Goal: Task Accomplishment & Management: Manage account settings

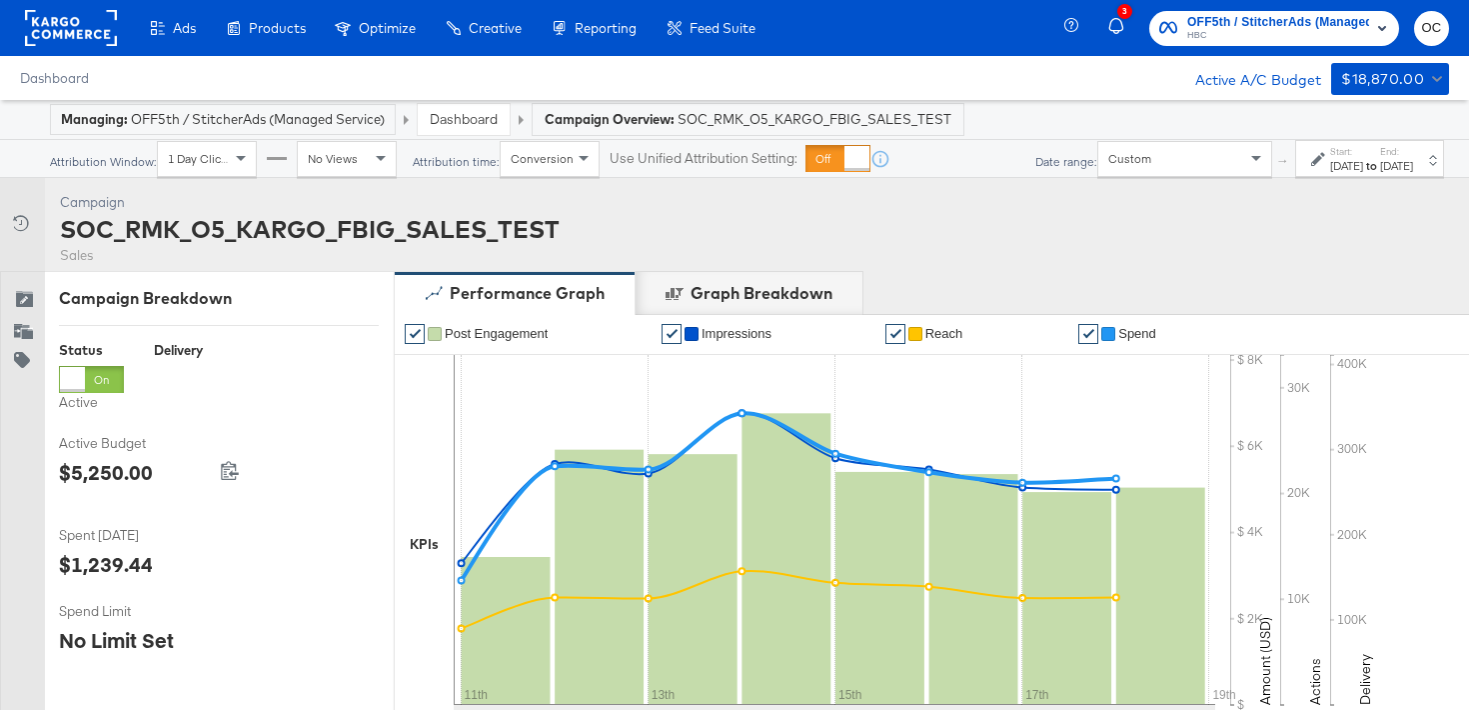
click at [457, 121] on link "Dashboard" at bounding box center [464, 119] width 68 height 18
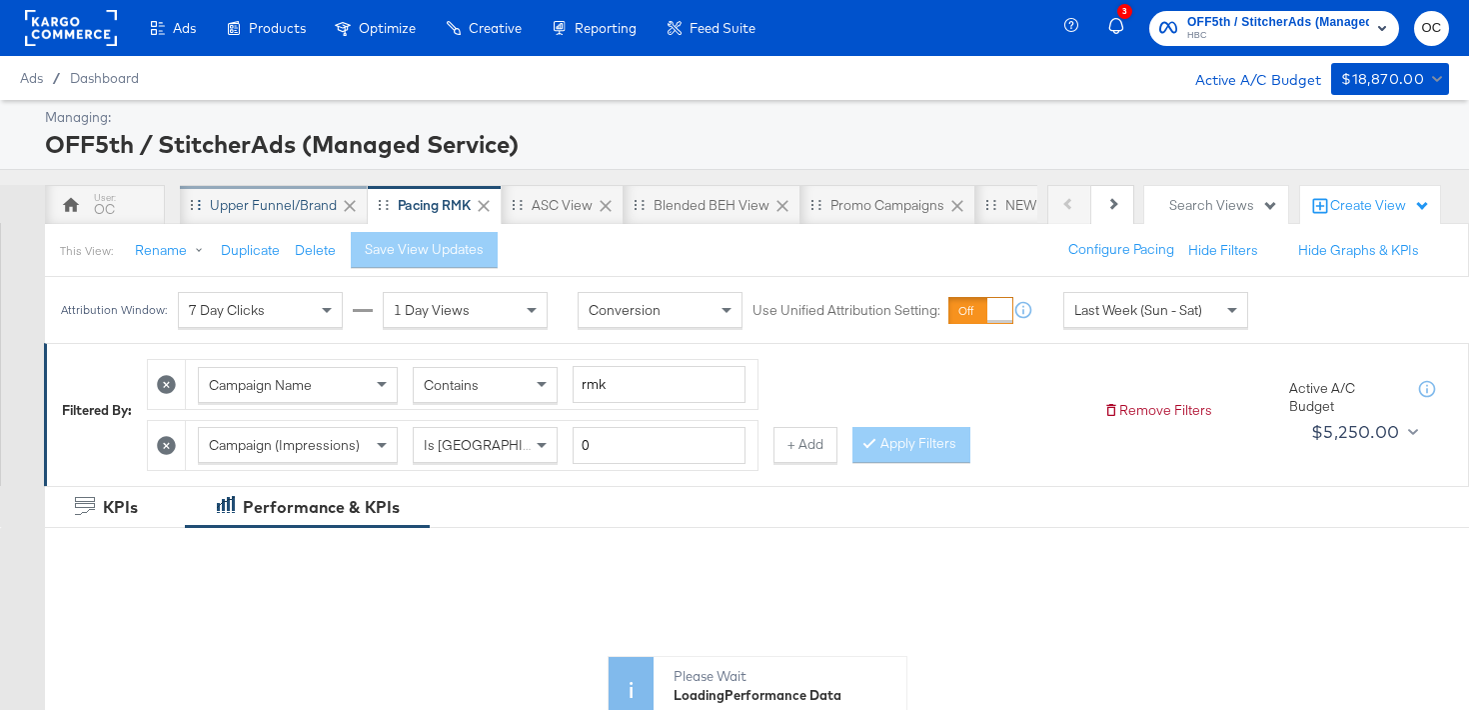
click at [253, 212] on div "Upper Funnel/Brand" at bounding box center [273, 205] width 127 height 19
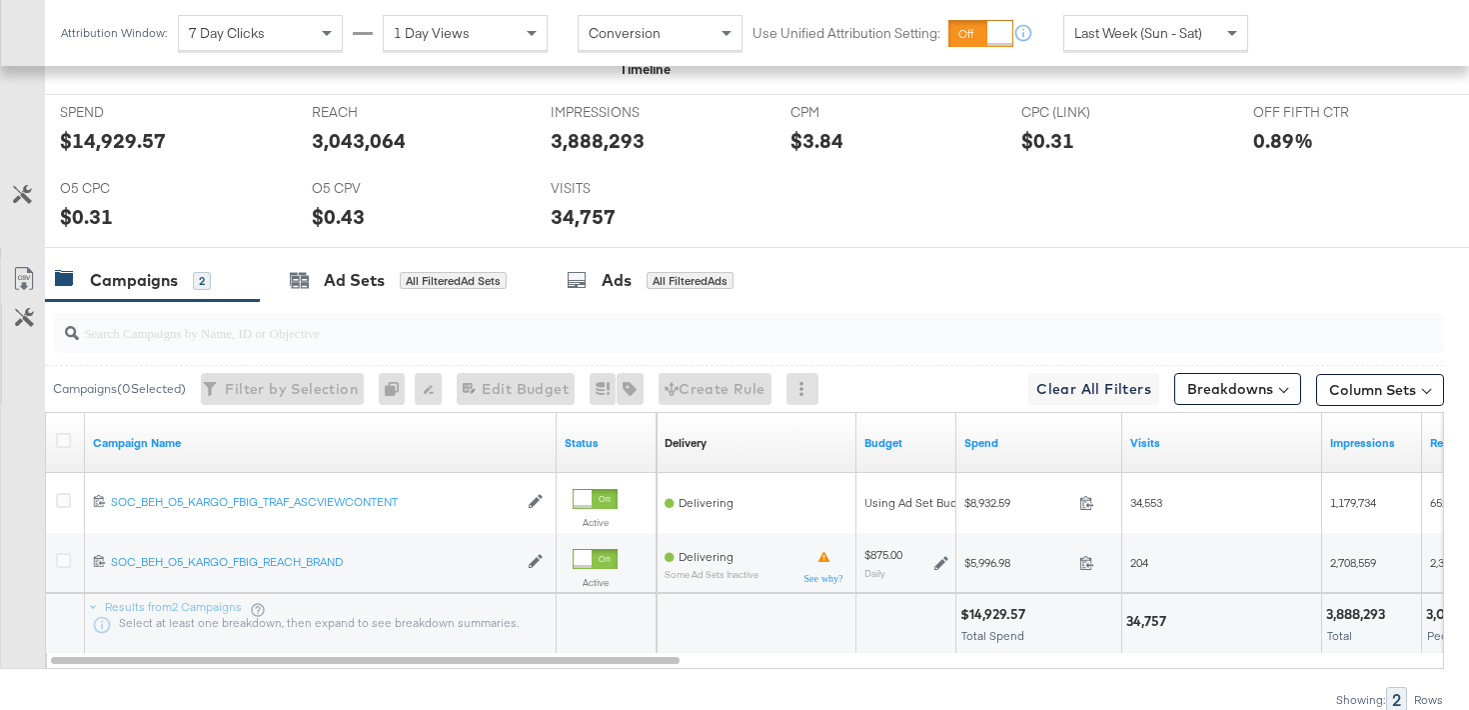
scroll to position [887, 0]
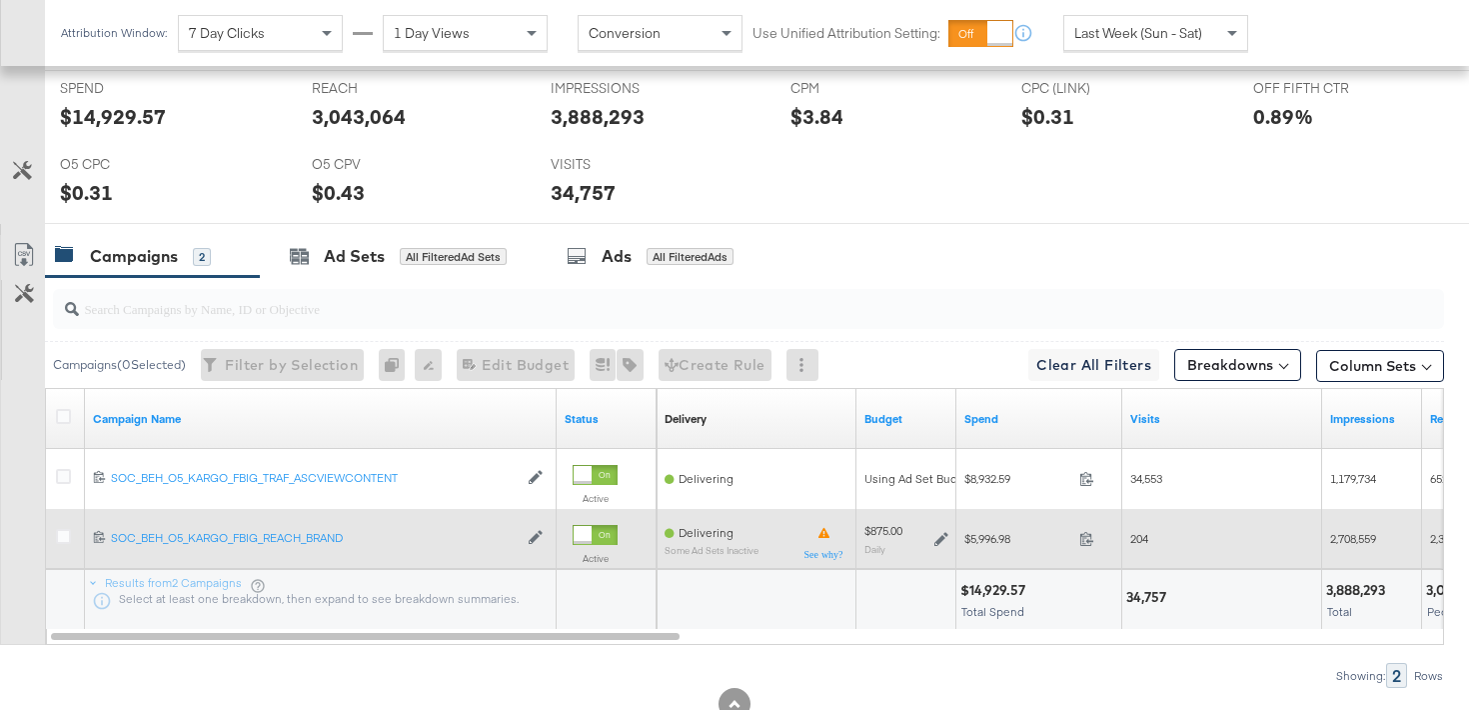
click at [938, 541] on icon at bounding box center [941, 539] width 14 height 14
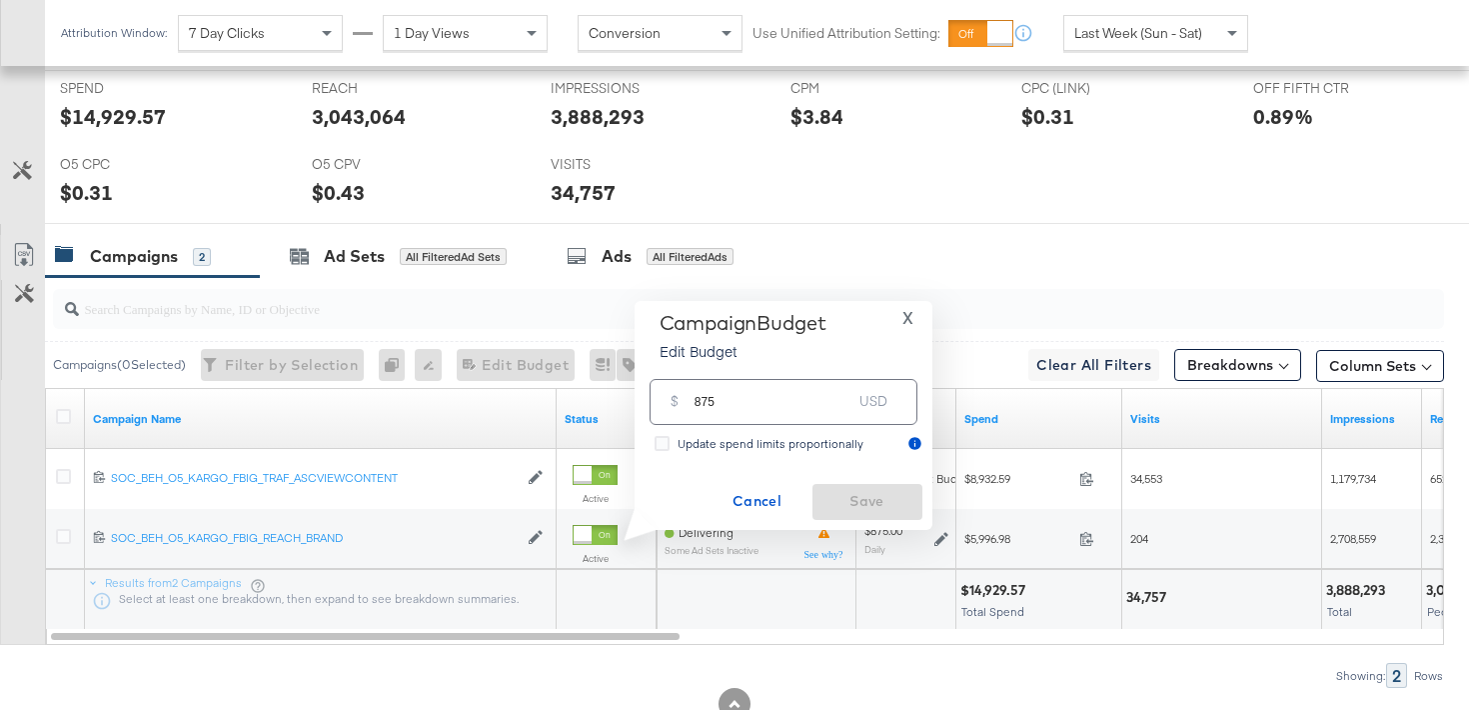
click at [702, 403] on input "875" at bounding box center [774, 393] width 158 height 43
type input "725"
click at [888, 495] on span "Save" at bounding box center [868, 501] width 94 height 25
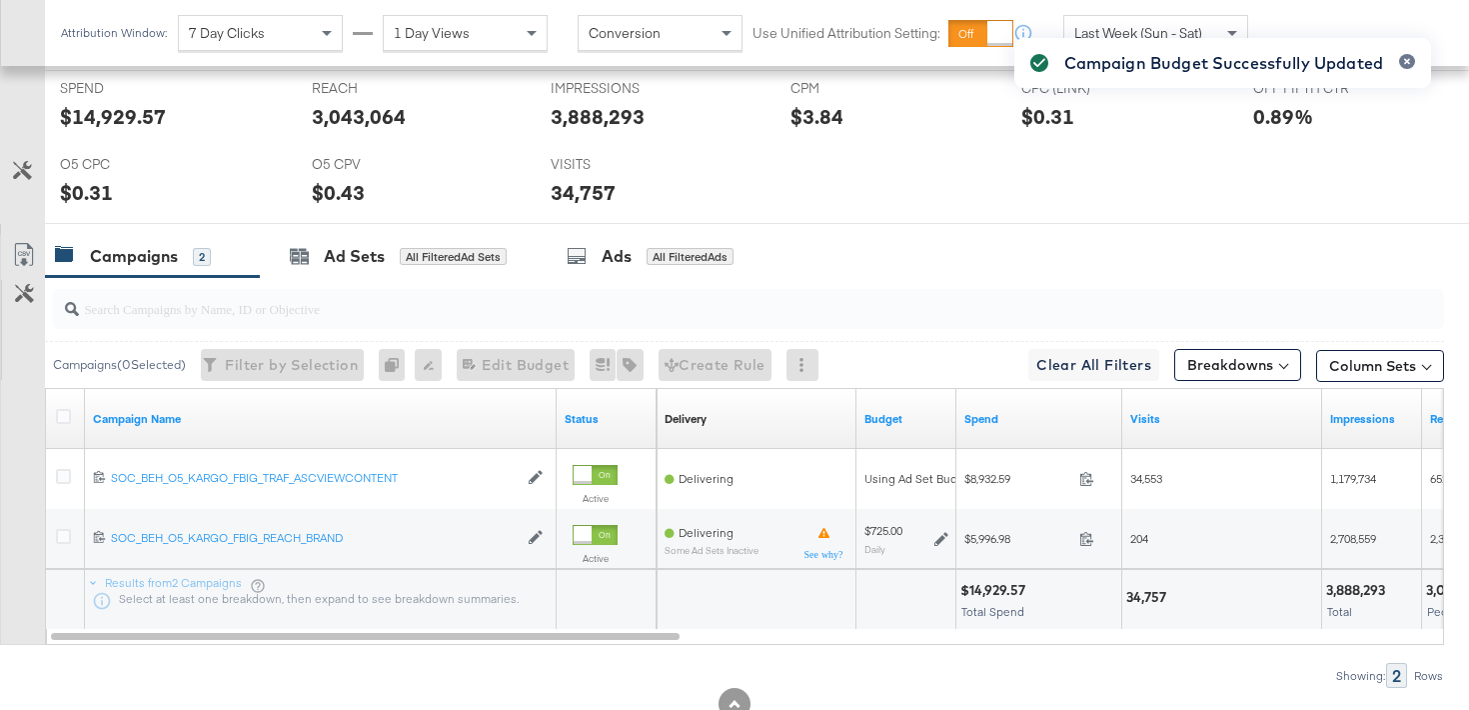
click at [1113, 28] on div "Campaign Budget Successfully Updated" at bounding box center [1222, 319] width 457 height 602
click at [1116, 33] on div "Campaign Budget Successfully Updated" at bounding box center [1222, 319] width 457 height 602
click at [1149, 33] on span "Last Week (Sun - Sat)" at bounding box center [1138, 33] width 128 height 18
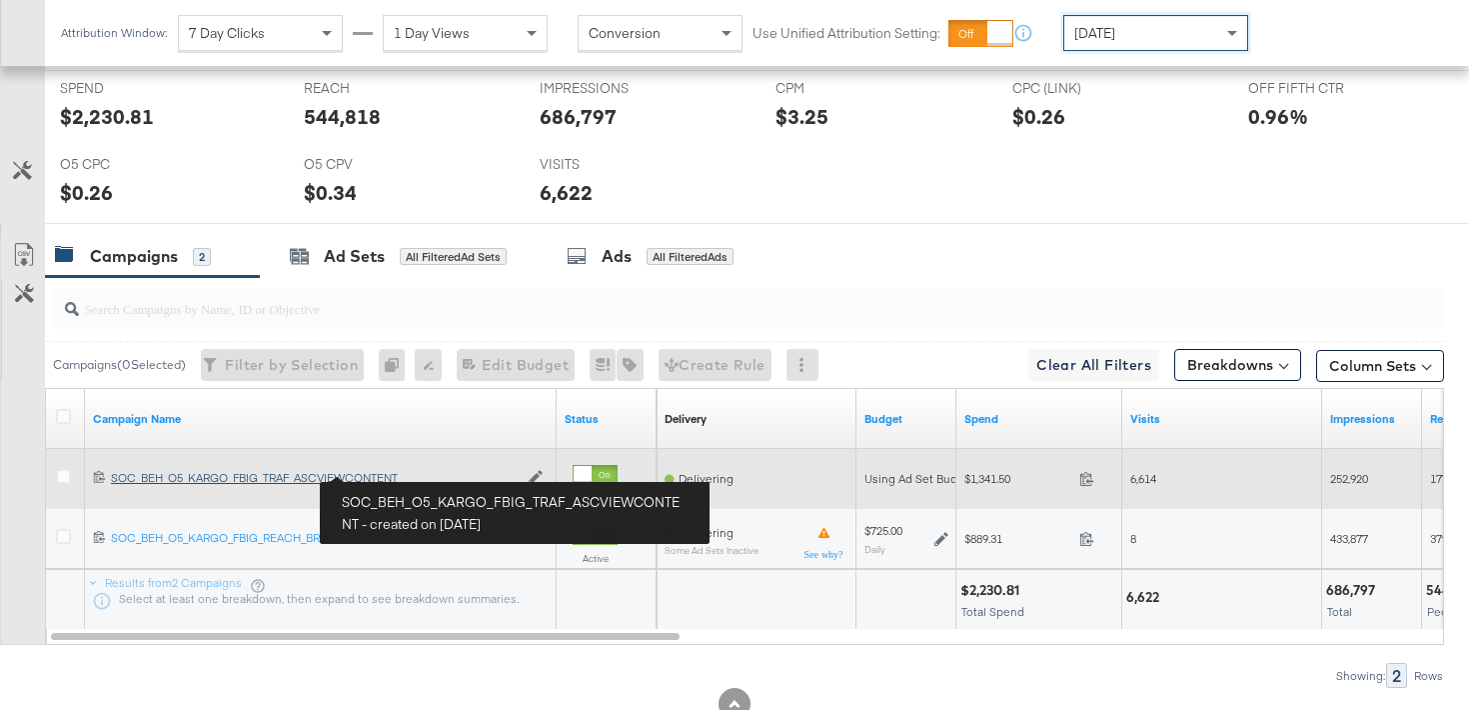
click at [390, 474] on div "SOC_BEH_O5_KARGO_FBIG_TRAF_ASCVIEWCONTENT SOC_BEH_O5_KARGO_FBIG_TRAF_ASCVIEWCON…" at bounding box center [314, 478] width 407 height 16
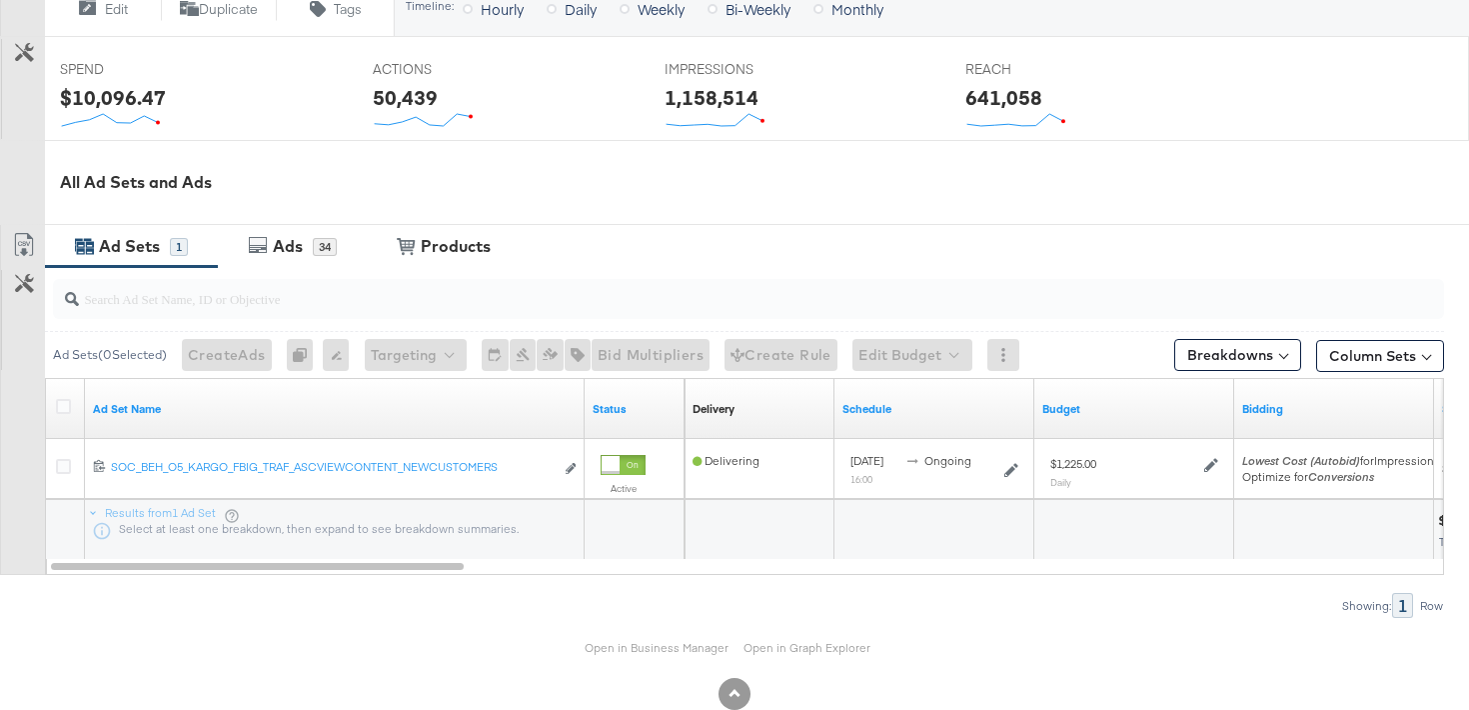
scroll to position [820, 0]
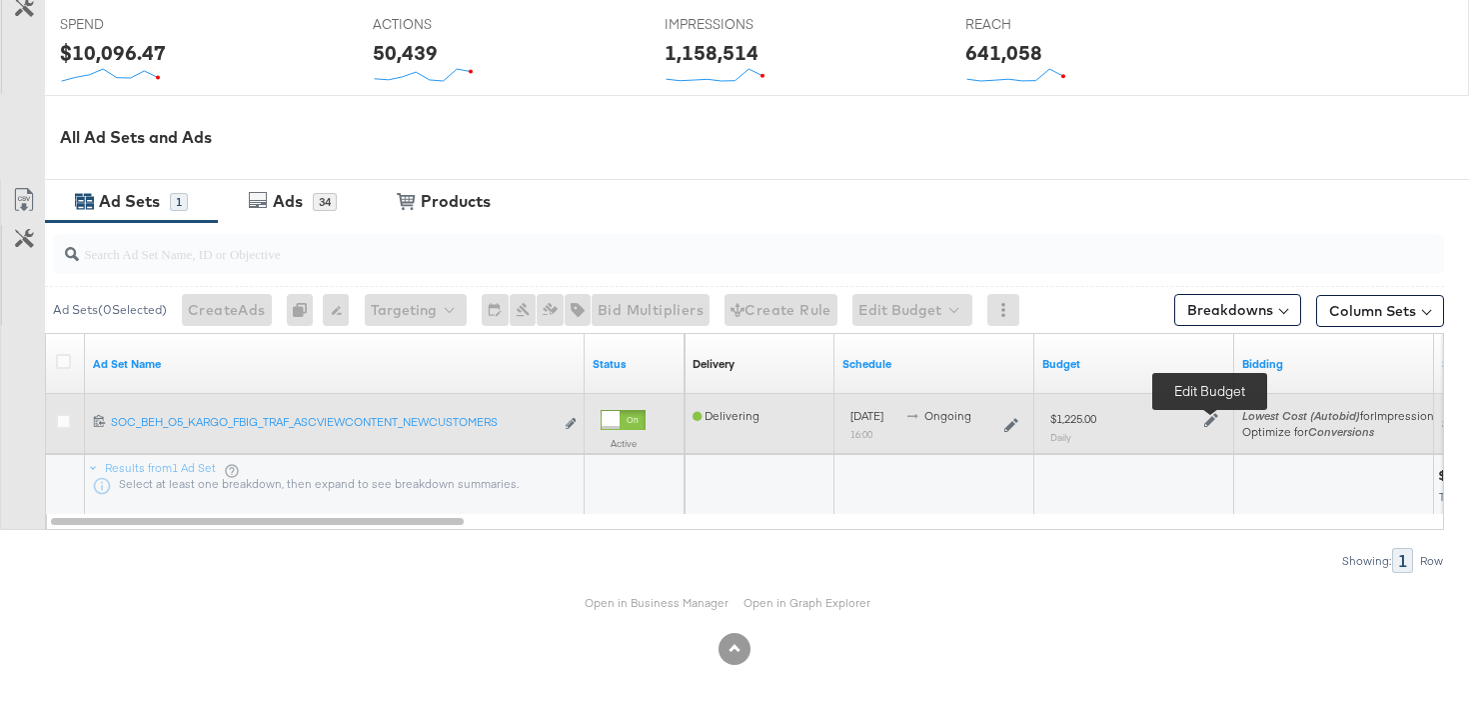
click at [1205, 418] on icon at bounding box center [1211, 420] width 14 height 14
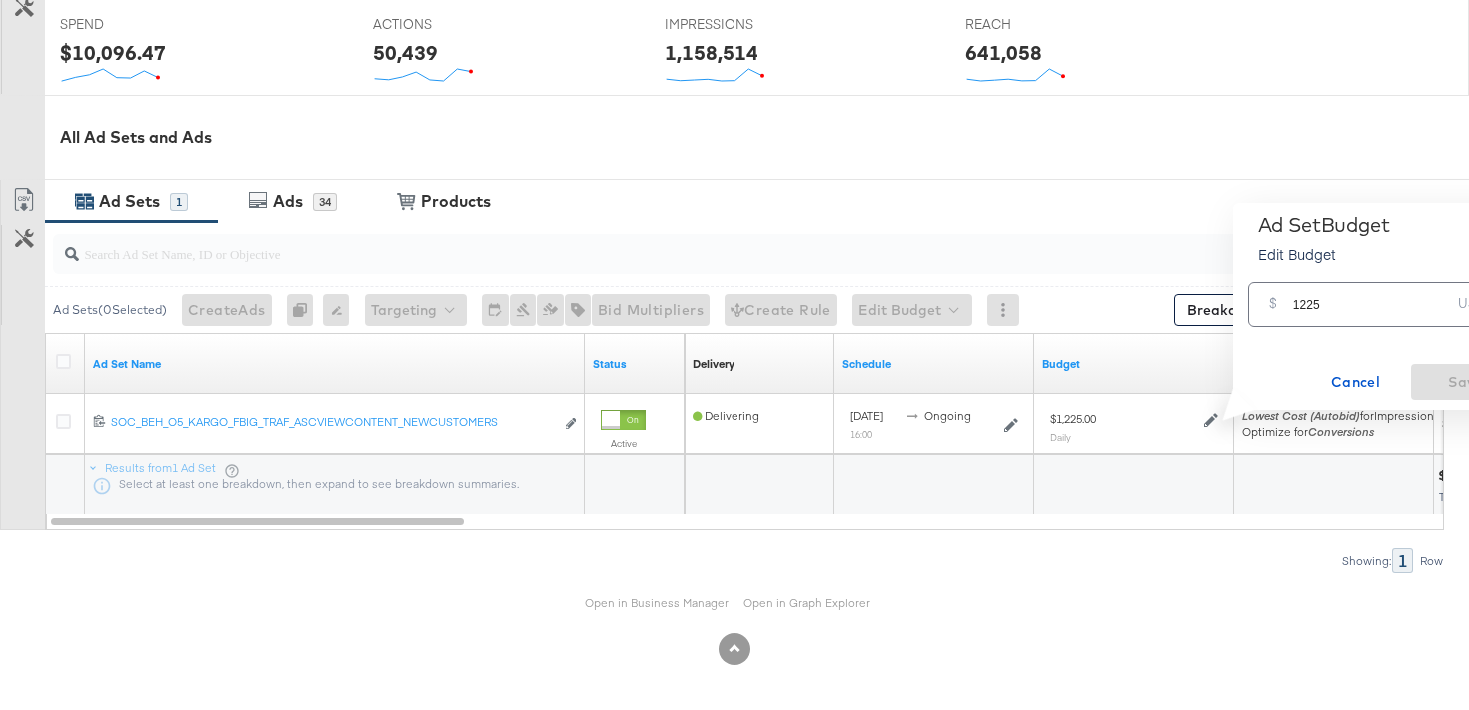
click at [1308, 302] on input "1225" at bounding box center [1372, 296] width 158 height 43
type input "1015"
click at [1431, 380] on span "Save" at bounding box center [1466, 382] width 94 height 25
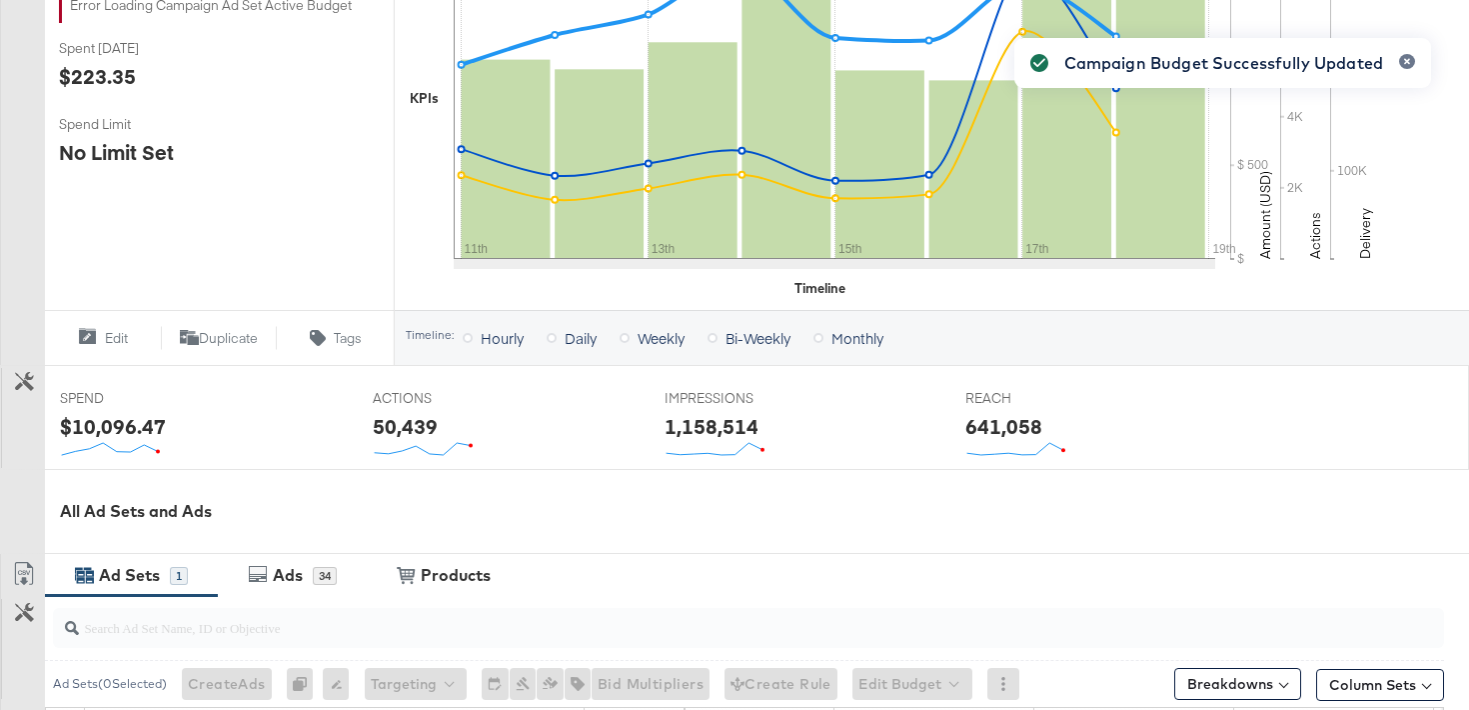
scroll to position [0, 0]
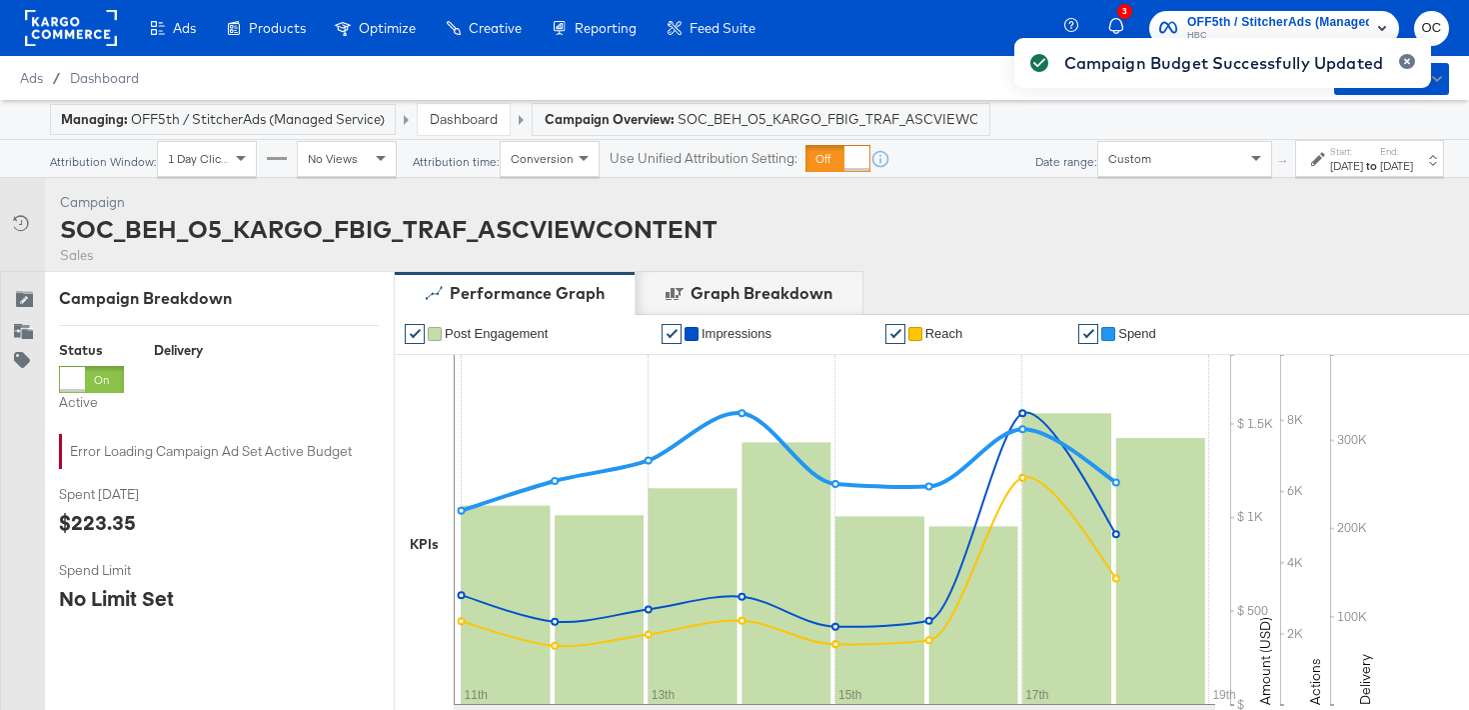
click at [483, 126] on link "Dashboard" at bounding box center [464, 119] width 68 height 18
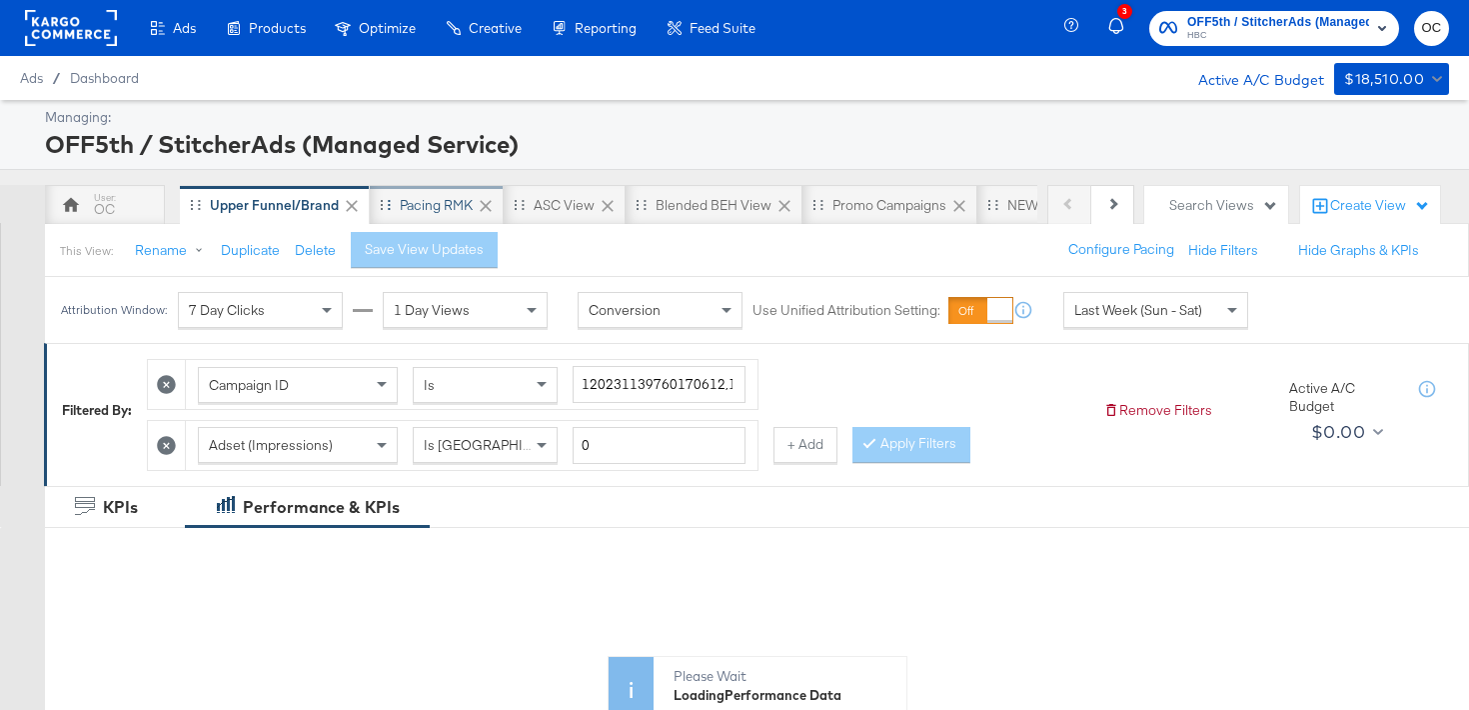
click at [383, 211] on div "Pacing RMK" at bounding box center [437, 205] width 134 height 40
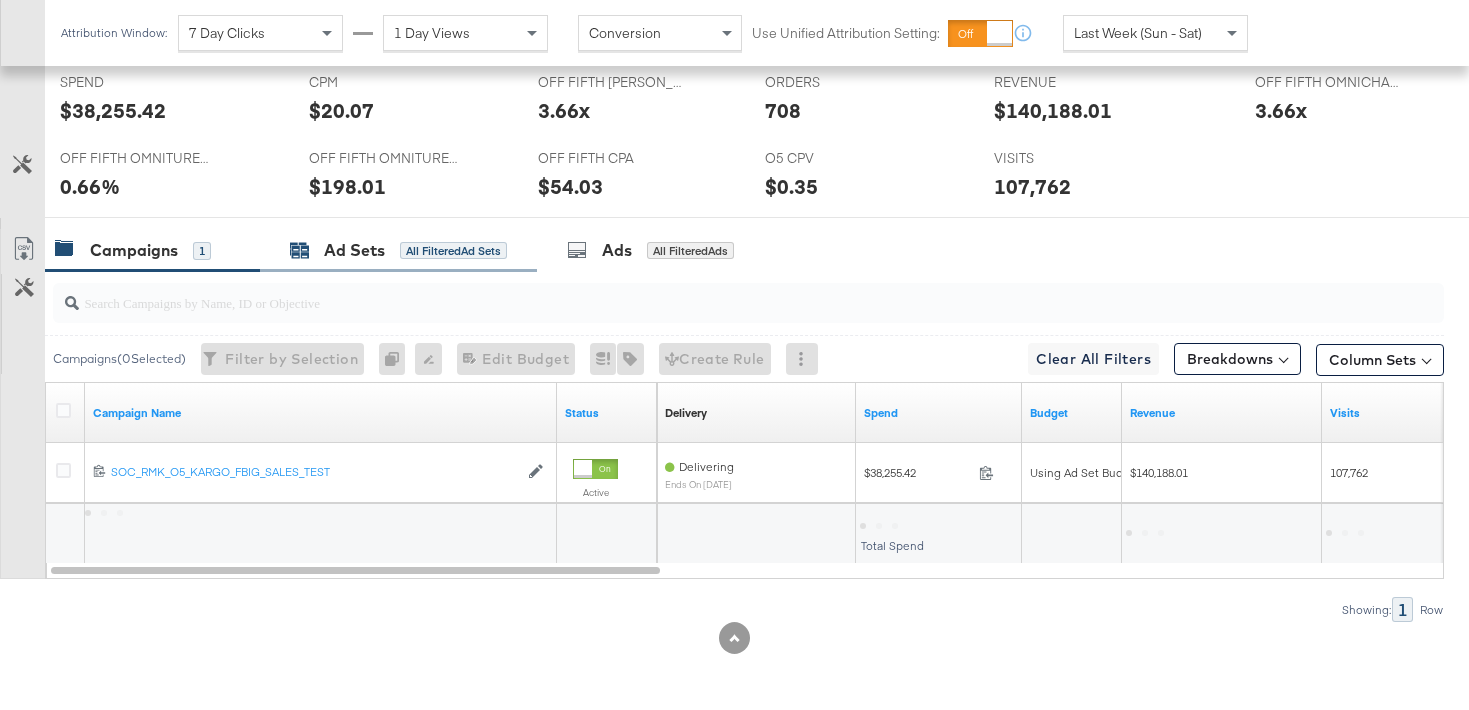
scroll to position [893, 0]
click at [400, 247] on div "All Filtered Ad Sets" at bounding box center [453, 251] width 107 height 18
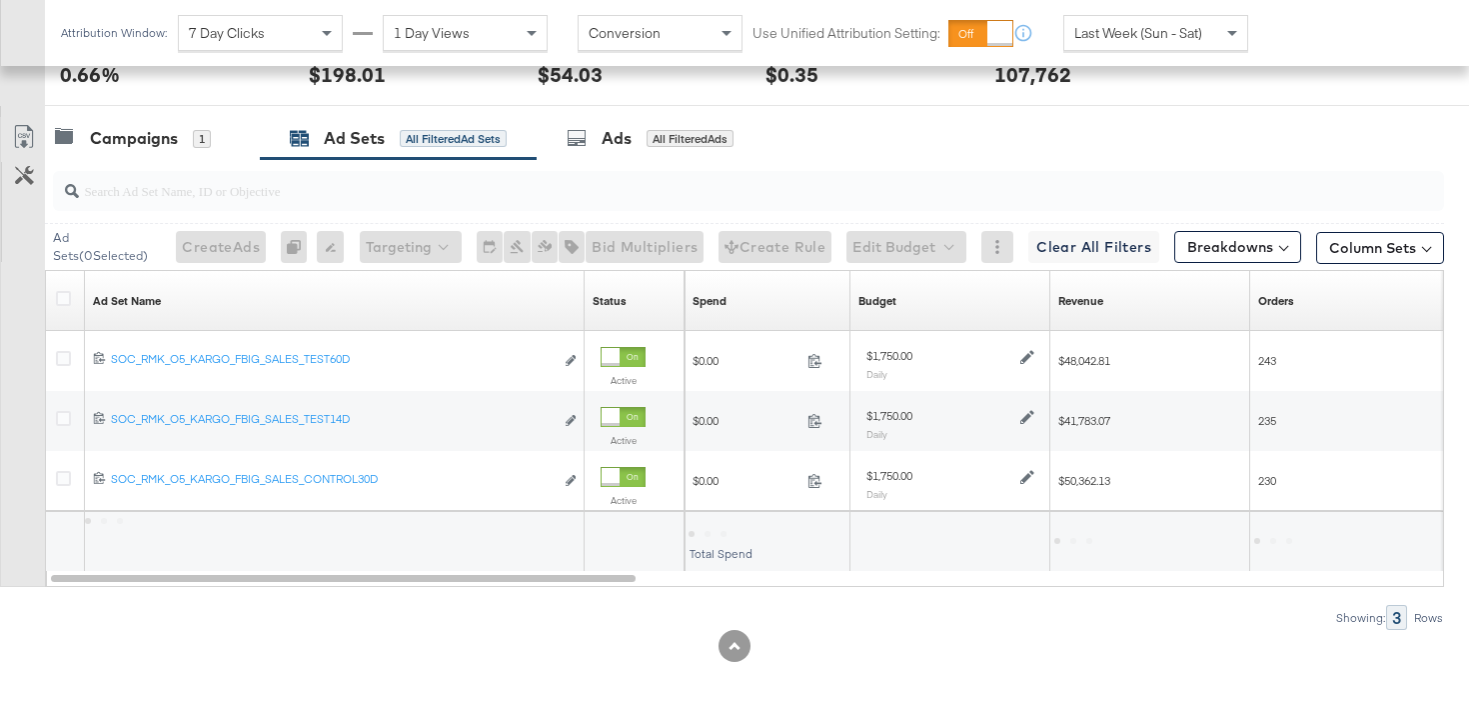
scroll to position [1013, 0]
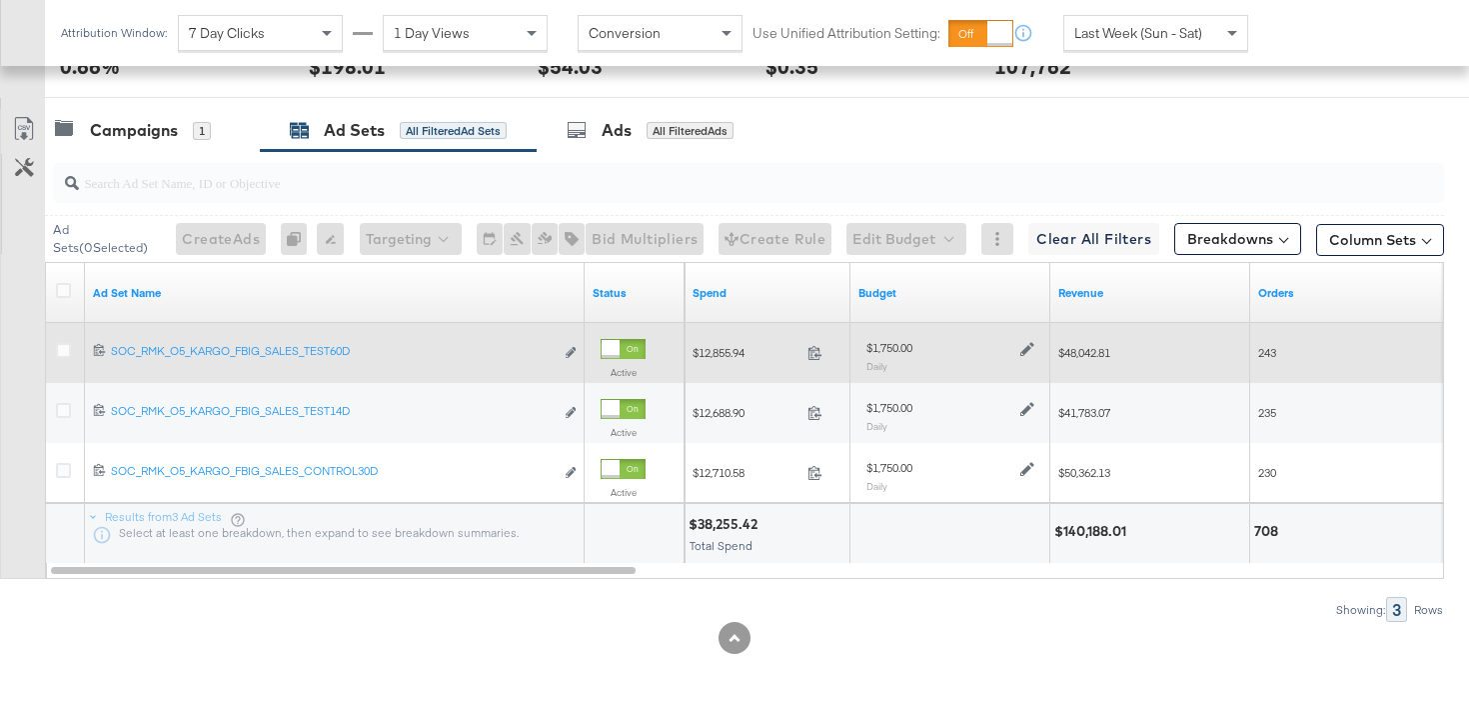
click at [1023, 355] on icon at bounding box center [1027, 349] width 14 height 14
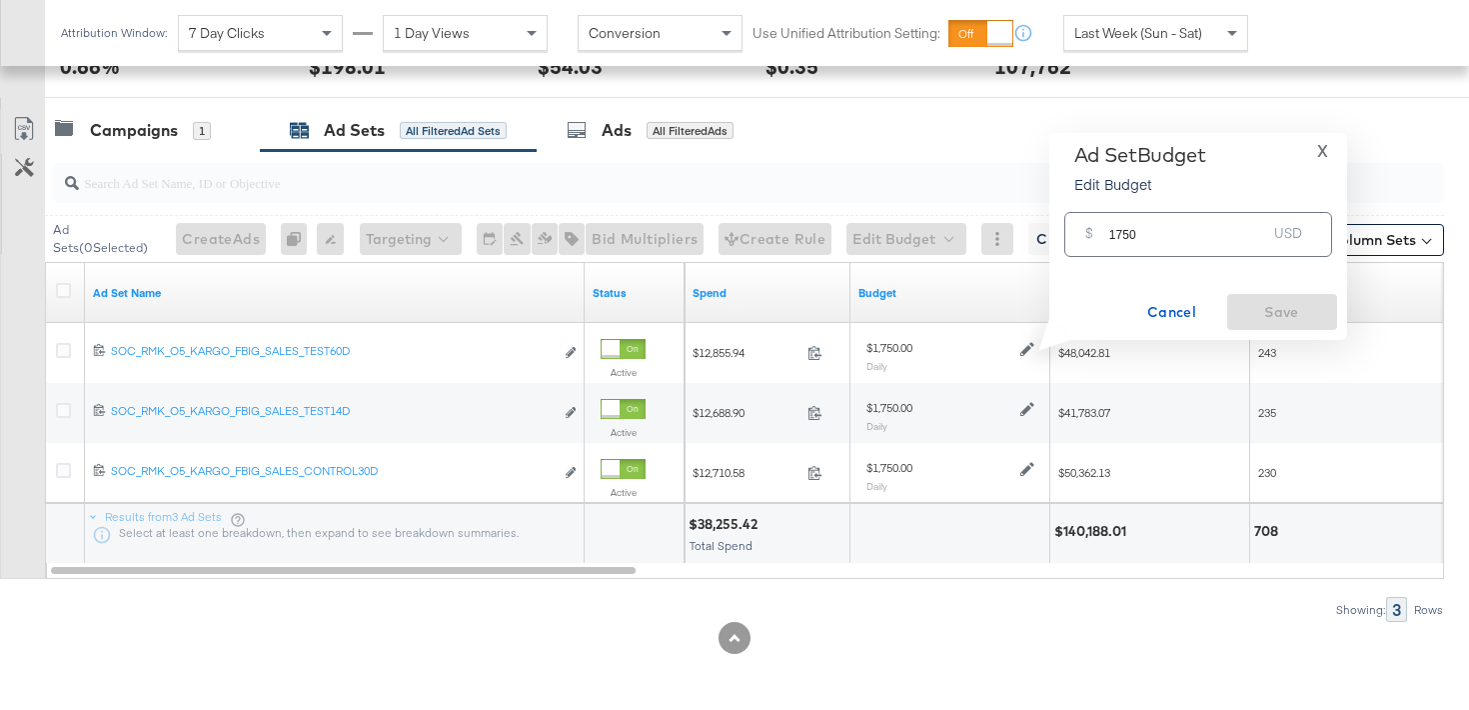
click at [1123, 231] on input "1750" at bounding box center [1188, 226] width 158 height 43
type input "1450"
click at [1255, 300] on span "Save" at bounding box center [1282, 312] width 94 height 25
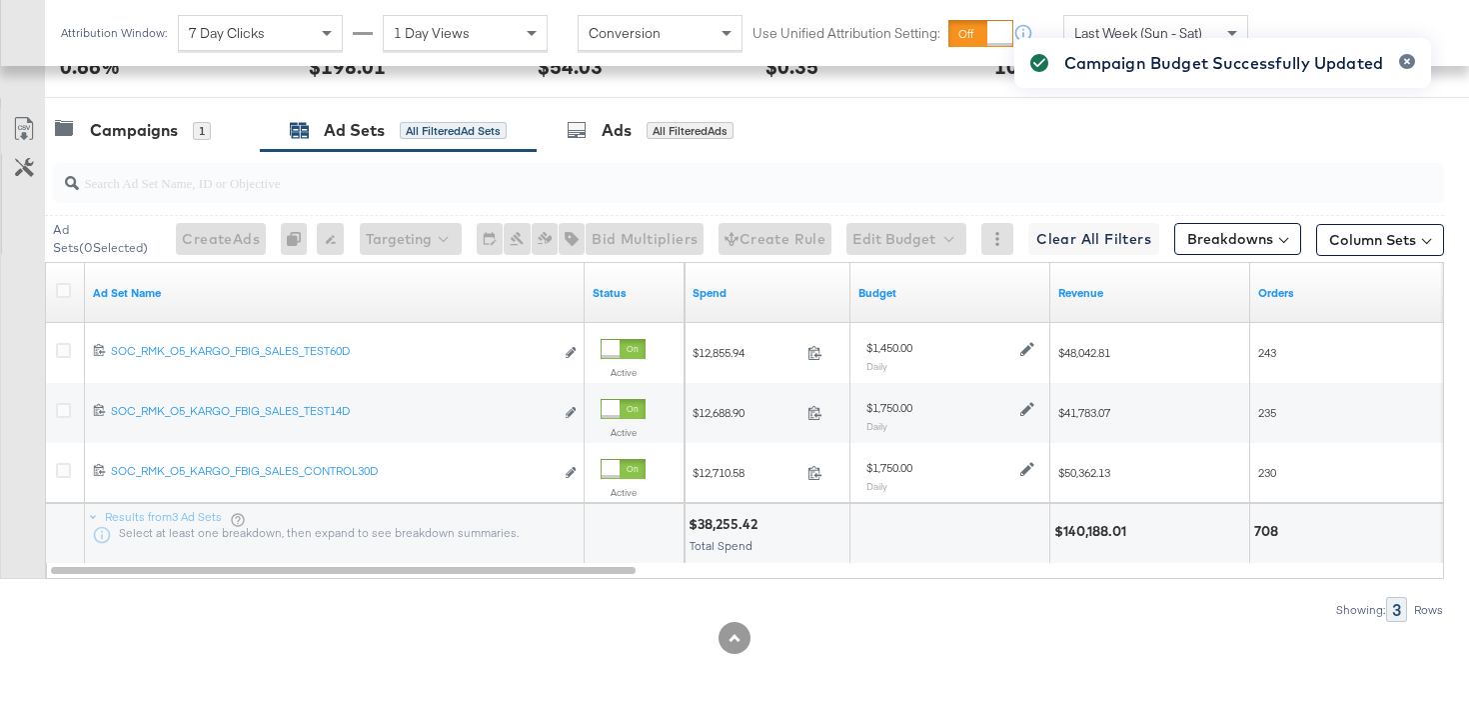
click at [1025, 410] on div "Campaign Budget Successfully Updated" at bounding box center [1222, 319] width 457 height 602
click at [1024, 406] on div "Campaign Budget Successfully Updated" at bounding box center [1222, 319] width 457 height 602
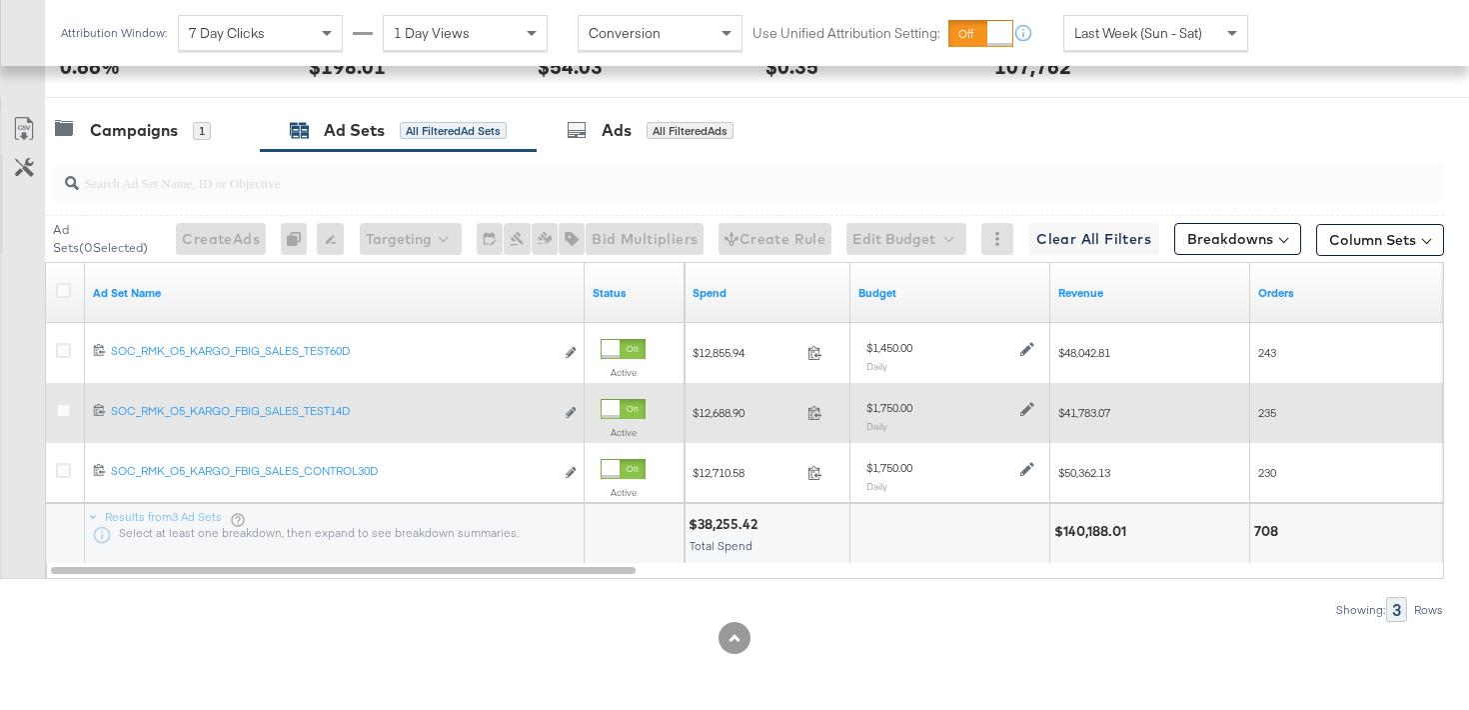
click at [1025, 413] on icon at bounding box center [1027, 409] width 14 height 14
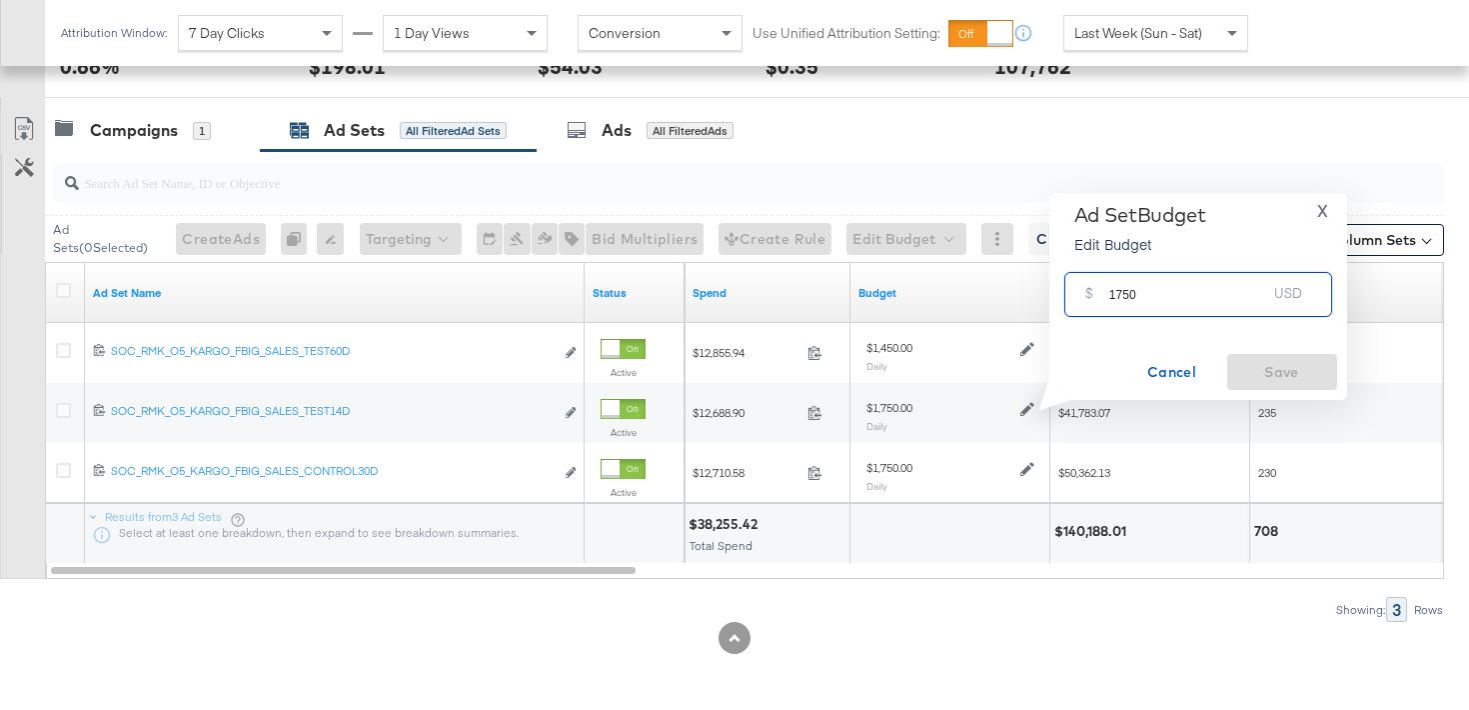
click at [1119, 296] on input "1750" at bounding box center [1188, 286] width 158 height 43
type input "1450"
click at [1248, 362] on span "Save" at bounding box center [1282, 372] width 94 height 25
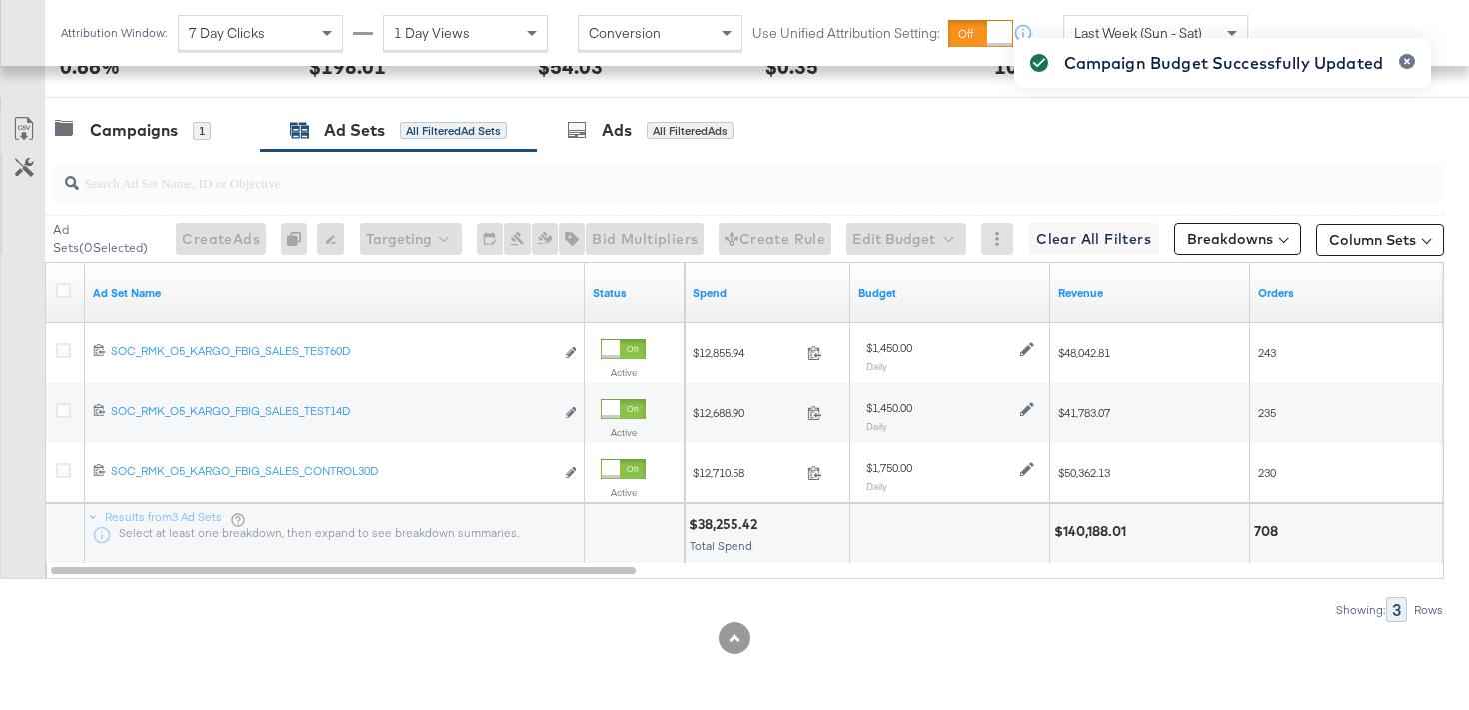
click at [1025, 467] on div "Campaign Budget Successfully Updated" at bounding box center [1222, 319] width 457 height 602
click at [1025, 468] on div "Campaign Budget Successfully Updated" at bounding box center [1222, 319] width 457 height 602
click at [1025, 468] on icon at bounding box center [1027, 469] width 14 height 14
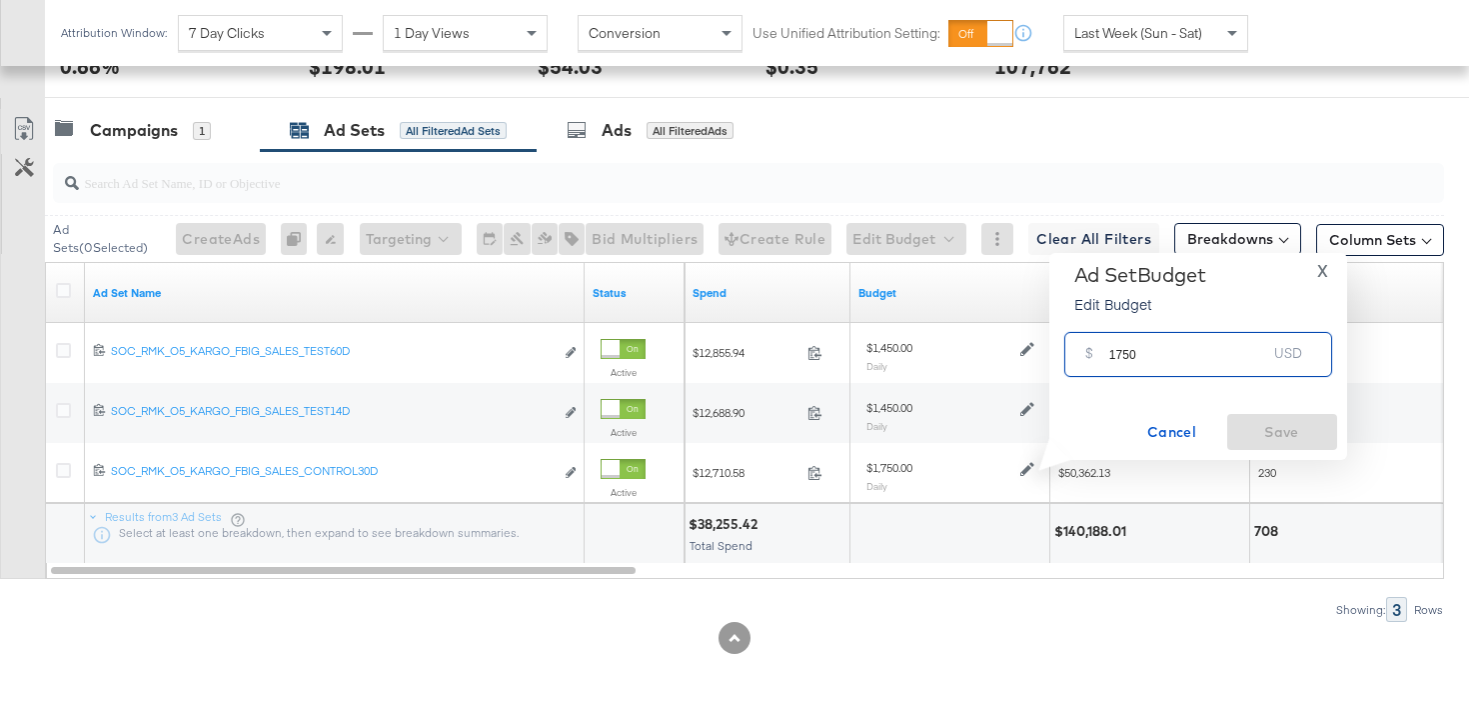
click at [1121, 355] on input "1750" at bounding box center [1188, 346] width 158 height 43
type input "1450"
click at [1253, 438] on span "Save" at bounding box center [1282, 432] width 94 height 25
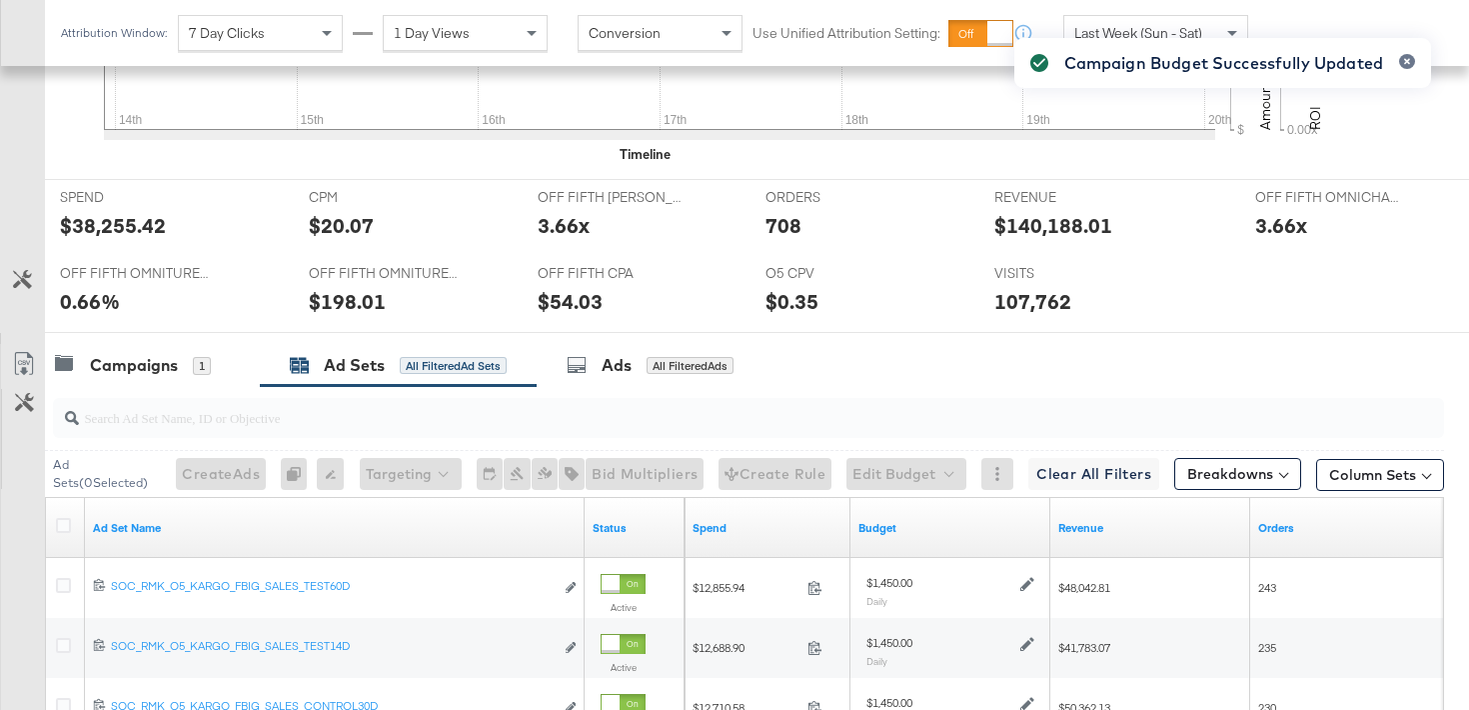
scroll to position [0, 0]
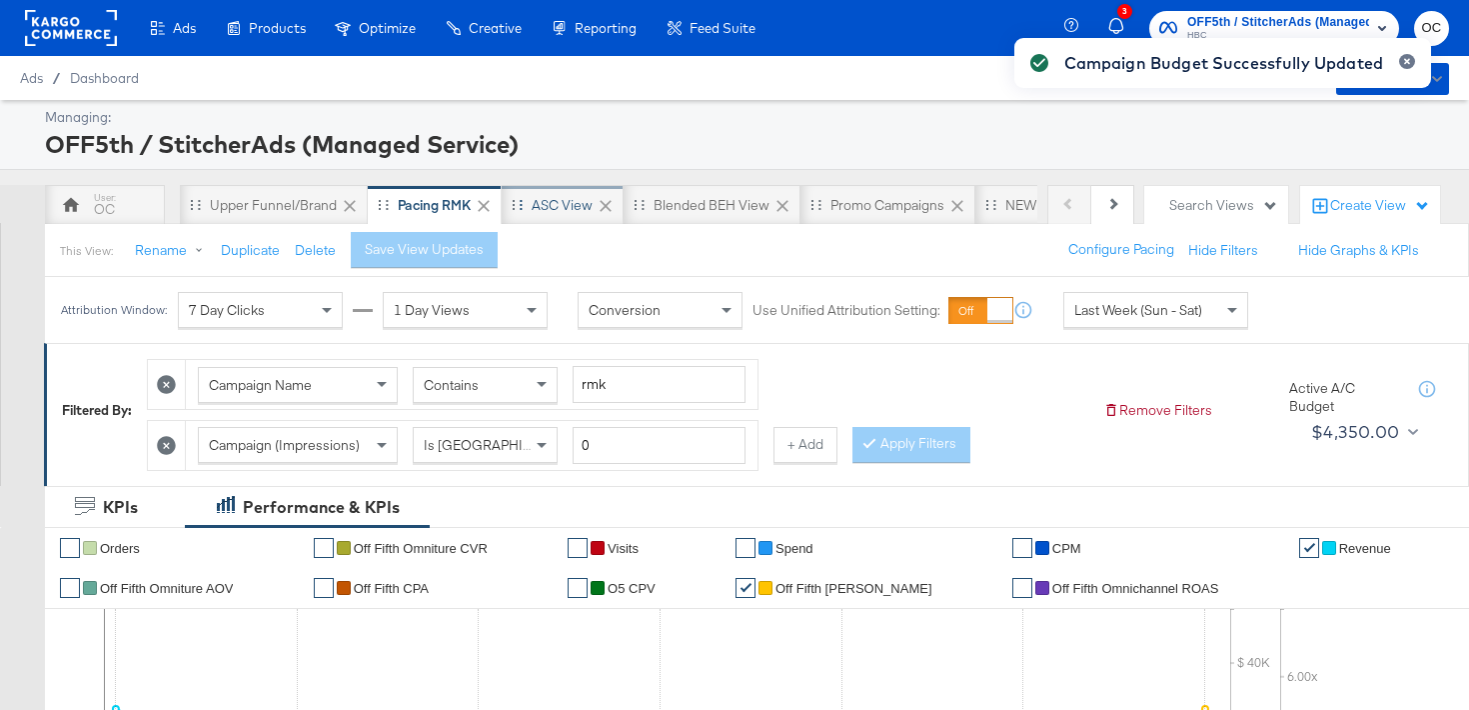
click at [573, 204] on div "ASC View" at bounding box center [562, 205] width 61 height 19
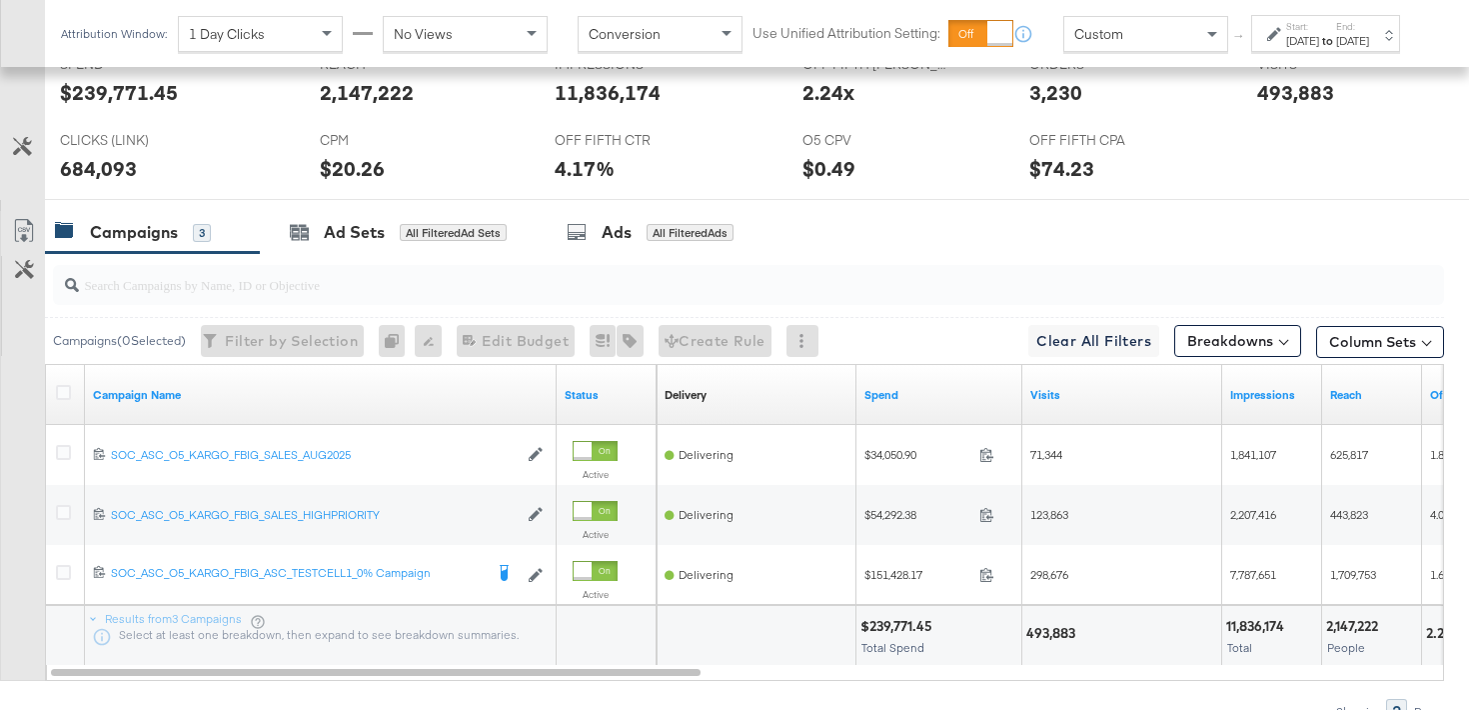
scroll to position [1093, 0]
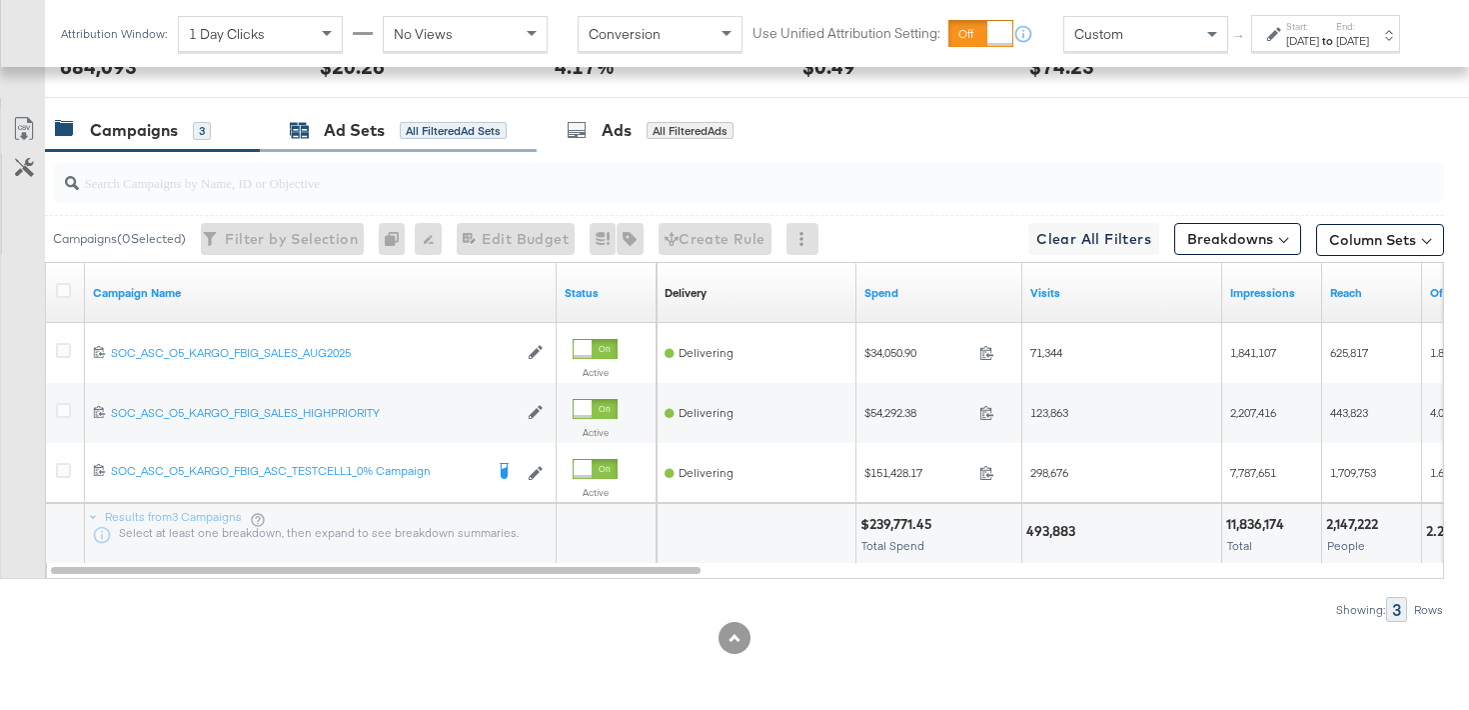
click at [454, 128] on div "All Filtered Ad Sets" at bounding box center [453, 131] width 107 height 18
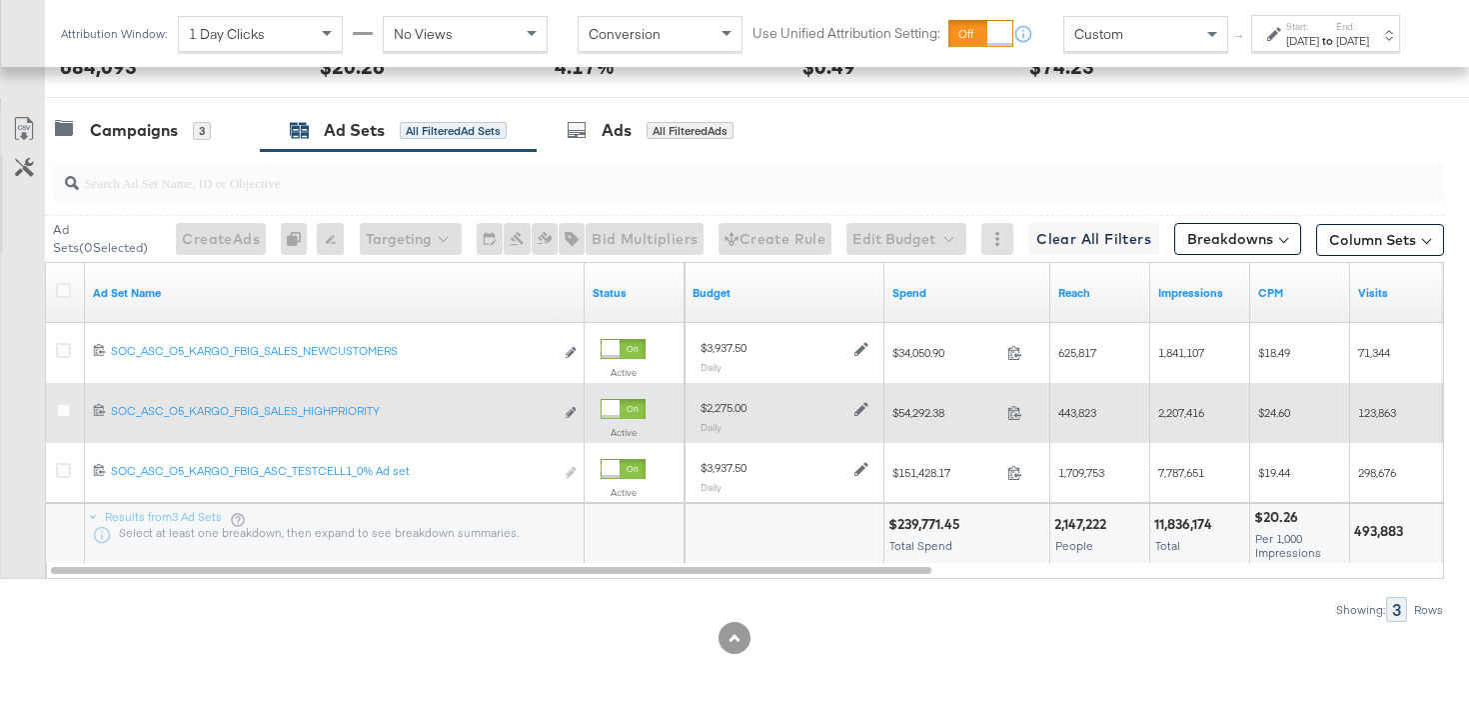
click at [862, 410] on icon at bounding box center [862, 409] width 14 height 14
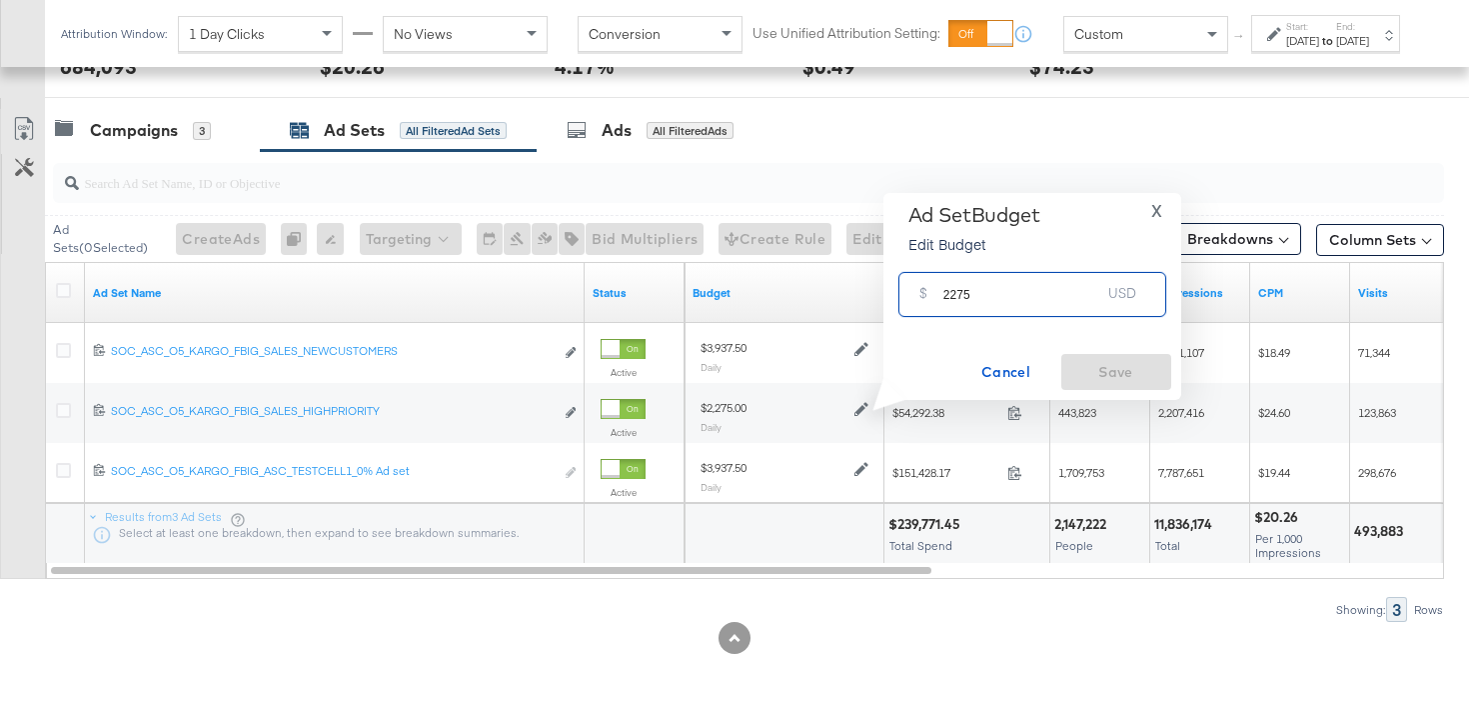
drag, startPoint x: 958, startPoint y: 294, endPoint x: 934, endPoint y: 292, distance: 24.1
click at [934, 293] on div "$ 2275 USD" at bounding box center [1032, 294] width 268 height 45
type input "1885"
click at [1092, 360] on span "Save" at bounding box center [1116, 372] width 94 height 25
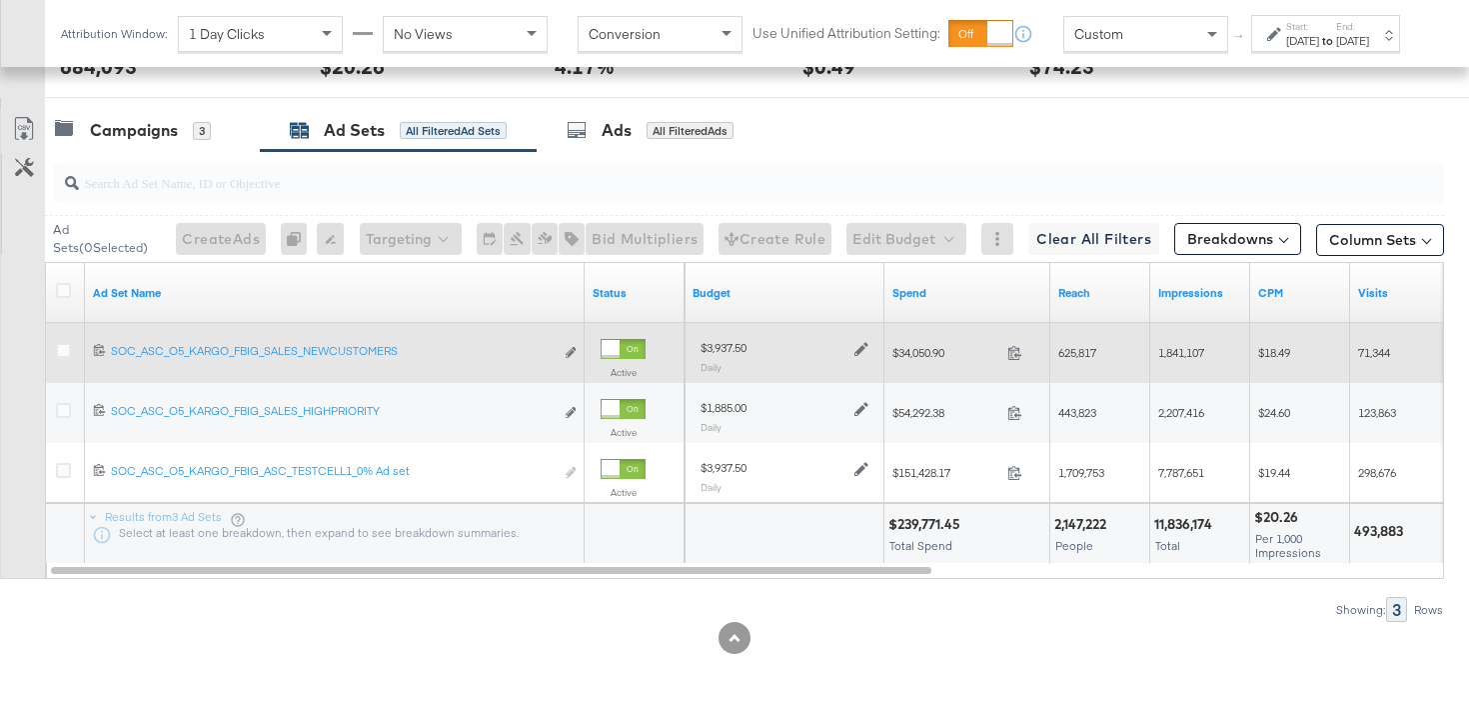
click at [859, 346] on icon at bounding box center [862, 349] width 14 height 14
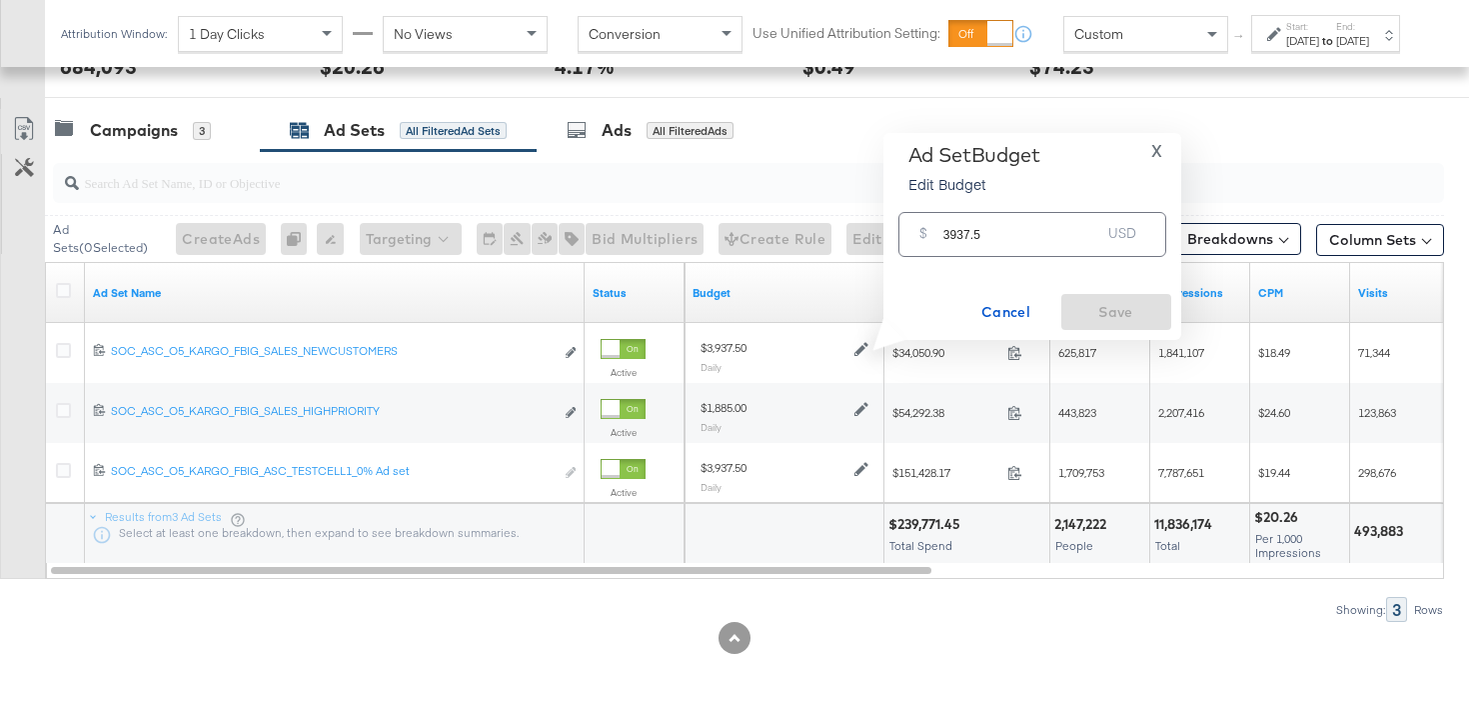
click at [956, 230] on input "3937.5" at bounding box center [1022, 226] width 158 height 43
type input "3262.5"
click at [1098, 309] on span "Save" at bounding box center [1116, 312] width 94 height 25
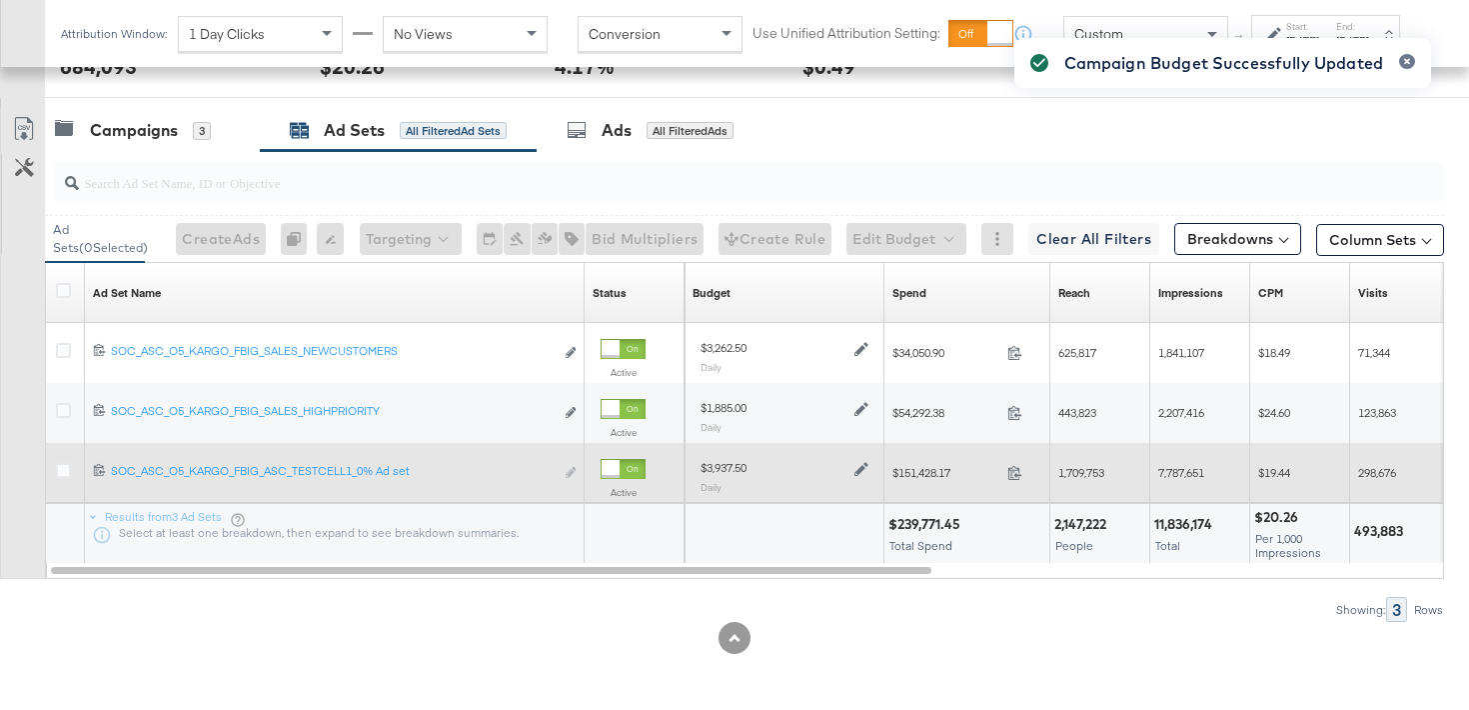
click at [864, 468] on icon at bounding box center [862, 469] width 14 height 14
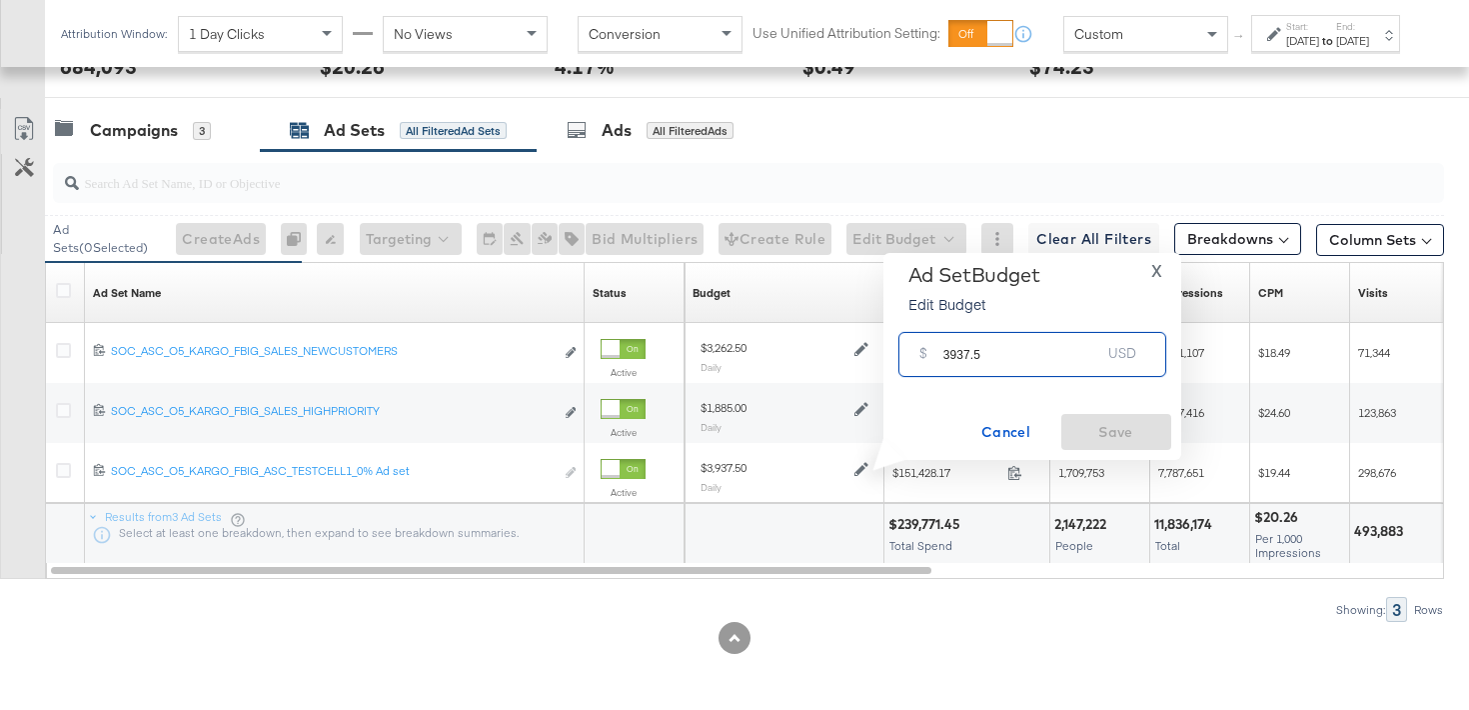
drag, startPoint x: 960, startPoint y: 357, endPoint x: 947, endPoint y: 355, distance: 13.1
click at [947, 355] on input "3937.5" at bounding box center [1022, 346] width 158 height 43
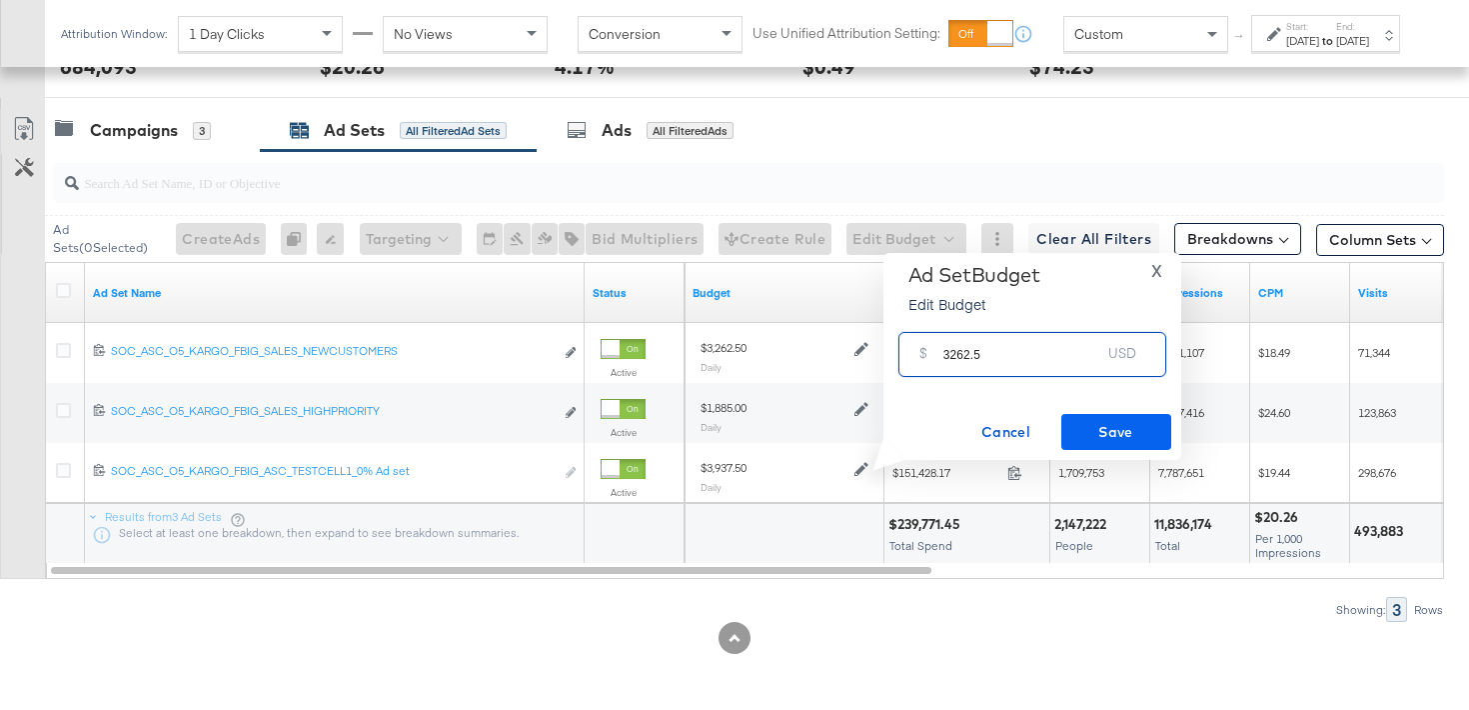
type input "3262.5"
click at [1102, 421] on span "Save" at bounding box center [1116, 432] width 94 height 25
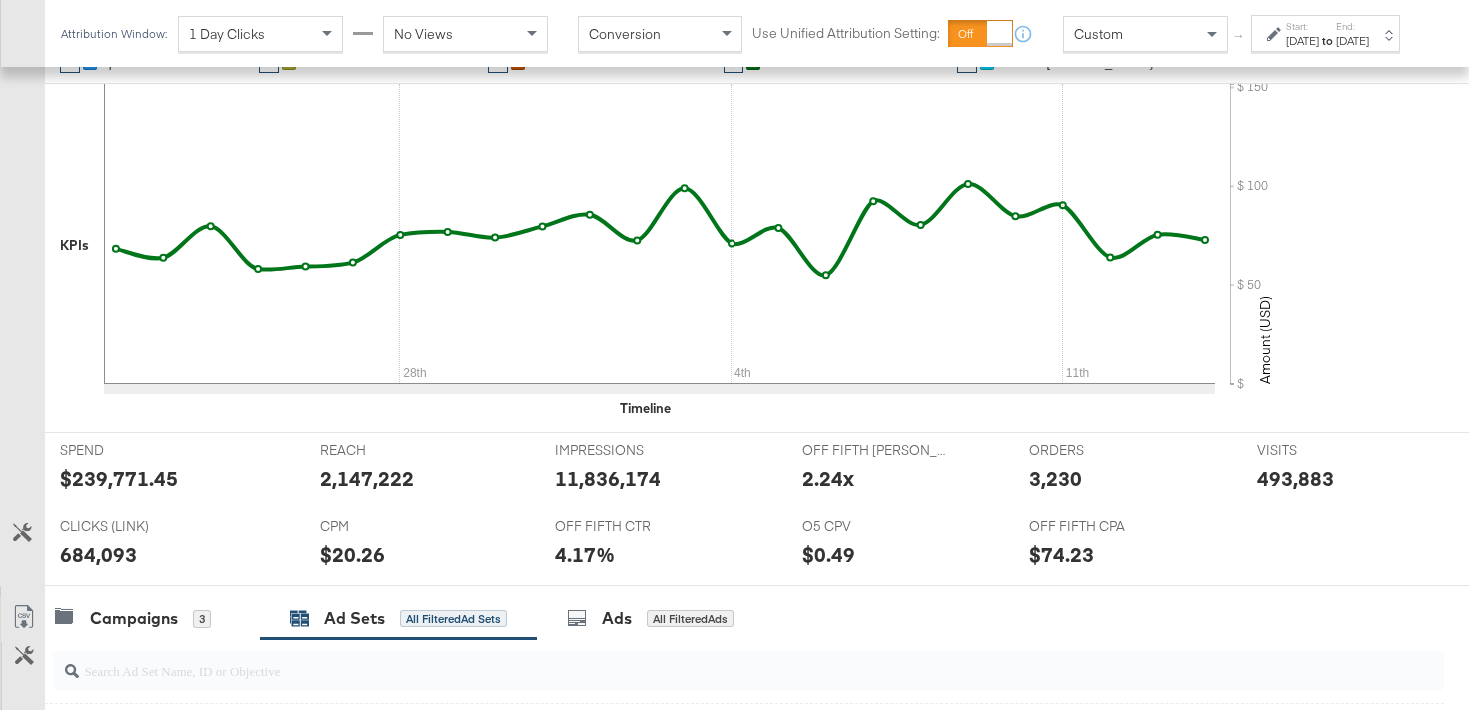
scroll to position [125, 0]
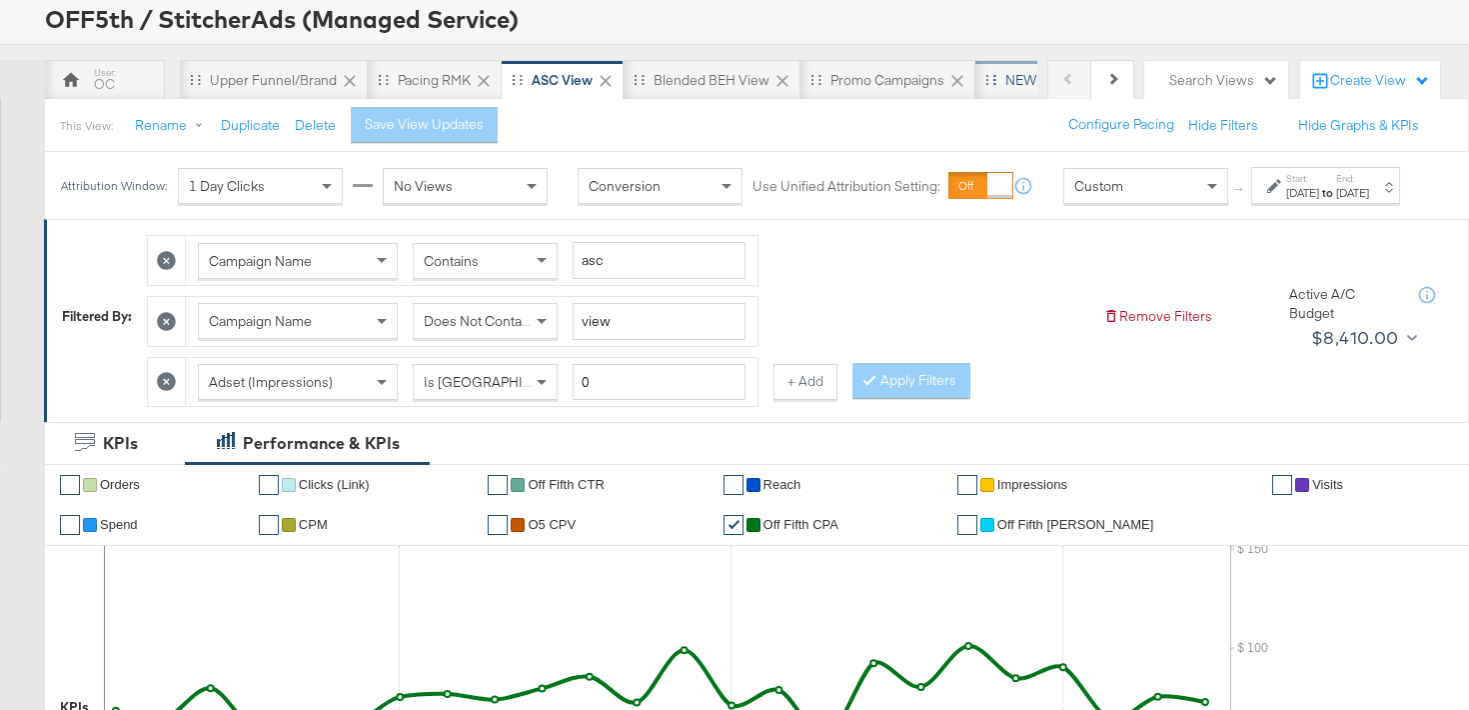
click at [1019, 91] on div "NEW O5 Weekly Report" at bounding box center [1078, 80] width 207 height 40
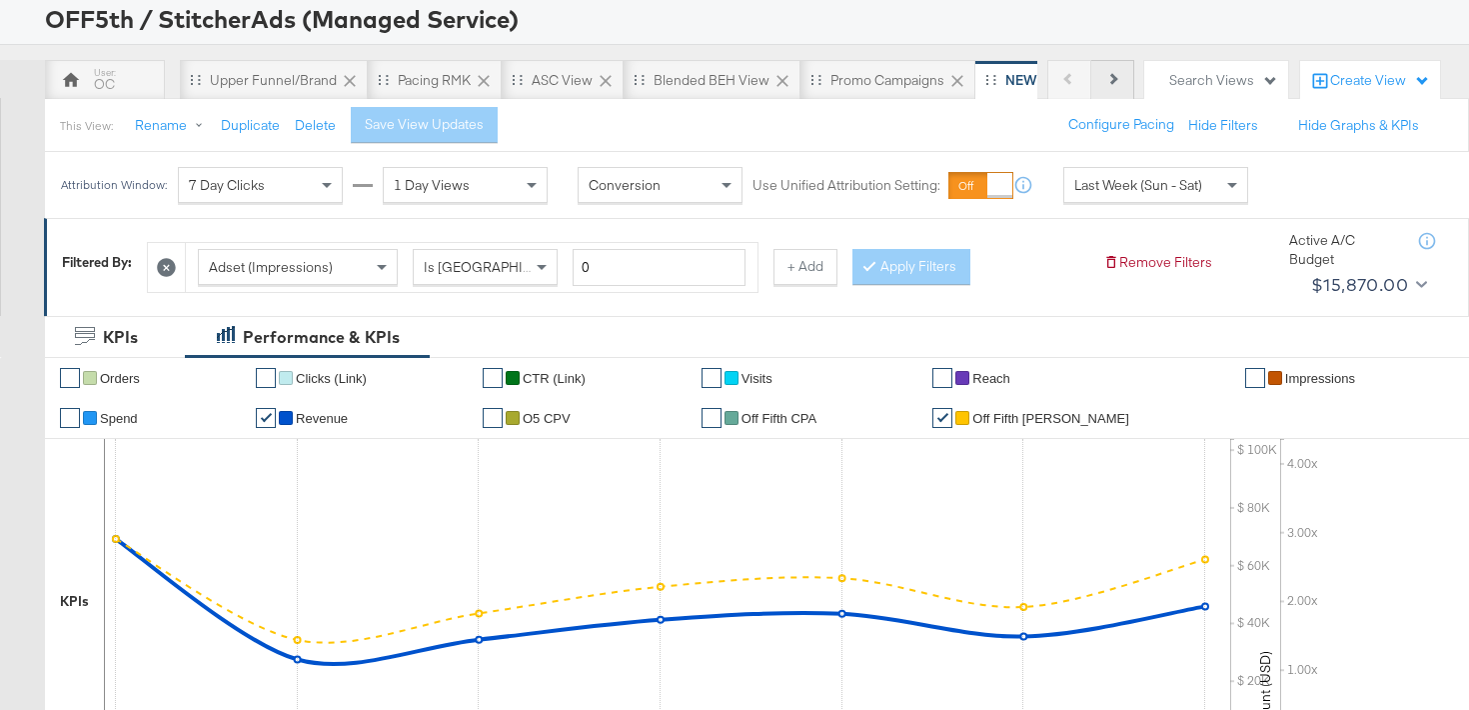
click at [1127, 85] on button "Next" at bounding box center [1112, 80] width 43 height 40
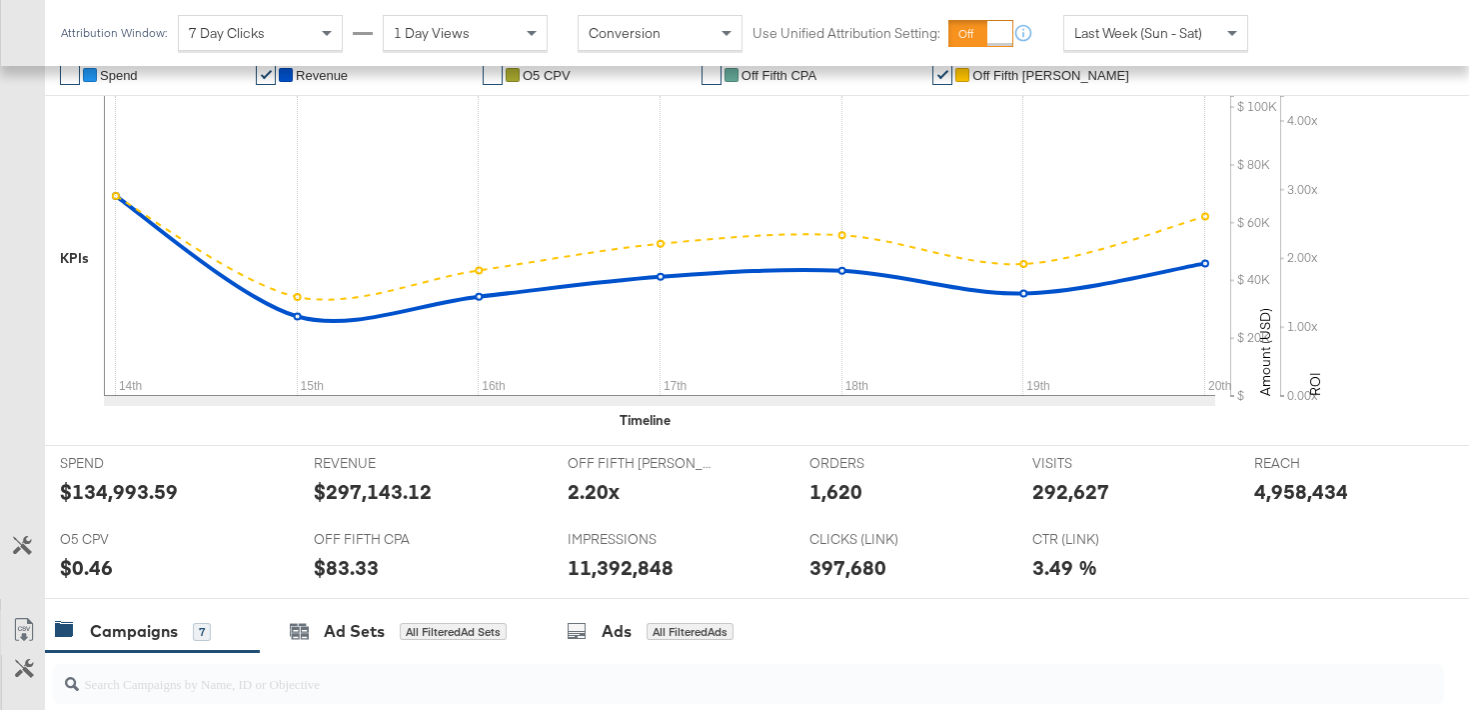
scroll to position [486, 0]
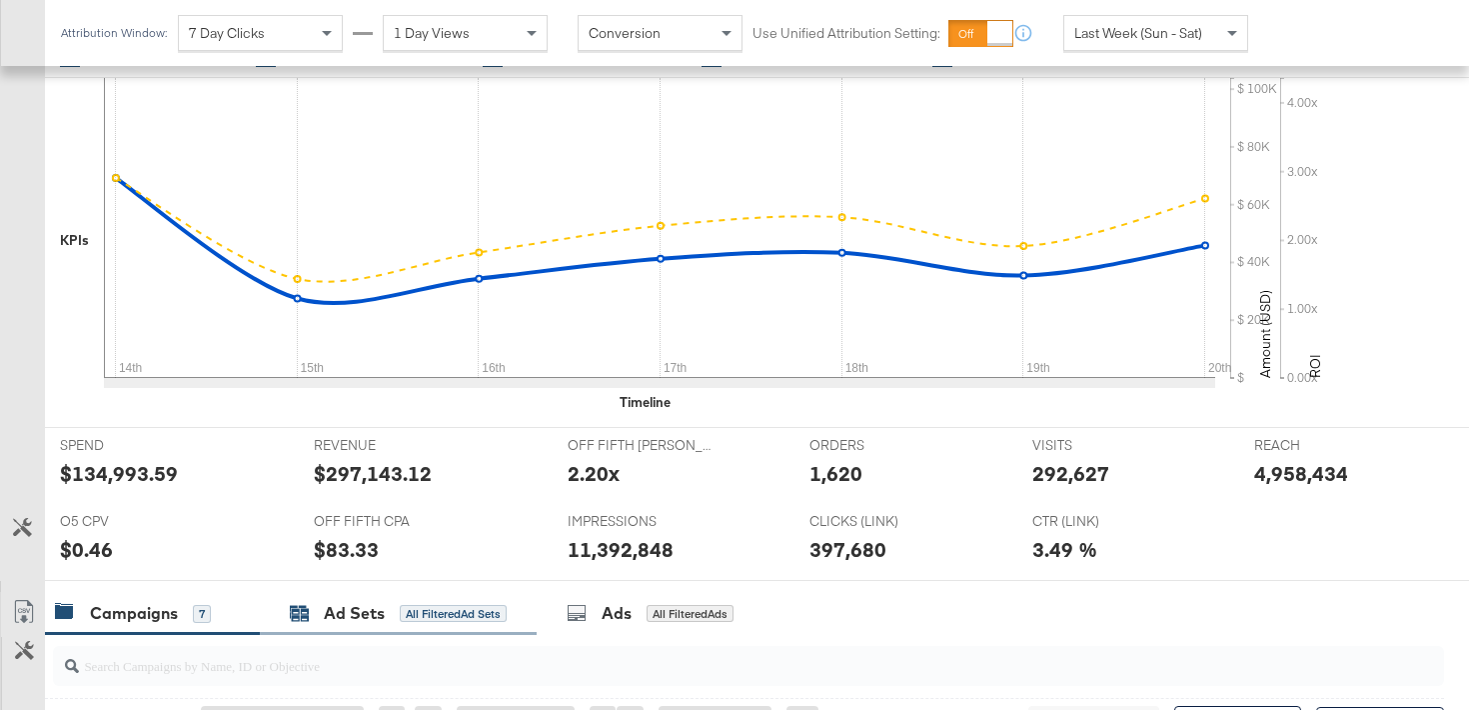
click at [344, 612] on div "Ad Sets" at bounding box center [354, 613] width 61 height 23
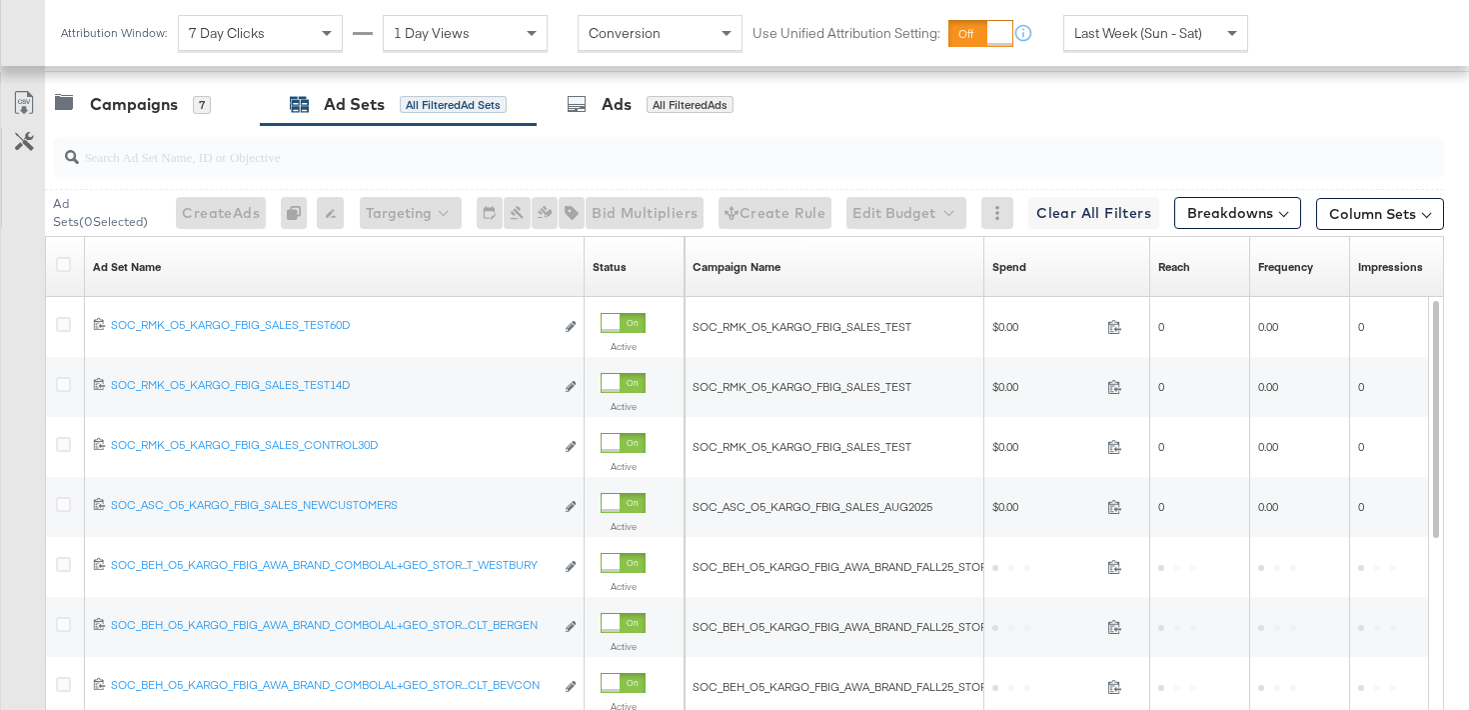
scroll to position [1012, 0]
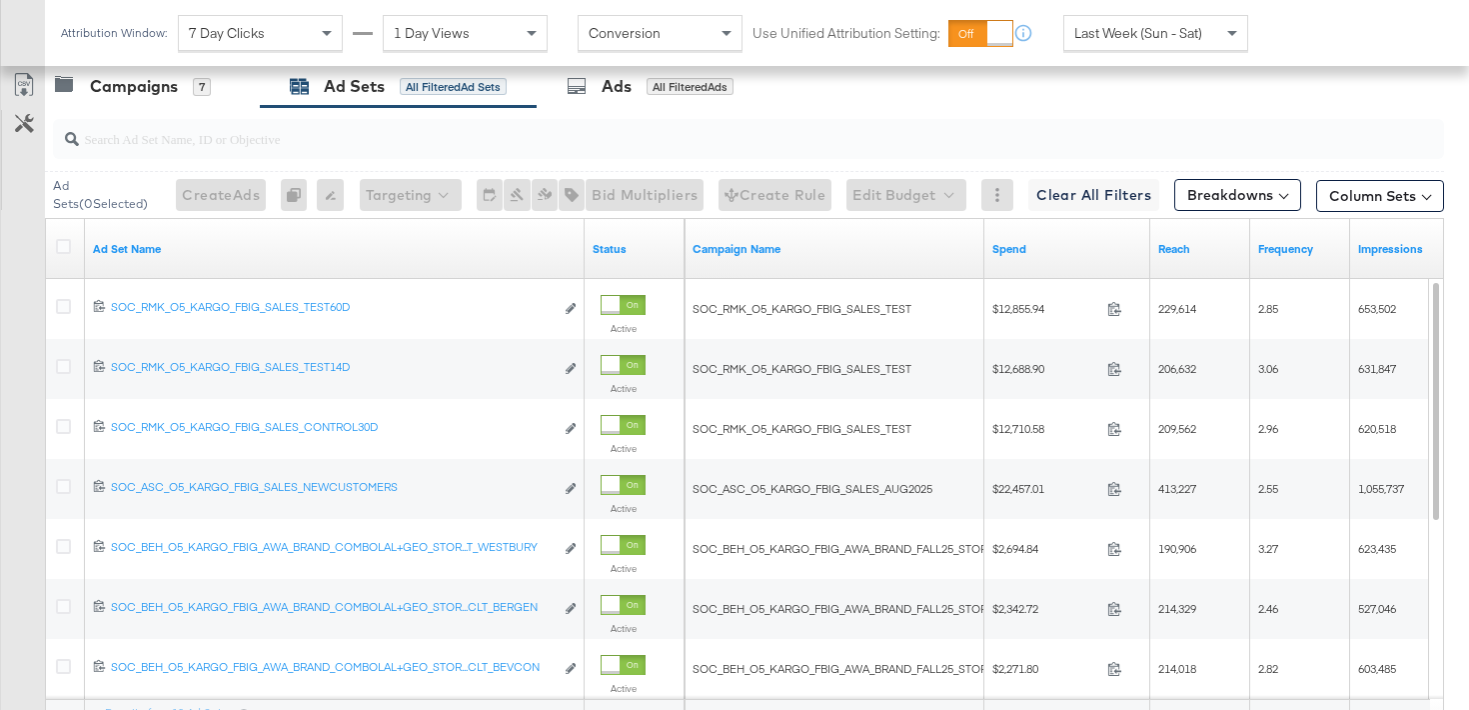
click at [15, 96] on link "Export as CSV" at bounding box center [23, 87] width 45 height 45
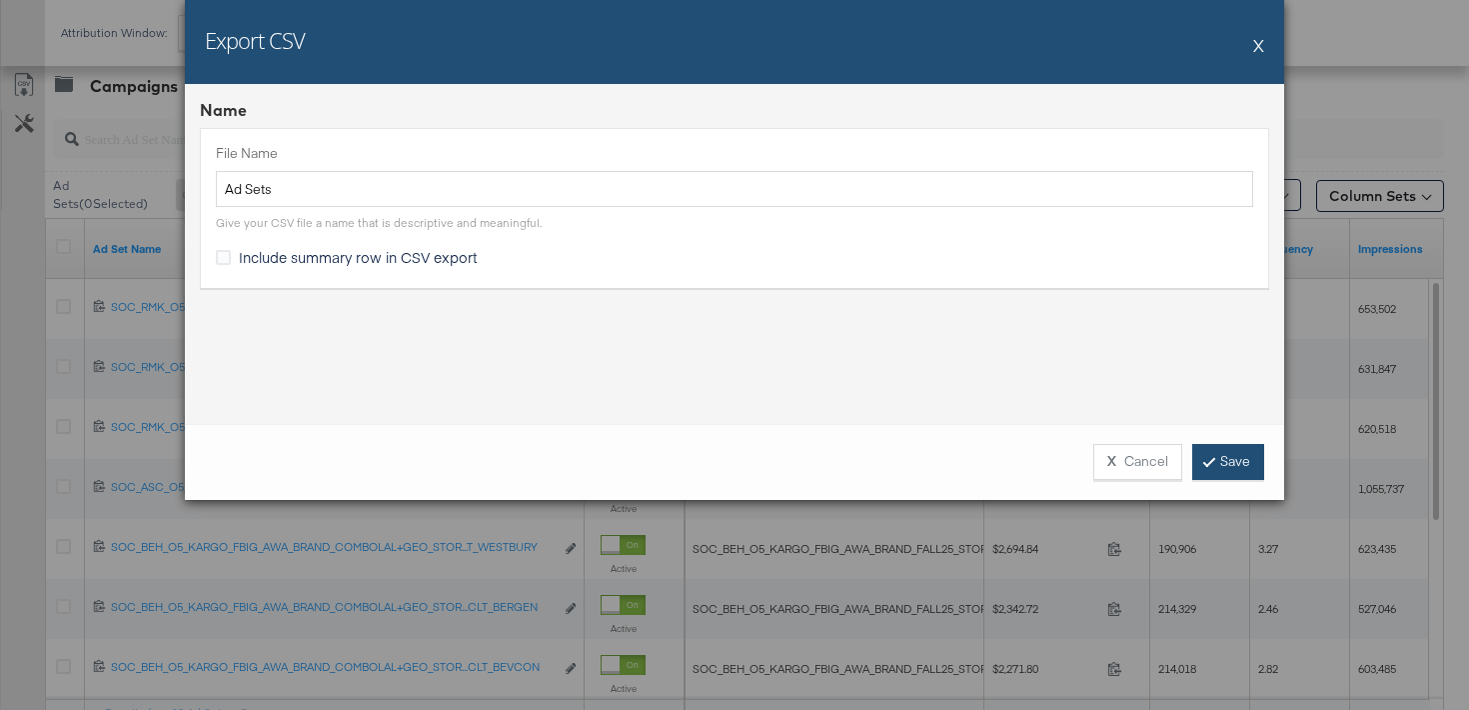
click at [1251, 471] on link "Save" at bounding box center [1228, 462] width 72 height 36
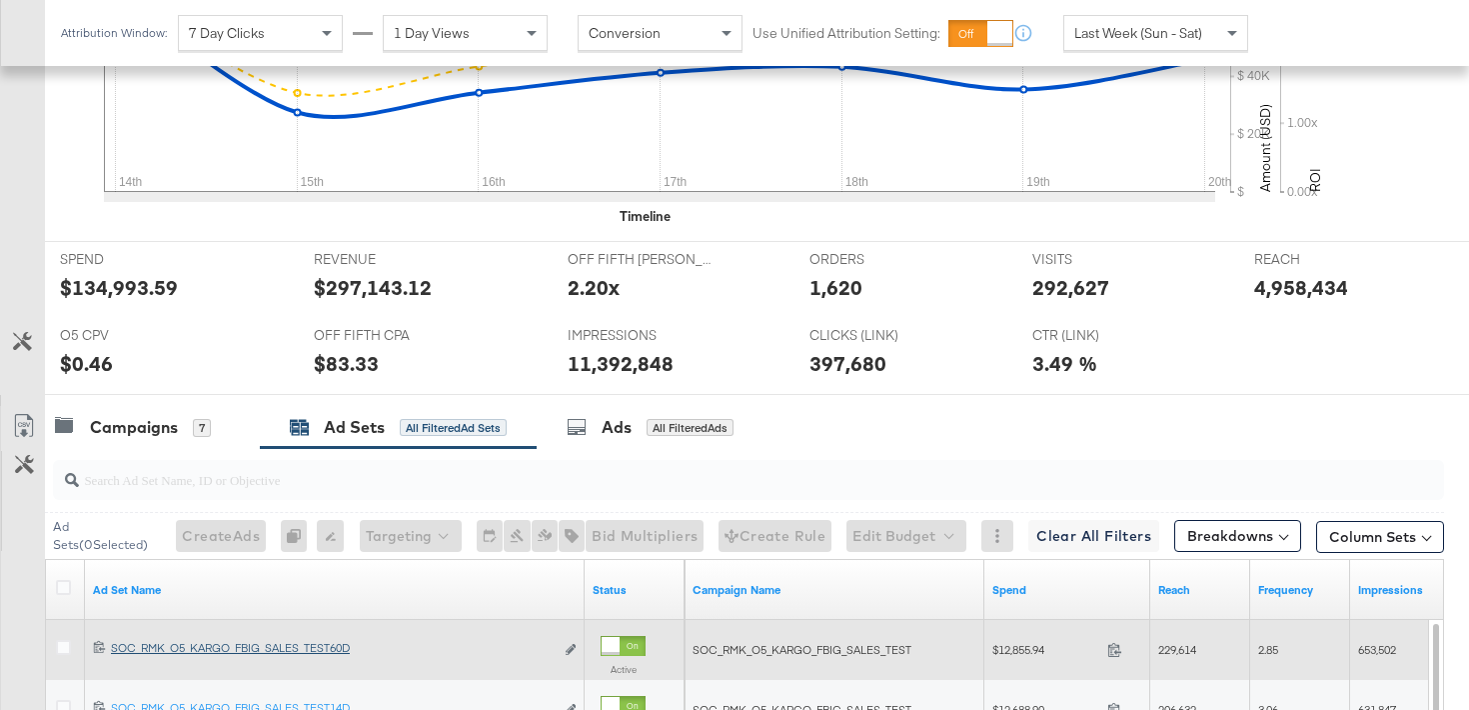
scroll to position [622, 0]
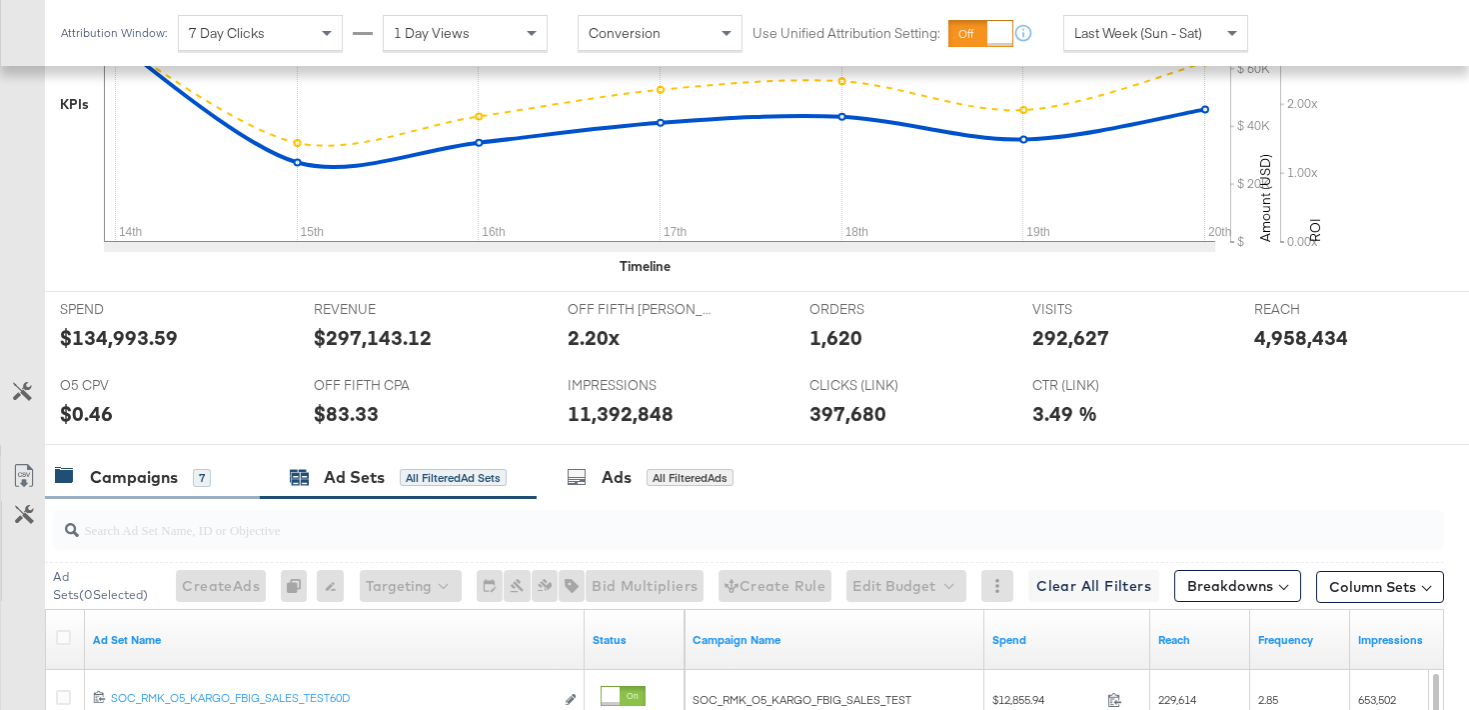
click at [105, 471] on div "Campaigns" at bounding box center [134, 477] width 88 height 23
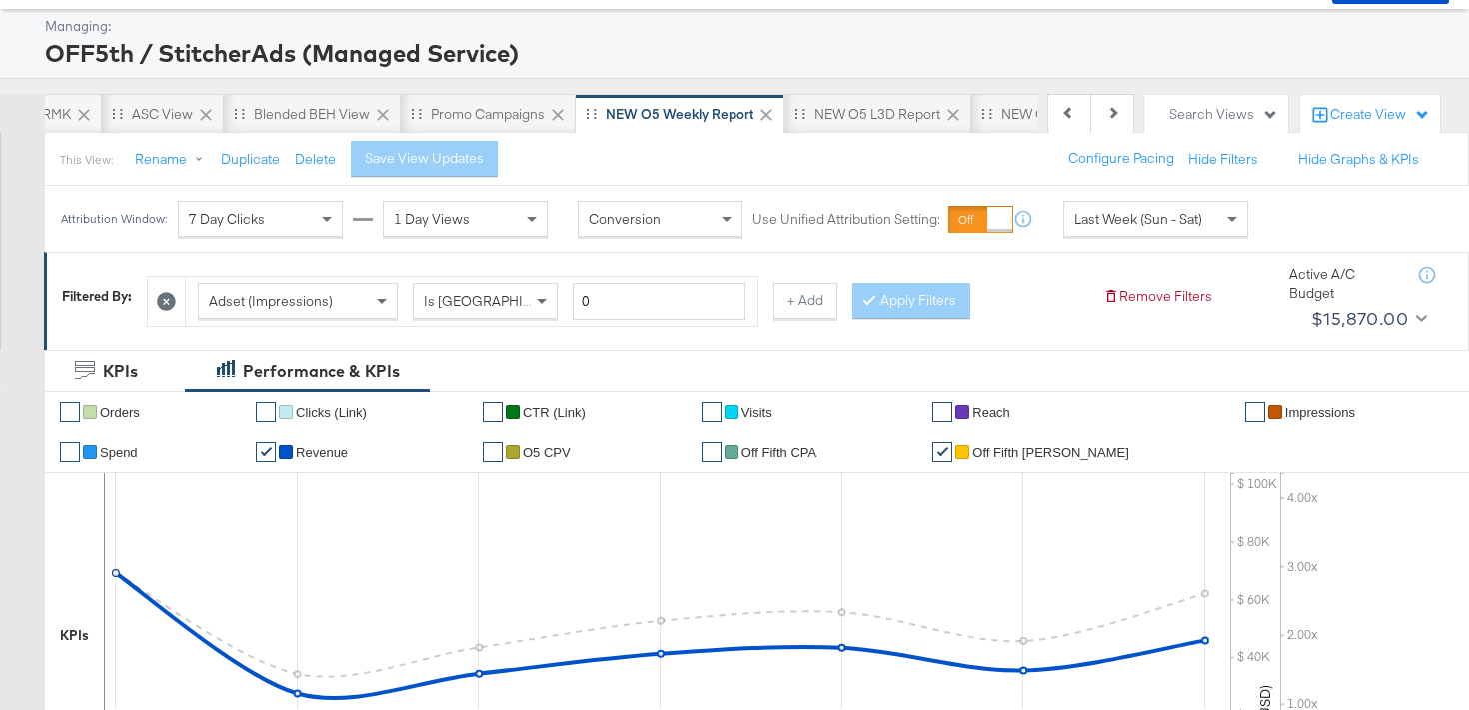
scroll to position [0, 0]
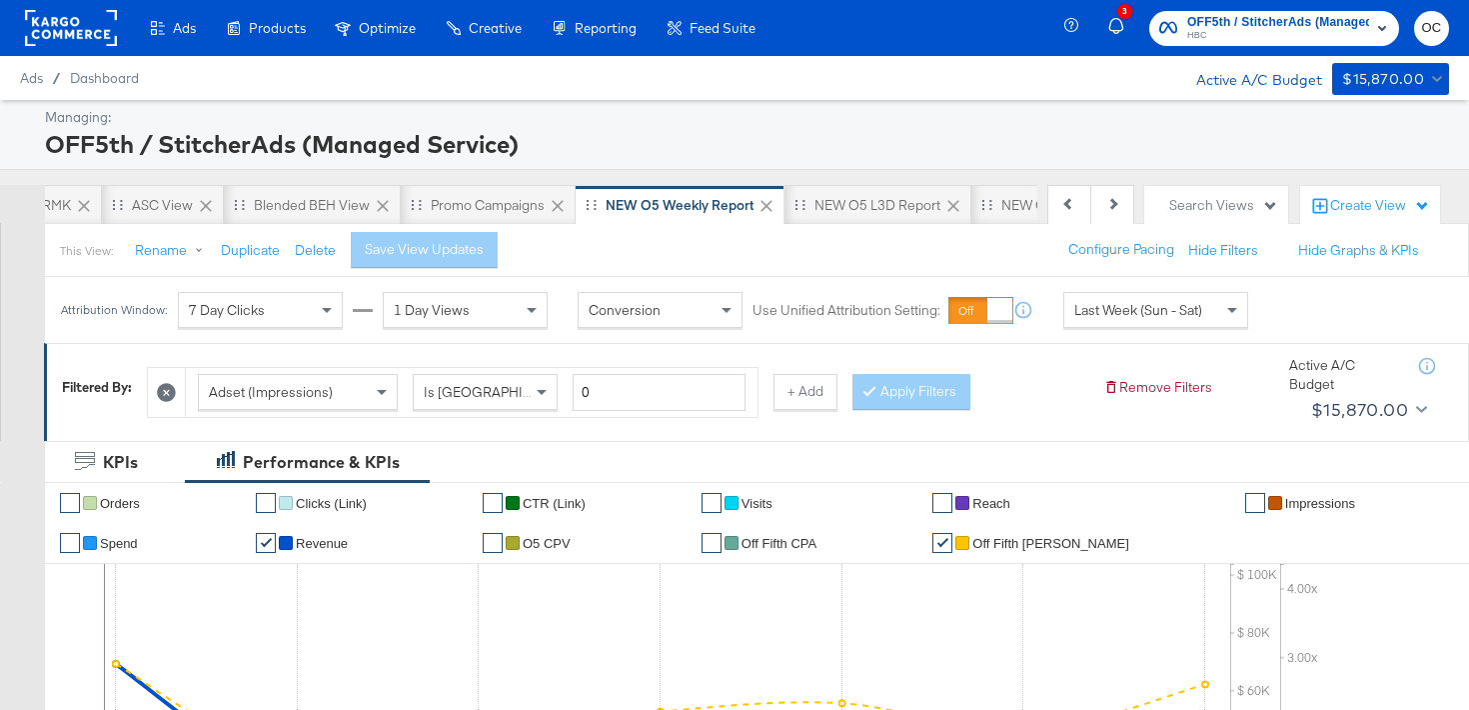
click at [1201, 35] on span "HBC" at bounding box center [1278, 36] width 182 height 16
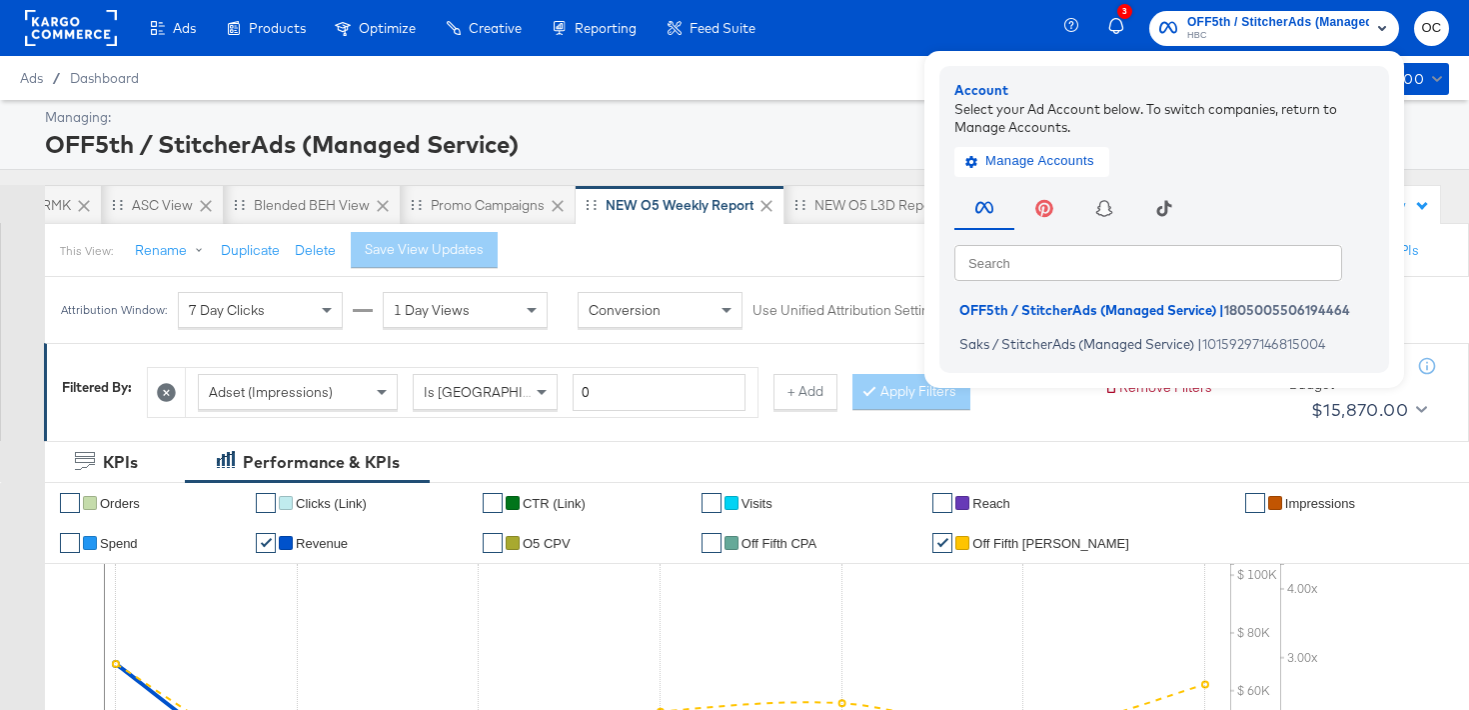
click at [67, 24] on rect at bounding box center [71, 28] width 92 height 36
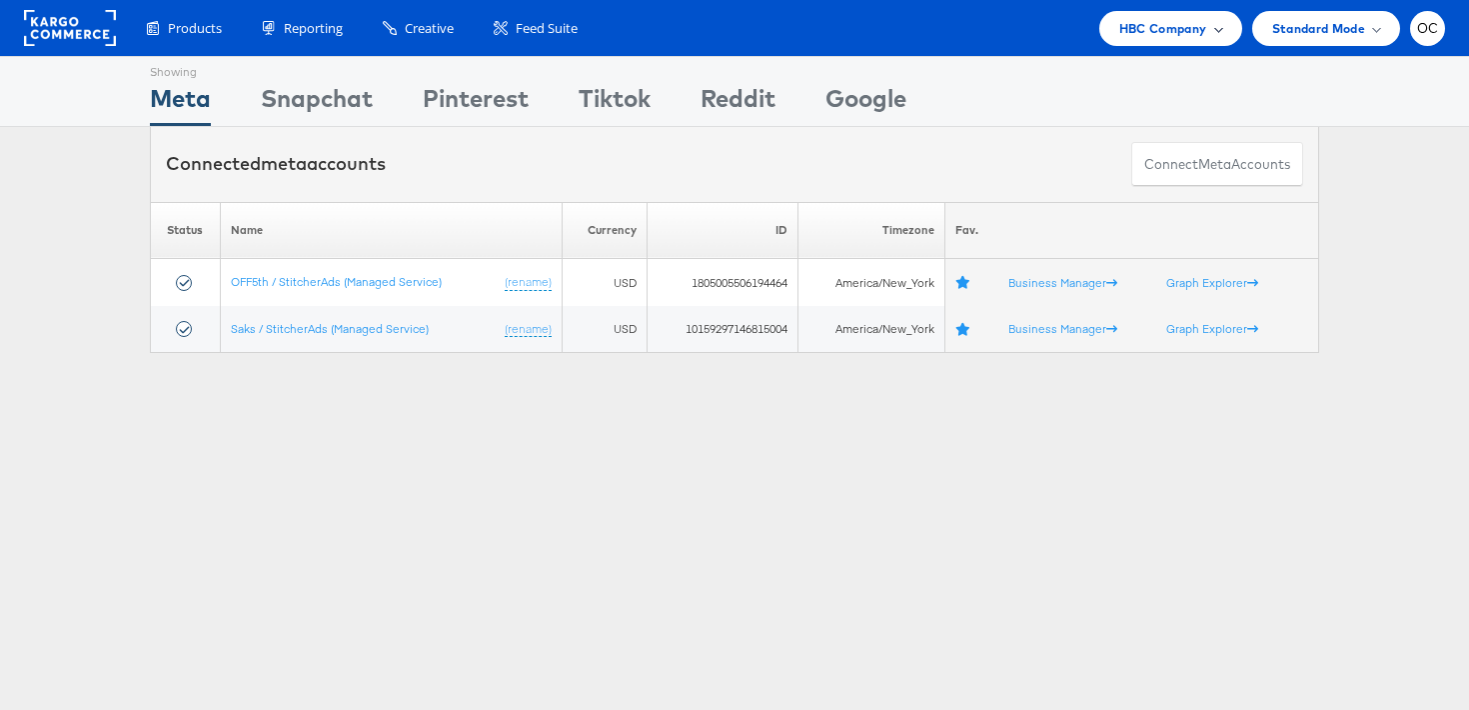
click at [1162, 28] on span "HBC Company" at bounding box center [1163, 28] width 88 height 21
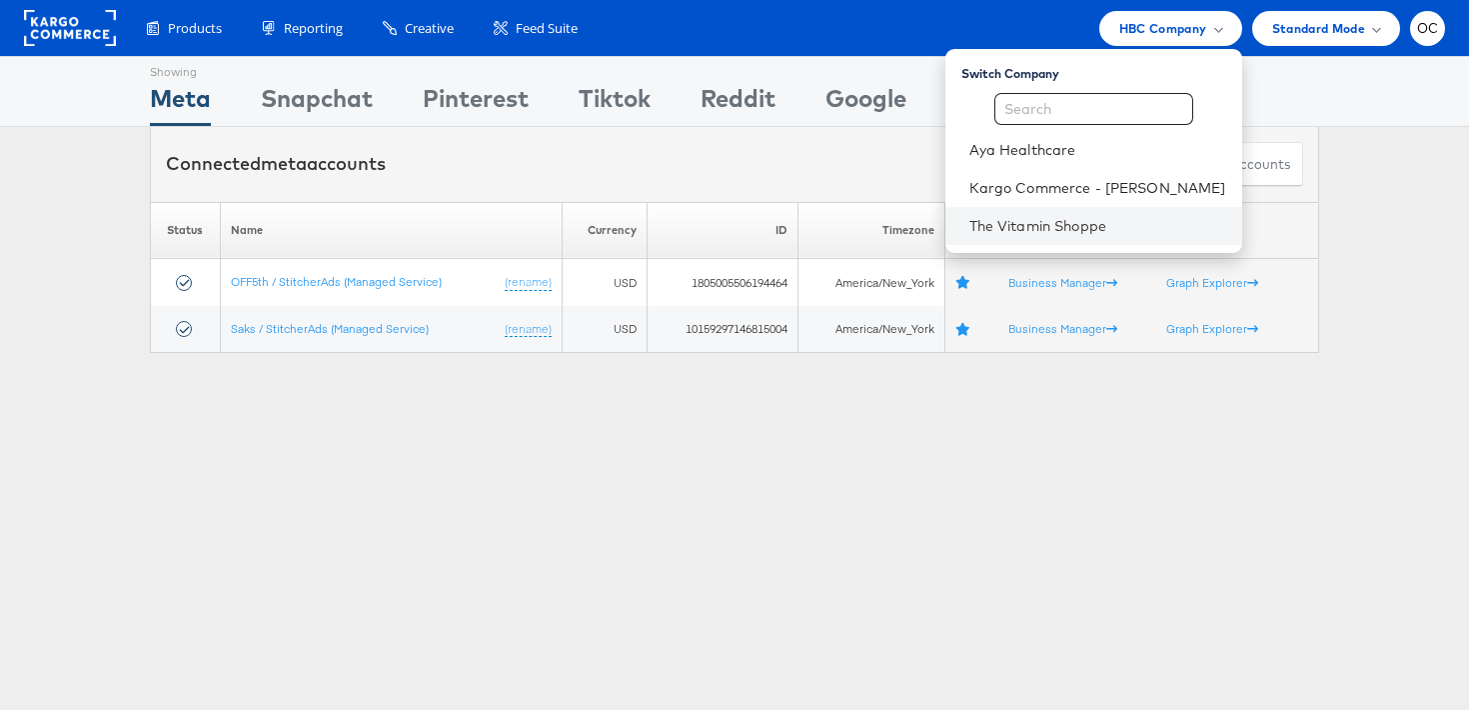
click at [1063, 239] on li "The Vitamin Shoppe" at bounding box center [1093, 226] width 297 height 38
click at [1031, 213] on li "The Vitamin Shoppe" at bounding box center [1093, 226] width 297 height 38
click at [1092, 234] on link "The Vitamin Shoppe" at bounding box center [1097, 226] width 257 height 20
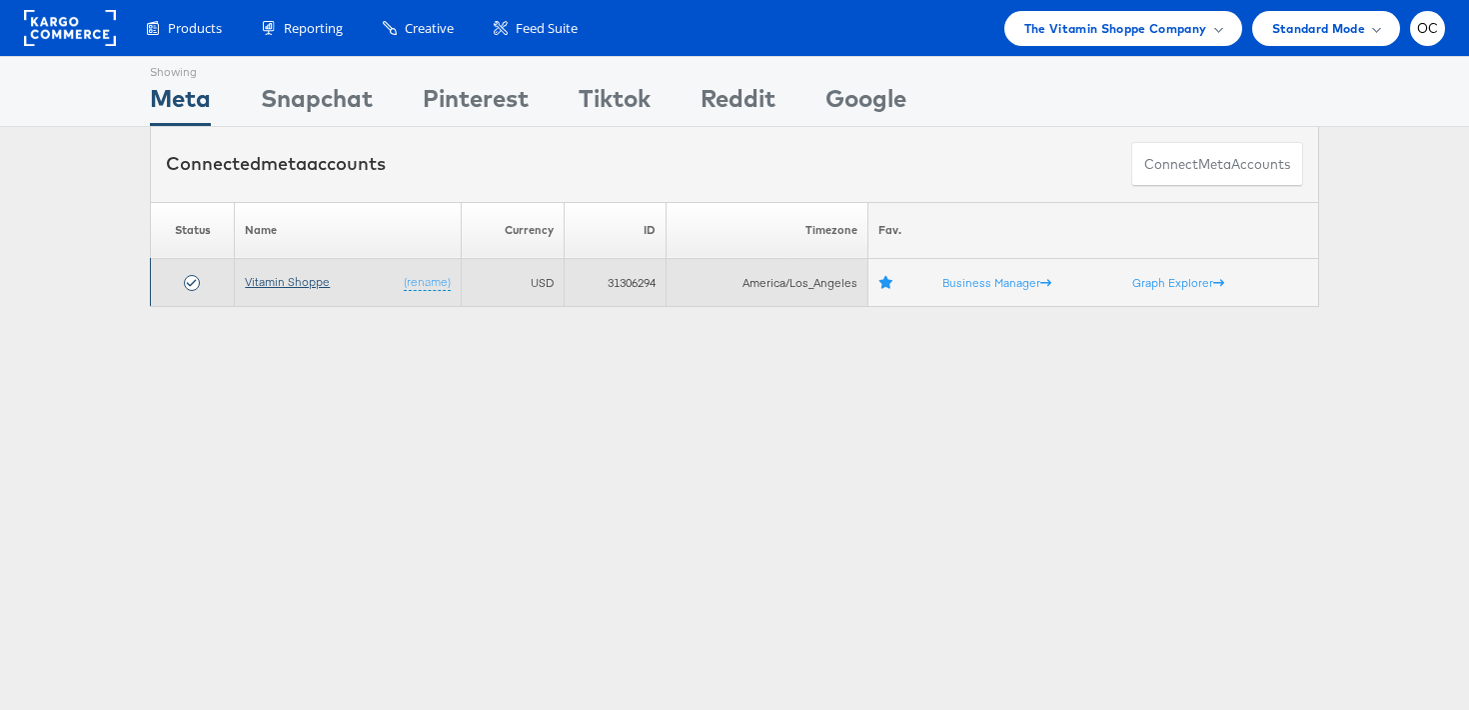
click at [319, 285] on link "Vitamin Shoppe" at bounding box center [287, 281] width 85 height 15
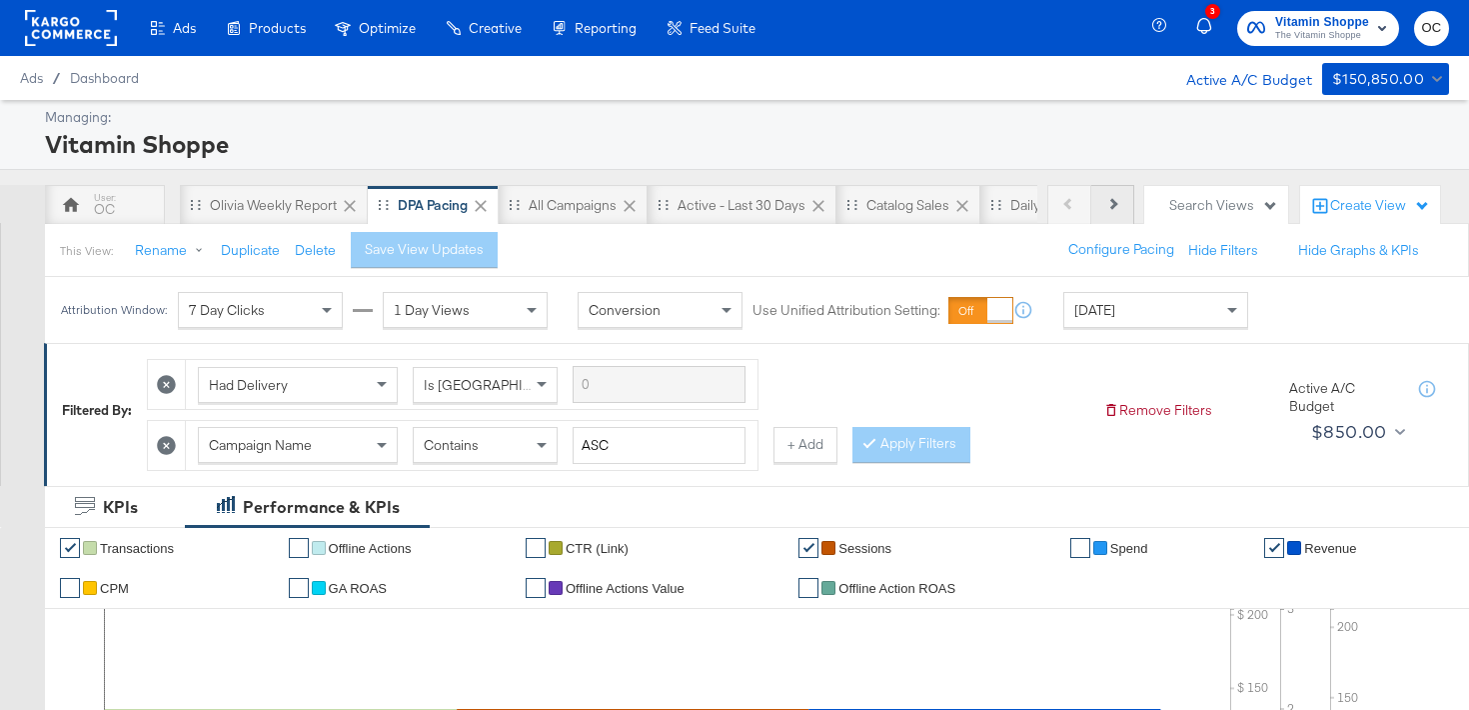
click at [1115, 207] on button "Next" at bounding box center [1112, 205] width 43 height 40
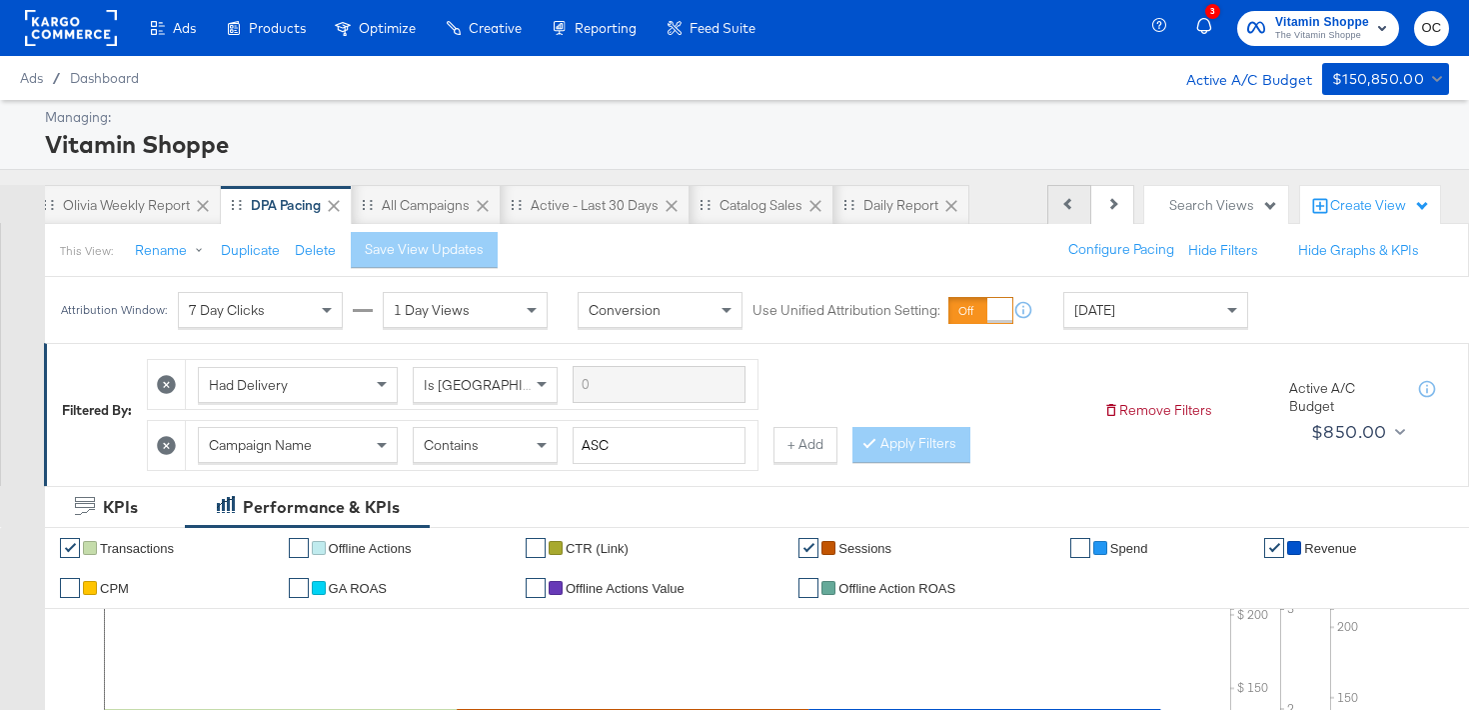
click at [1068, 206] on icon at bounding box center [1068, 203] width 11 height 11
click at [296, 211] on div "Olivia Weekly Report" at bounding box center [273, 205] width 127 height 19
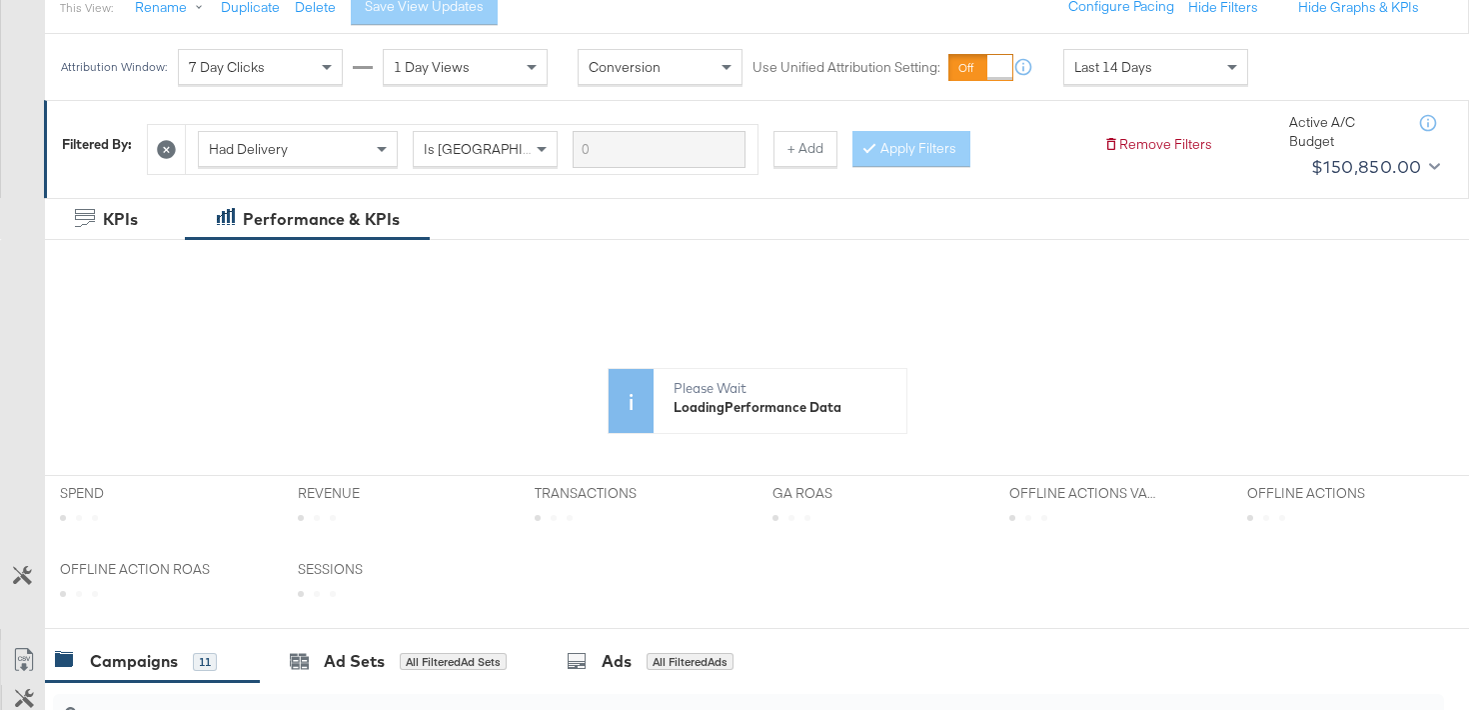
scroll to position [254, 0]
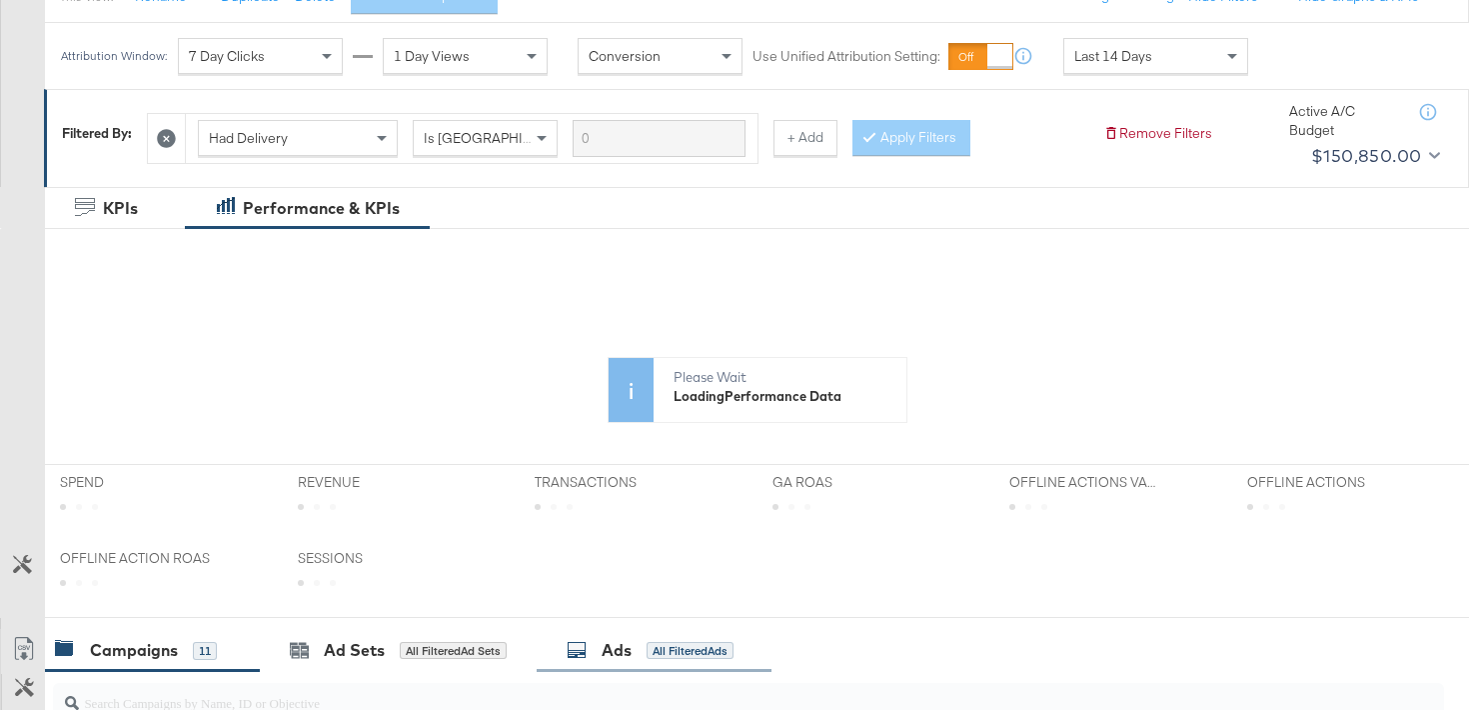
click at [598, 658] on div "Ads All Filtered Ads" at bounding box center [650, 650] width 167 height 23
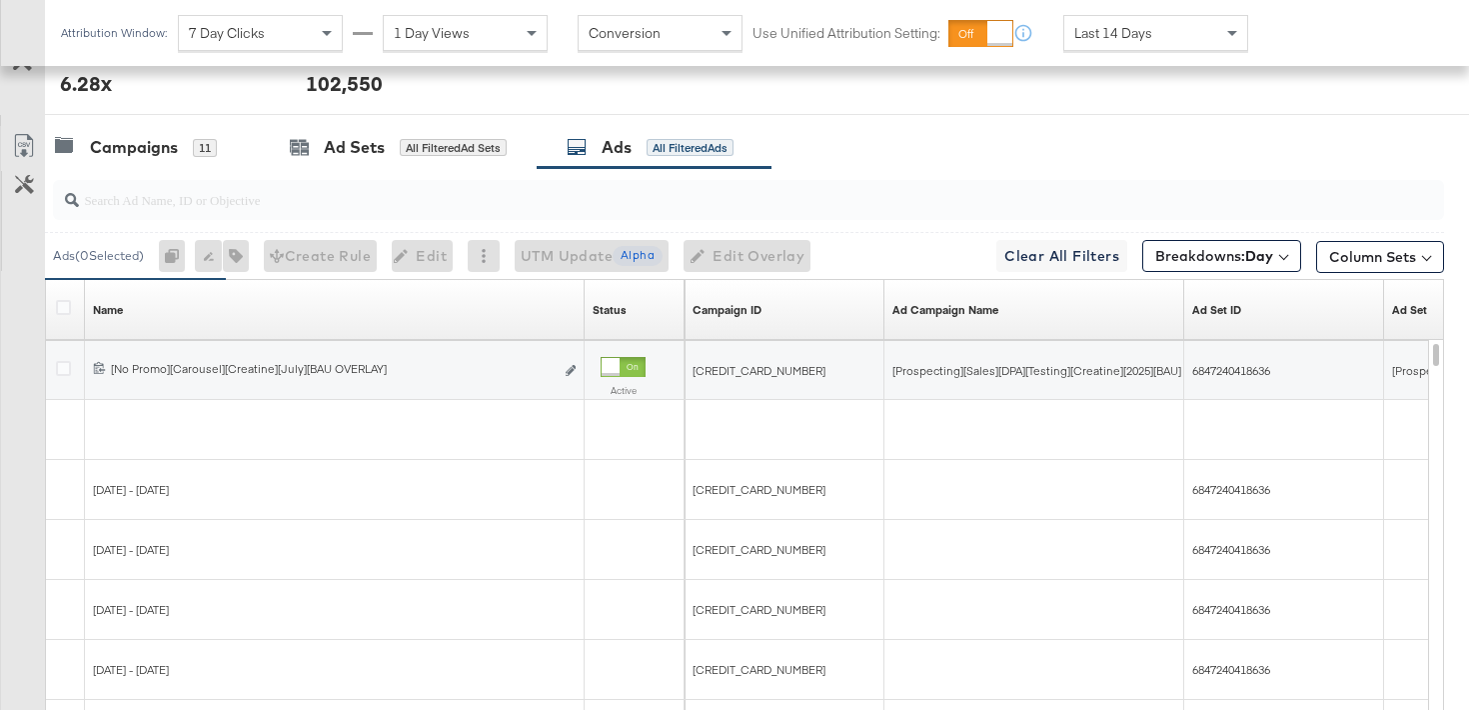
scroll to position [965, 0]
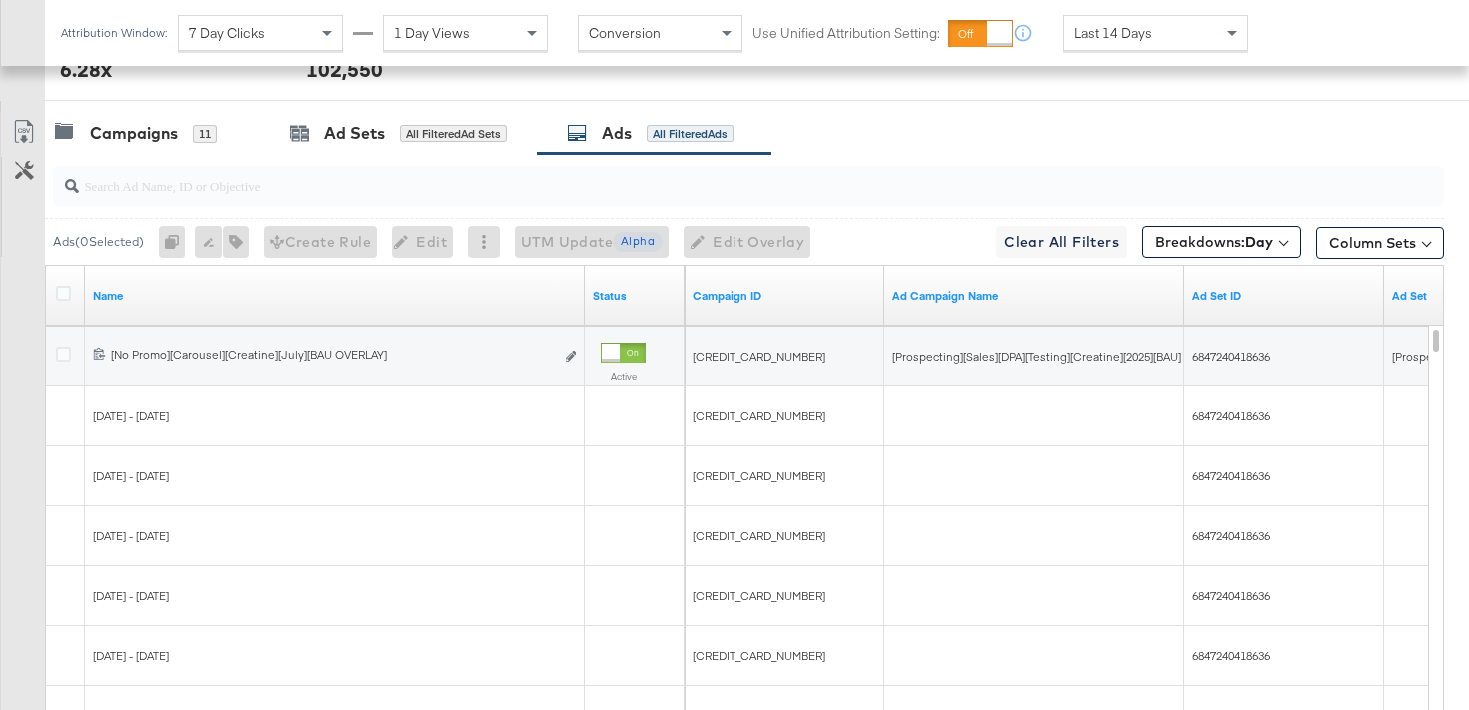
click at [26, 131] on icon at bounding box center [24, 132] width 24 height 24
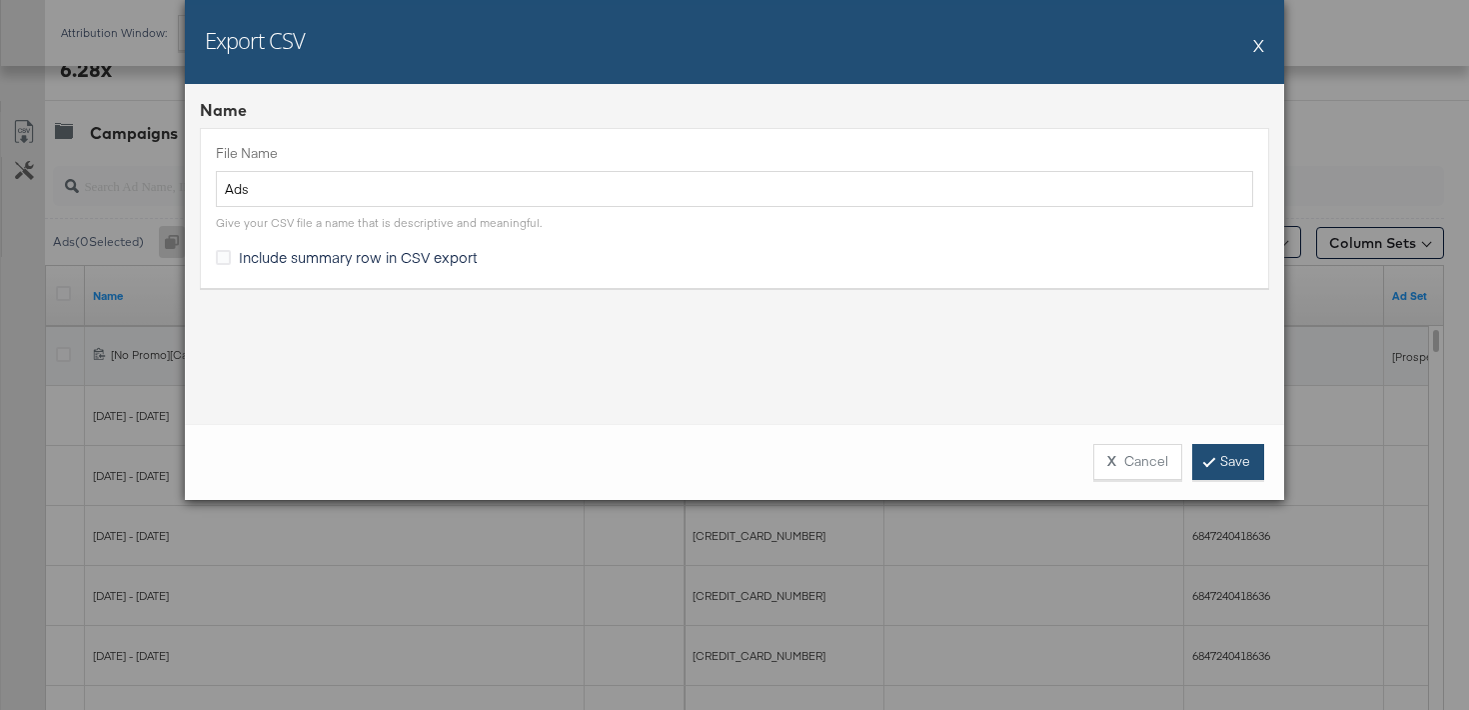
click at [1251, 448] on link "Save" at bounding box center [1228, 462] width 72 height 36
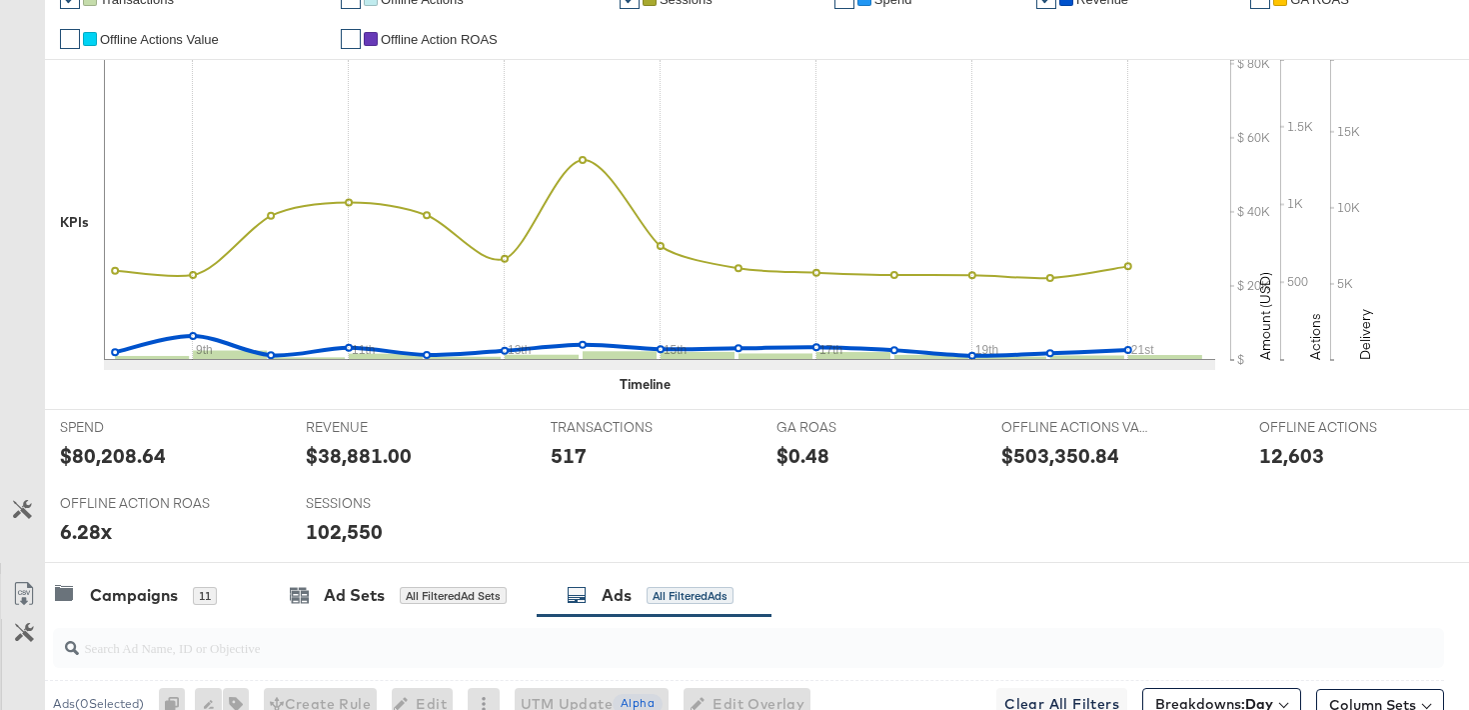
scroll to position [0, 0]
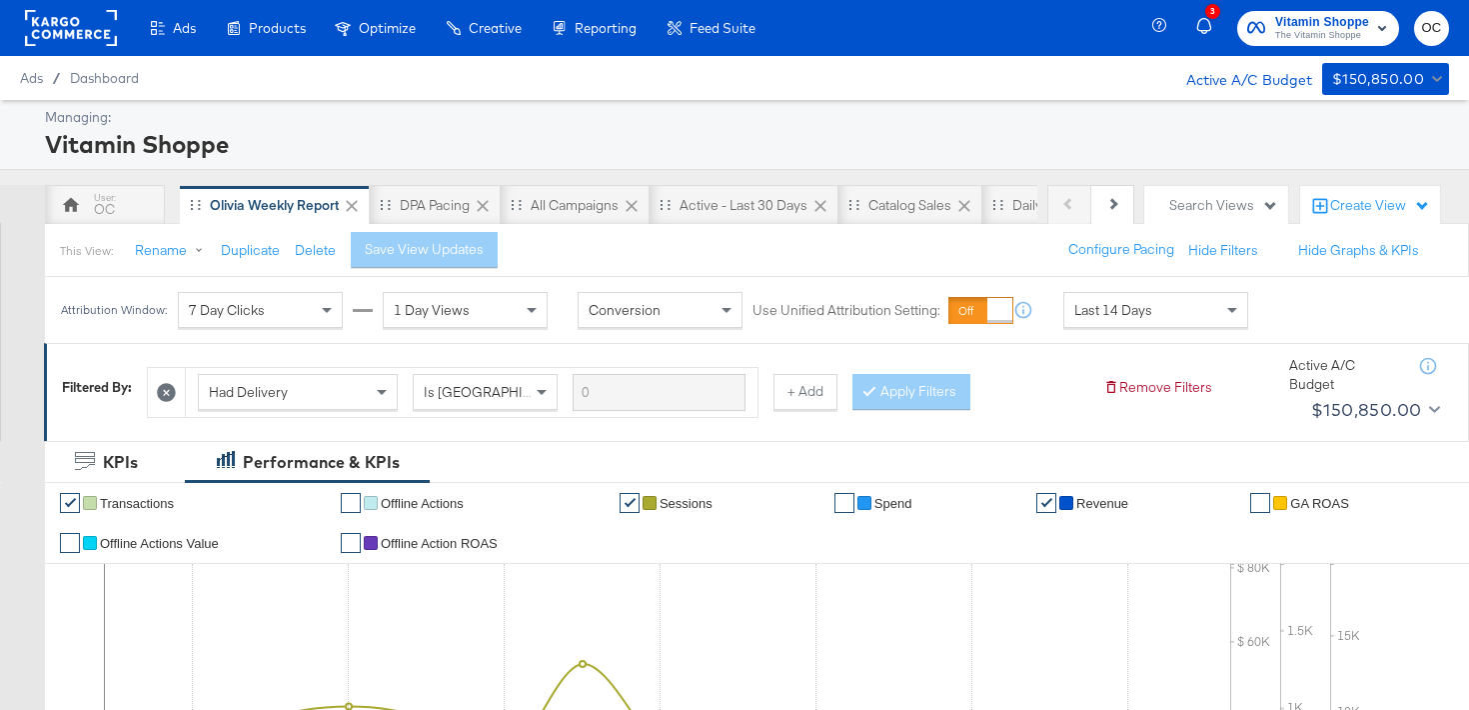
click at [96, 38] on rect at bounding box center [71, 28] width 92 height 36
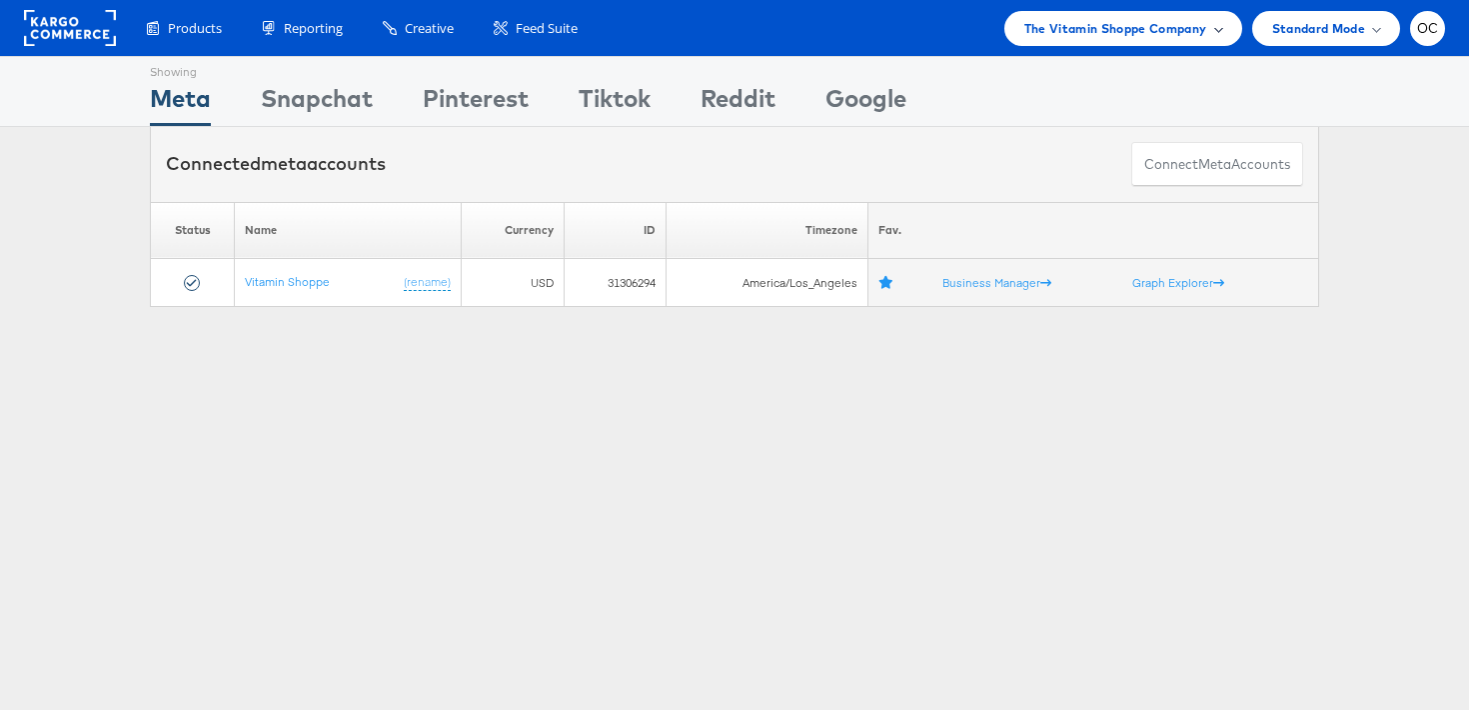
click at [1211, 37] on div "The Vitamin Shoppe Company" at bounding box center [1123, 28] width 198 height 21
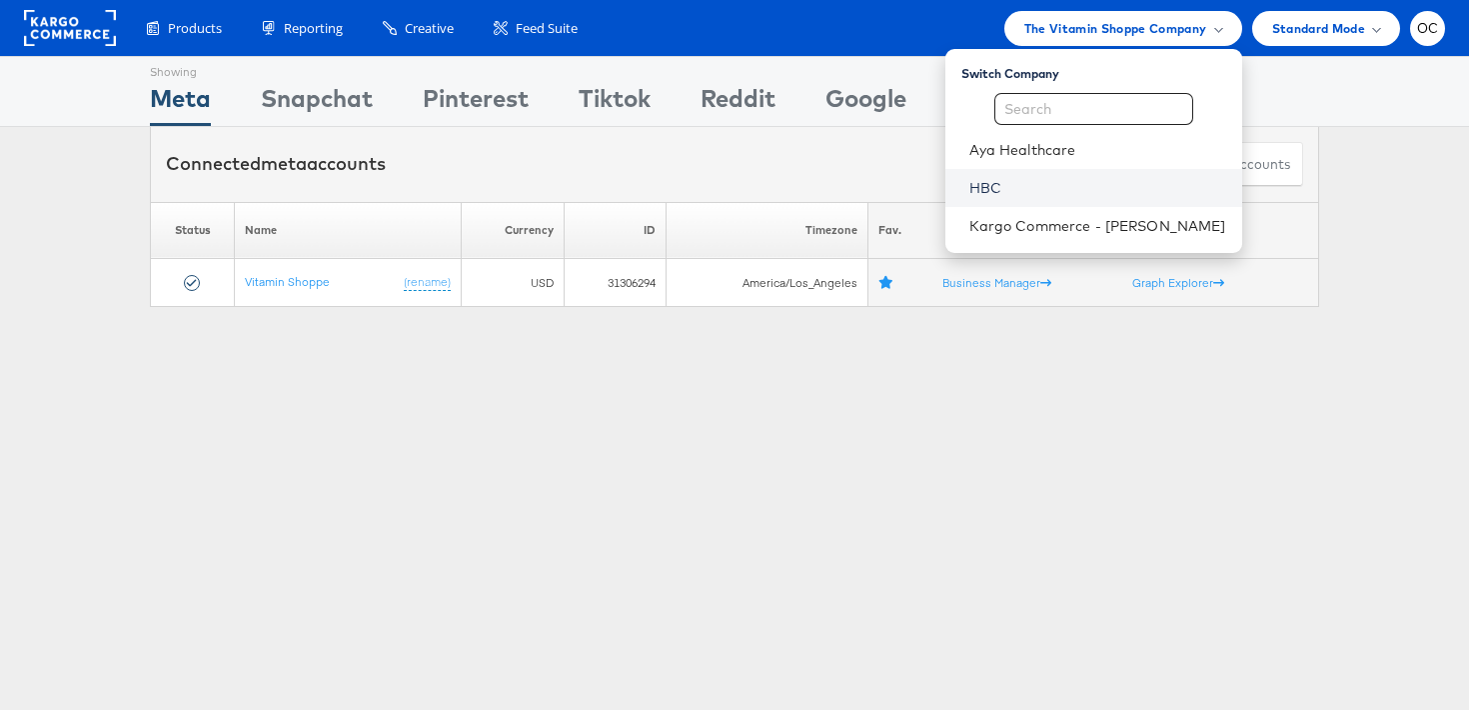
click at [1063, 180] on link "HBC" at bounding box center [1097, 188] width 257 height 20
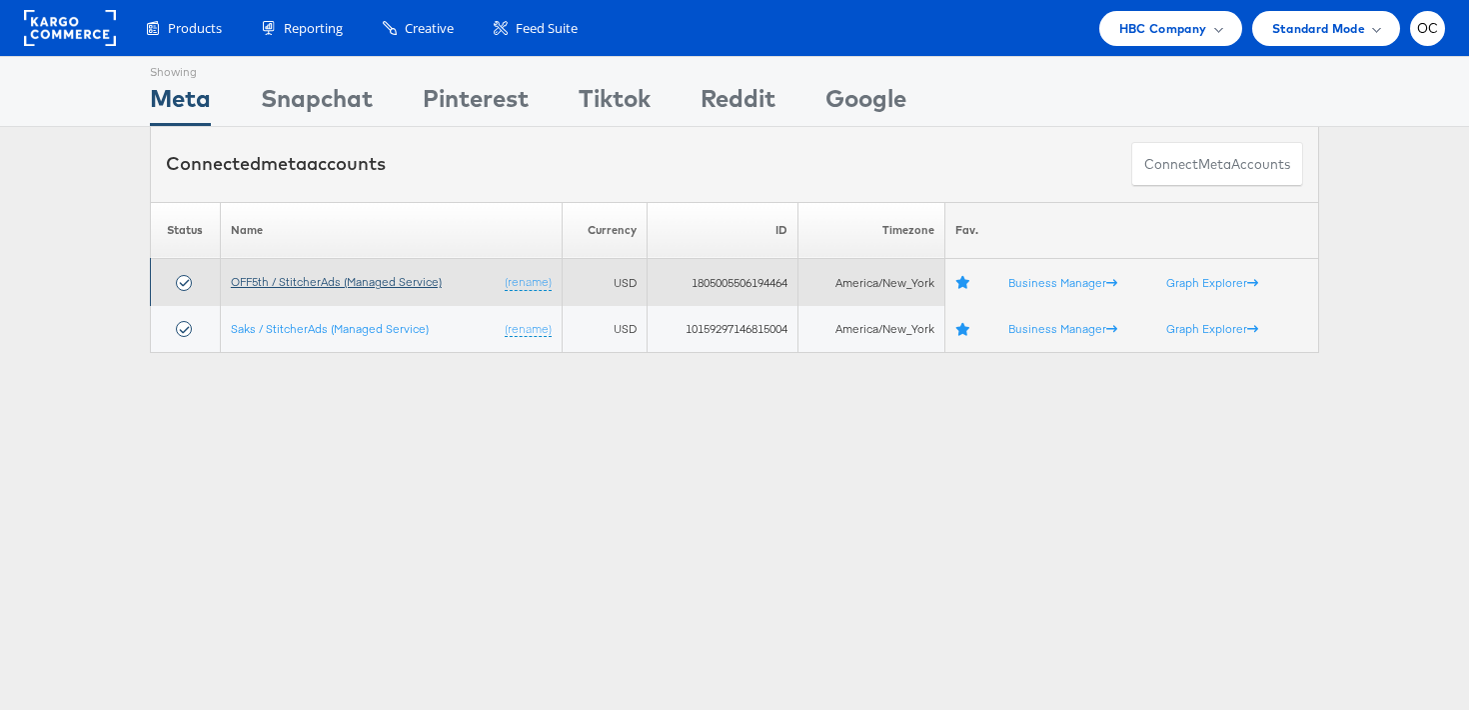
click at [295, 283] on link "OFF5th / StitcherAds (Managed Service)" at bounding box center [336, 281] width 211 height 15
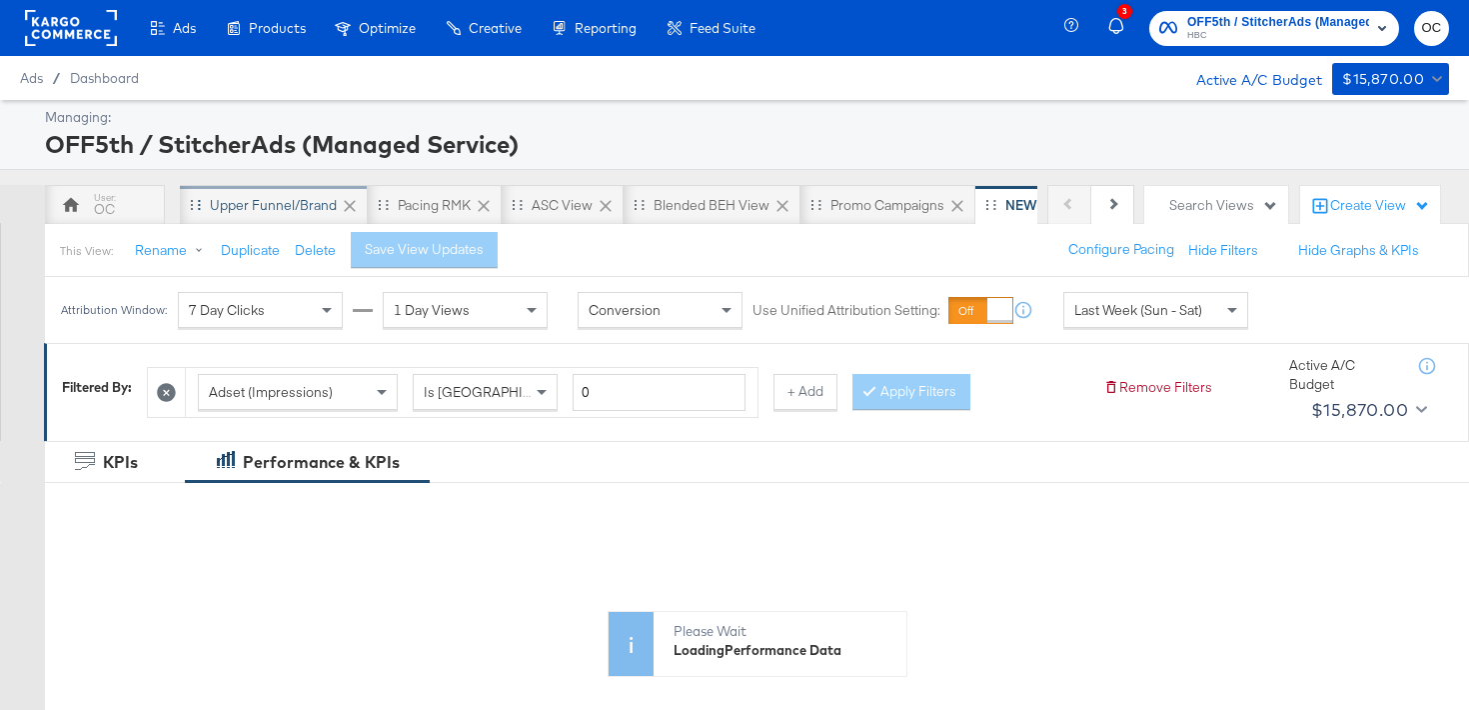
click at [308, 218] on div "Upper Funnel/Brand" at bounding box center [274, 205] width 188 height 40
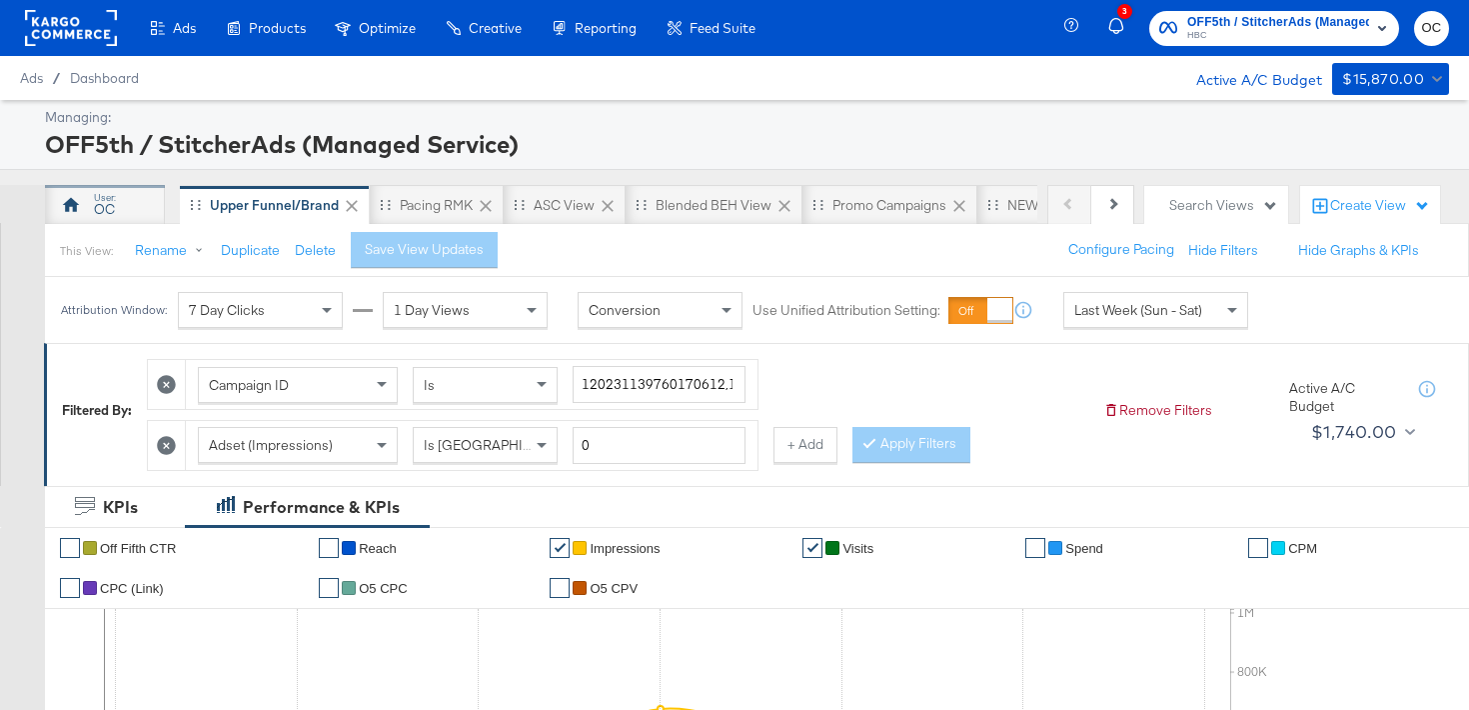
click at [109, 215] on div "OC" at bounding box center [104, 209] width 21 height 19
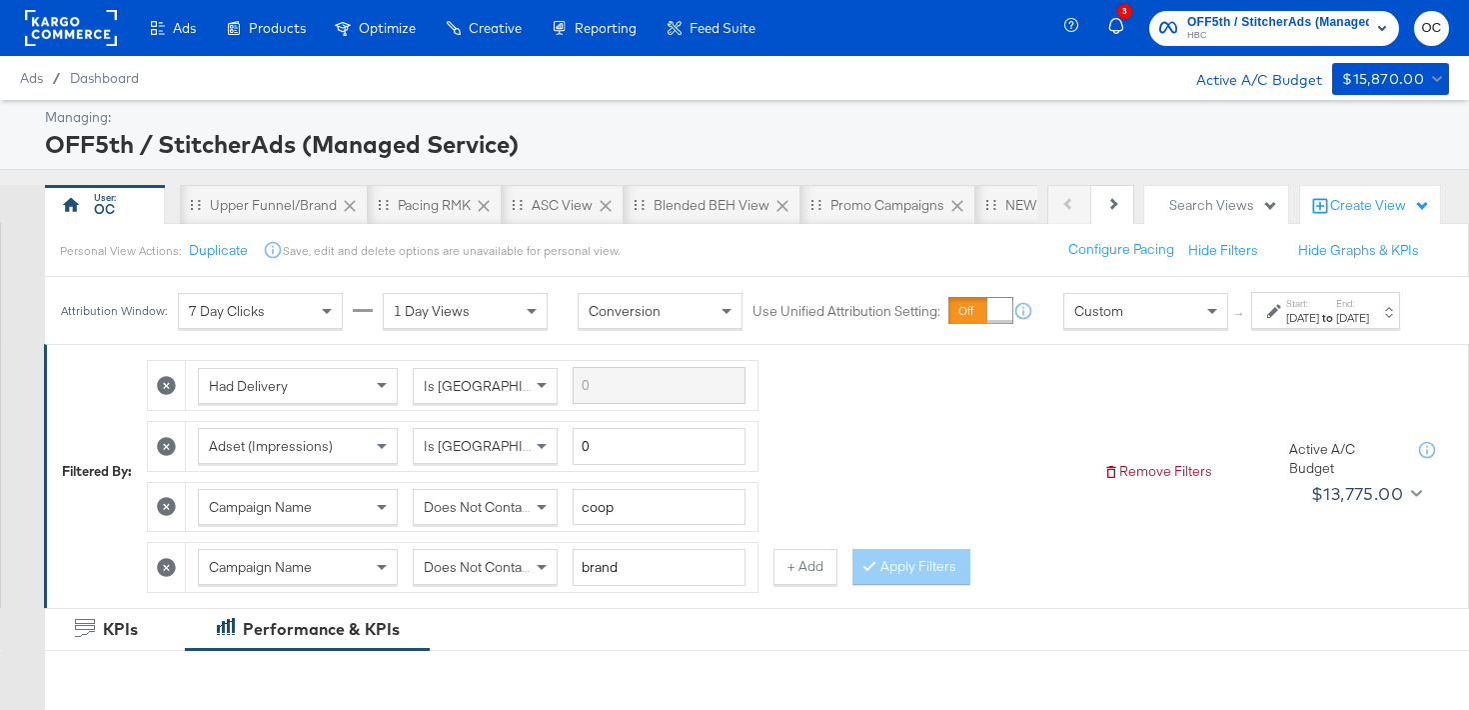
click at [165, 577] on icon at bounding box center [166, 567] width 19 height 19
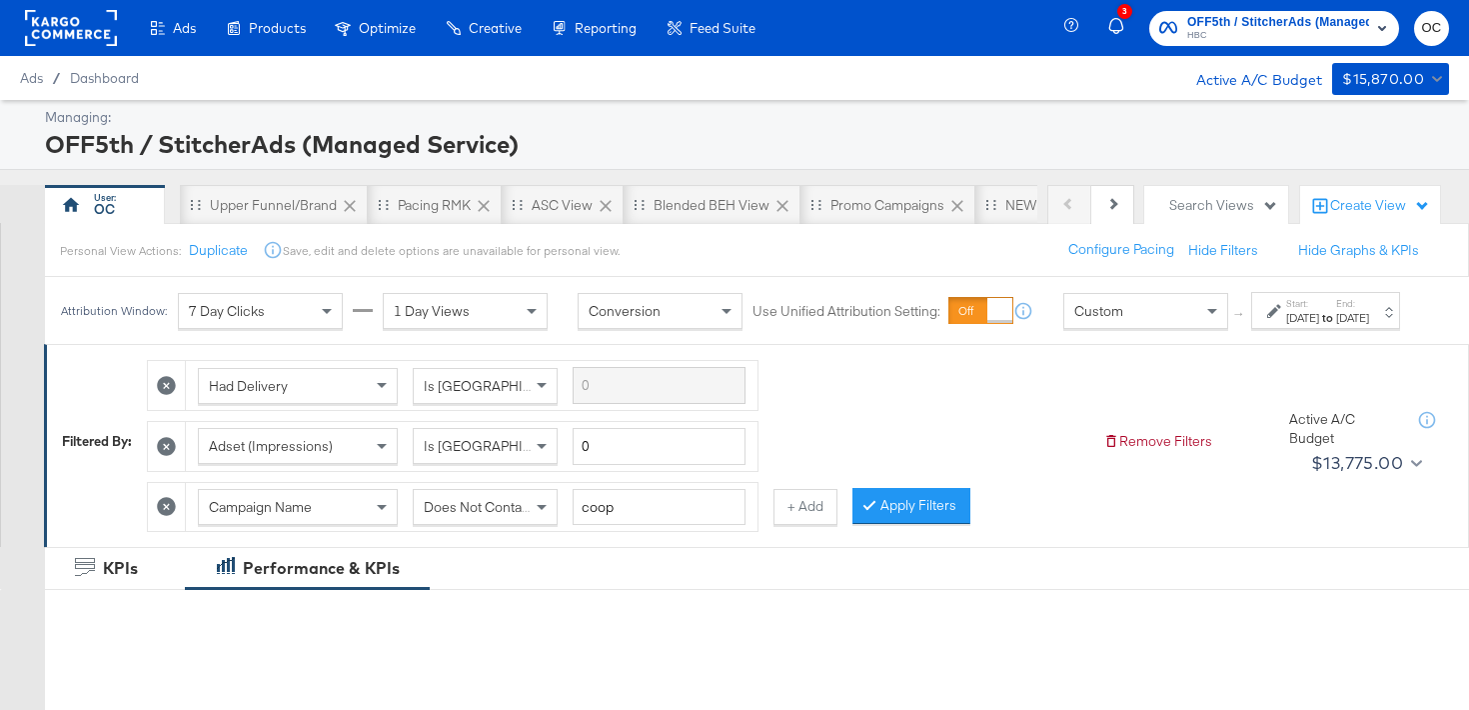
click at [1087, 320] on span "Custom" at bounding box center [1098, 311] width 49 height 18
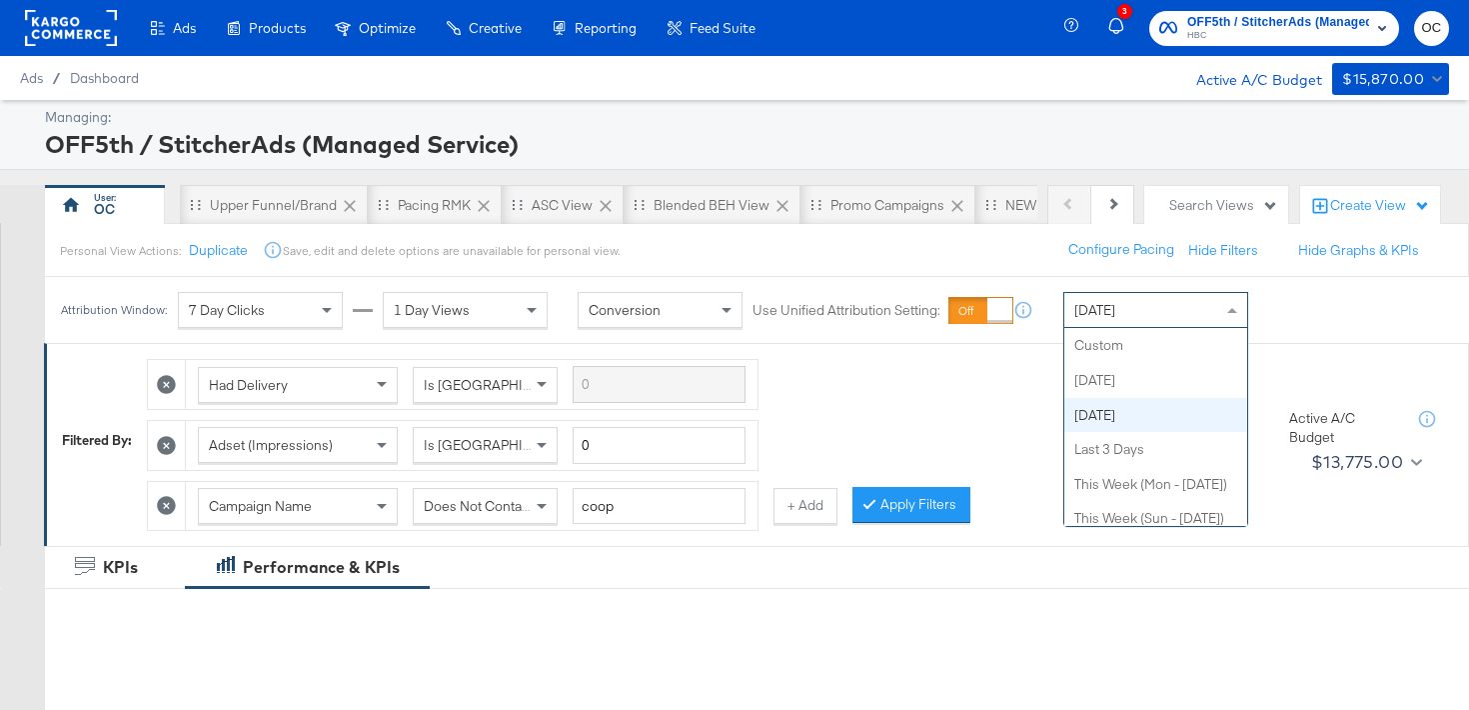
click at [1128, 296] on div "[DATE]" at bounding box center [1155, 310] width 183 height 34
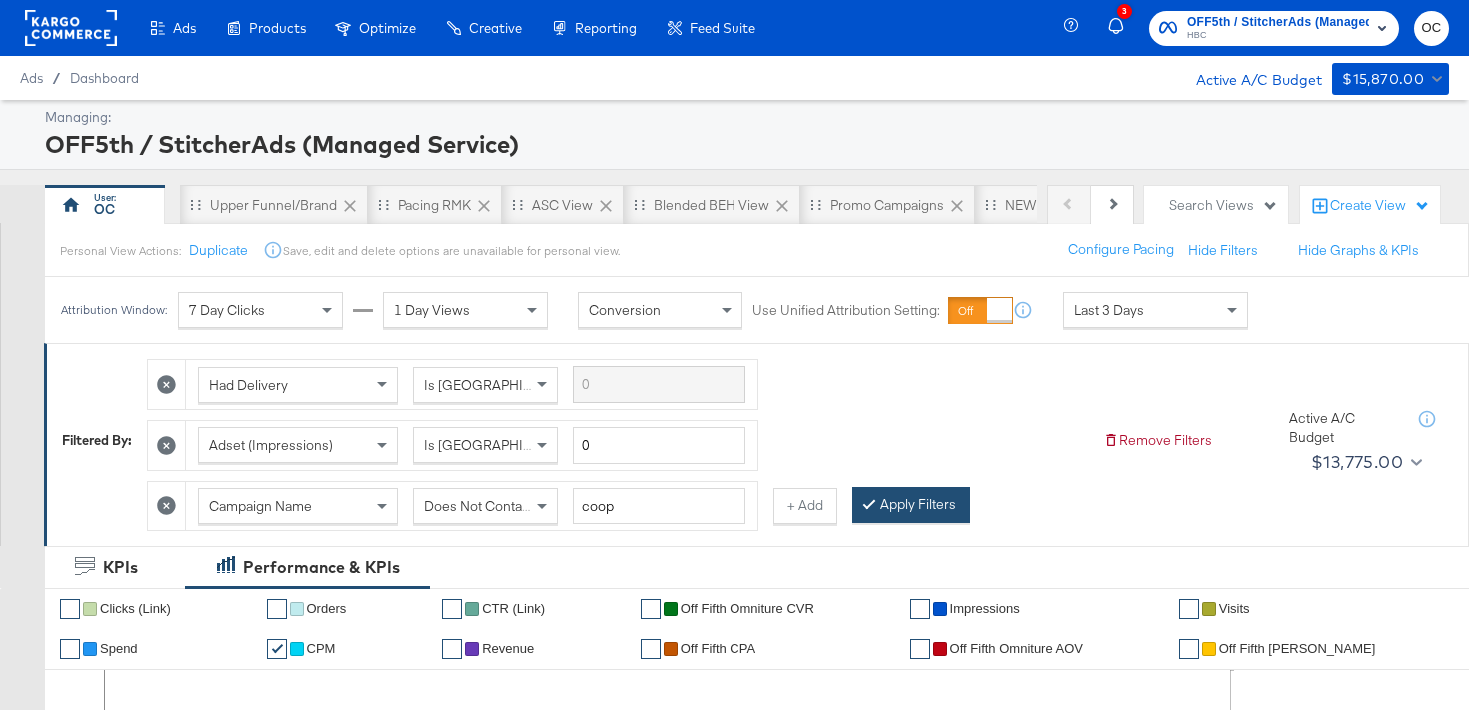
click at [886, 519] on button "Apply Filters" at bounding box center [912, 505] width 118 height 36
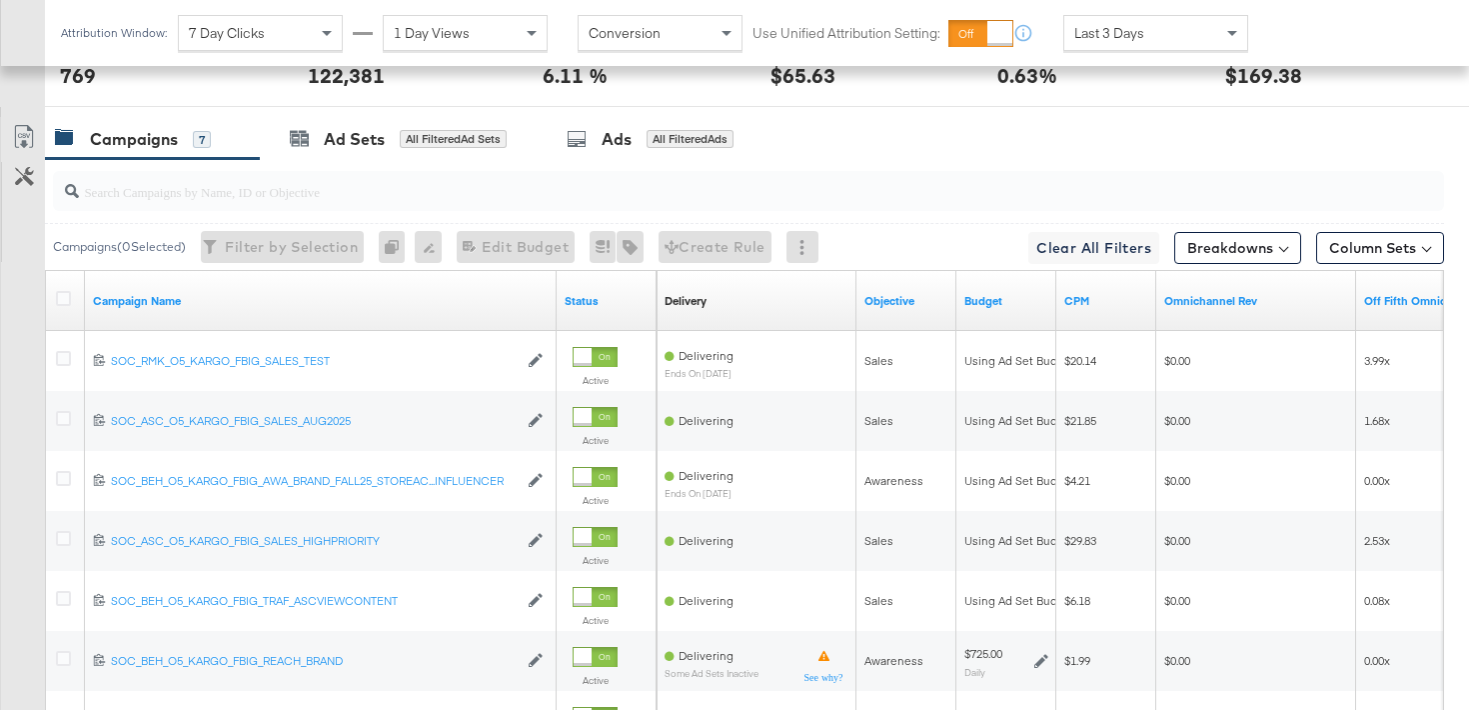
scroll to position [1067, 0]
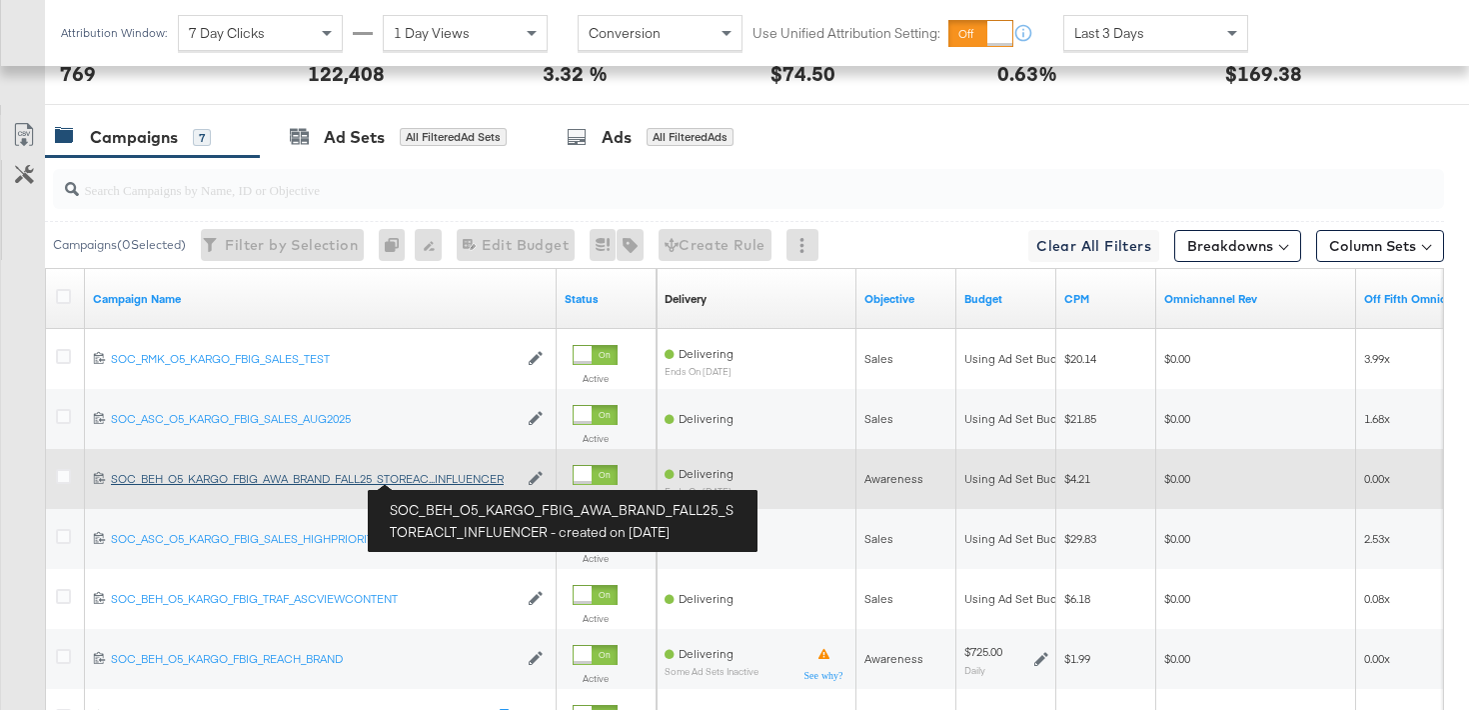
click at [443, 481] on div "SOC_BEH_O5_KARGO_FBIG_AWA_BRAND_FALL25_STOREACLT_INFLUENCER SOC_BEH_O5_KARGO_FB…" at bounding box center [314, 479] width 407 height 16
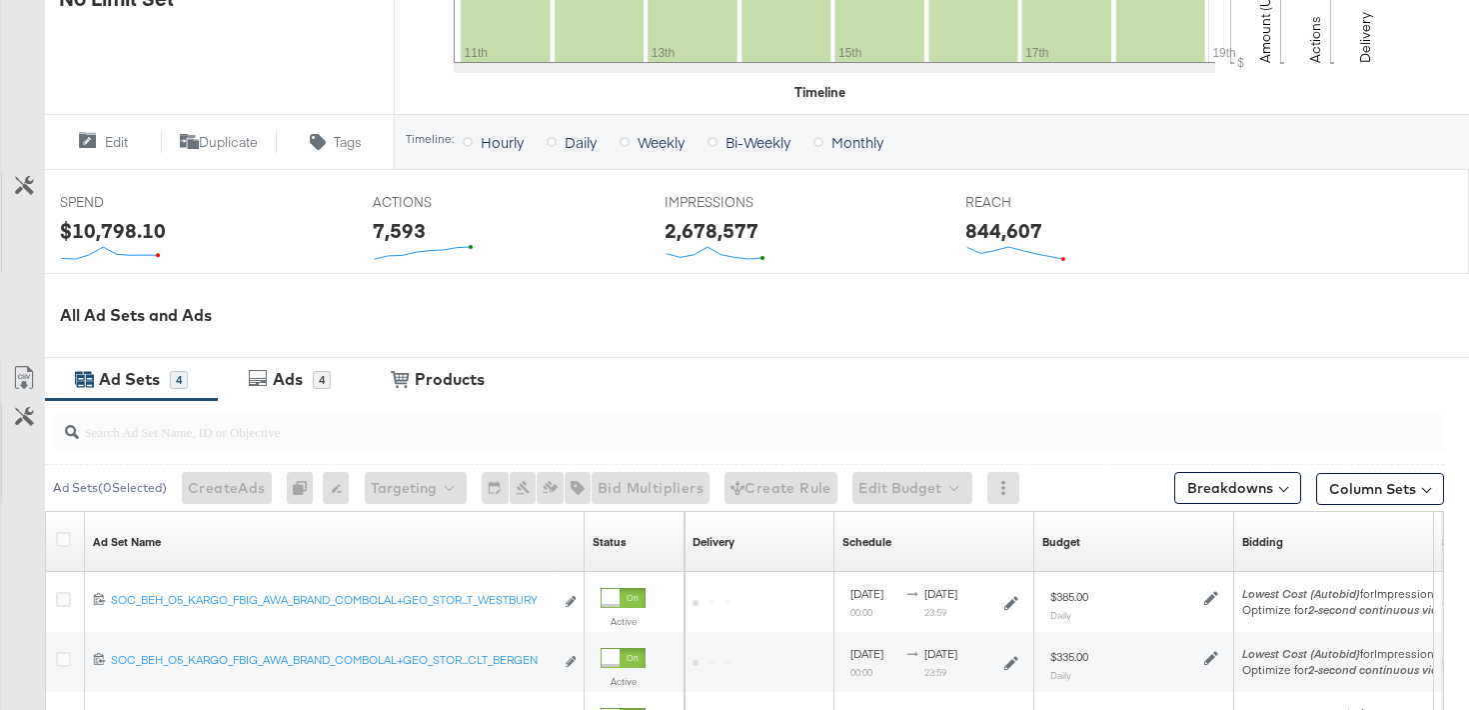
scroll to position [999, 0]
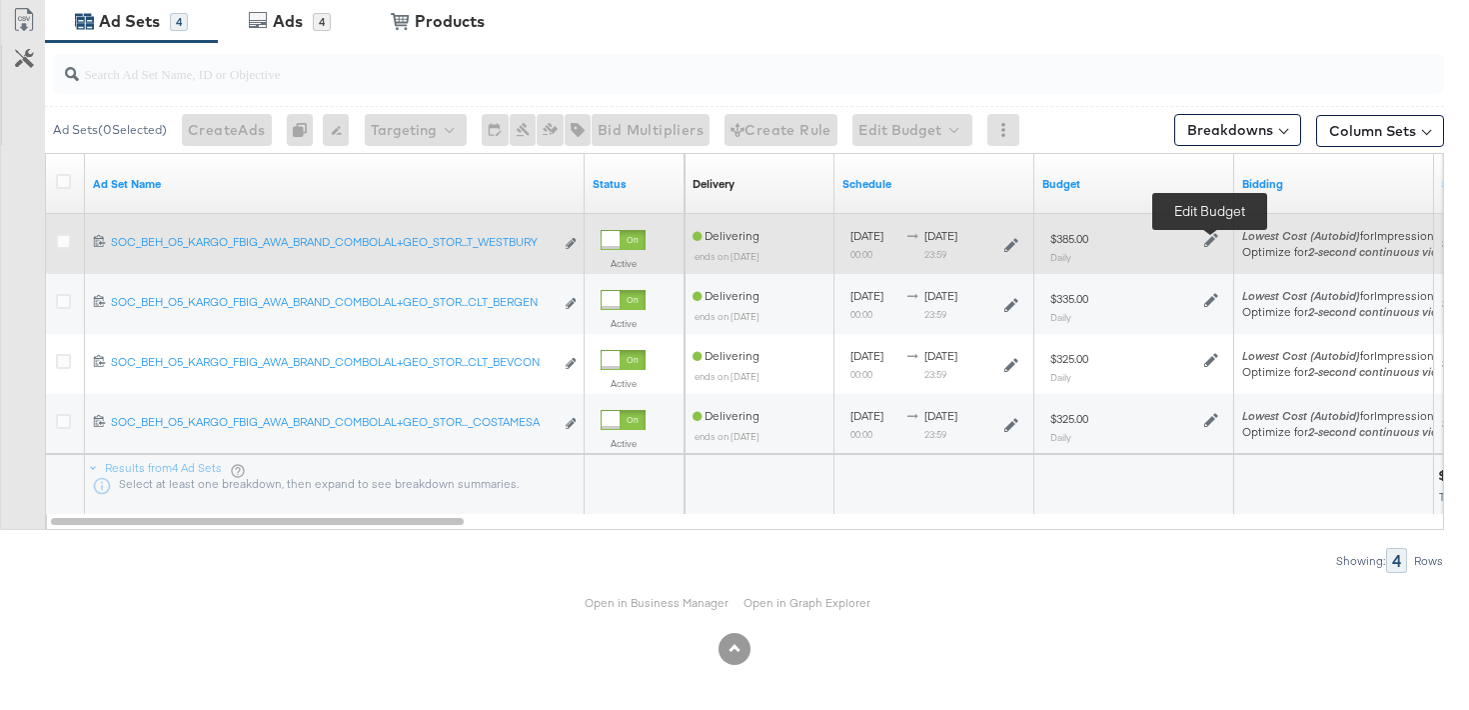
click at [1213, 238] on icon at bounding box center [1211, 240] width 14 height 14
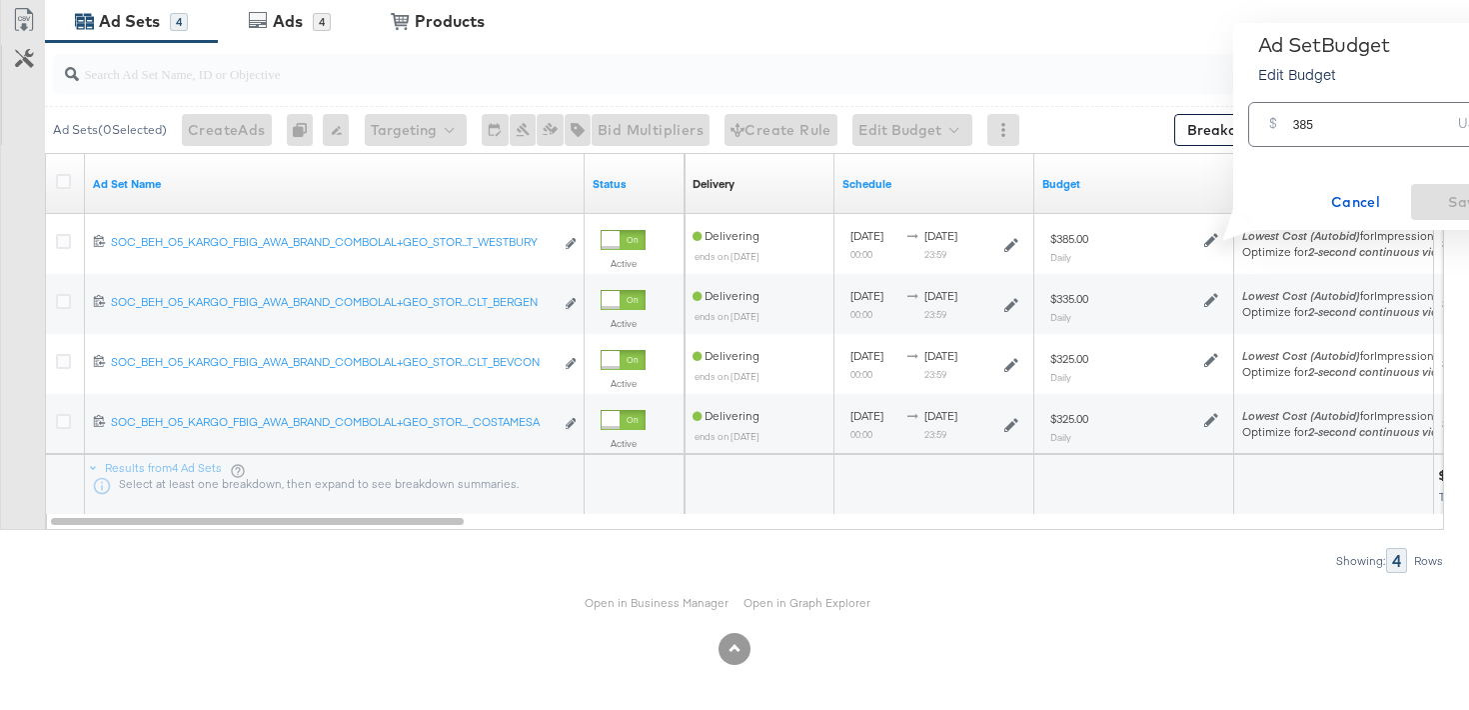
click at [1305, 124] on input "385" at bounding box center [1372, 116] width 158 height 43
type input "395"
click at [1415, 193] on button "Save" at bounding box center [1466, 202] width 110 height 36
